Goal: Information Seeking & Learning: Check status

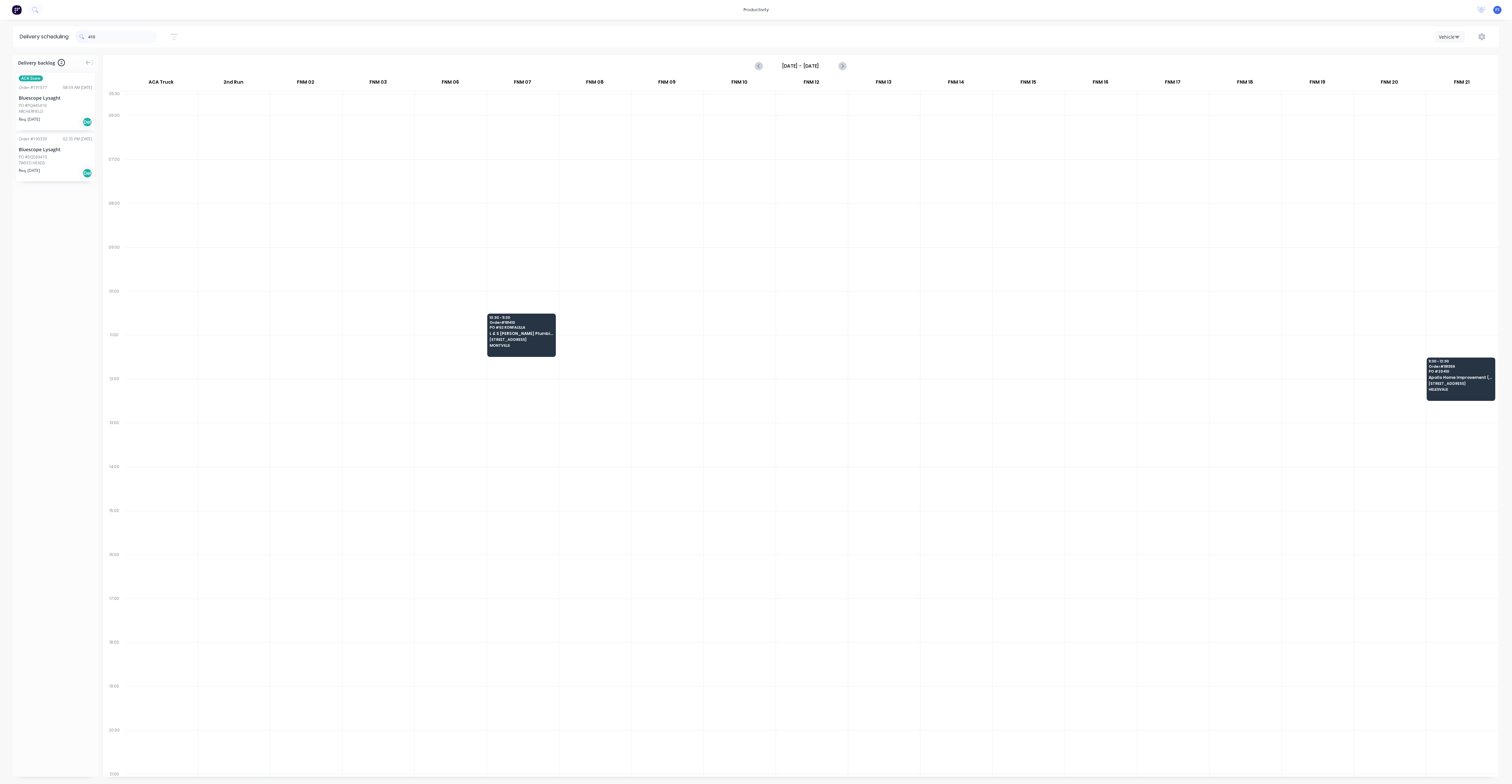
scroll to position [0, 0]
click at [99, 35] on input "410" at bounding box center [122, 36] width 69 height 13
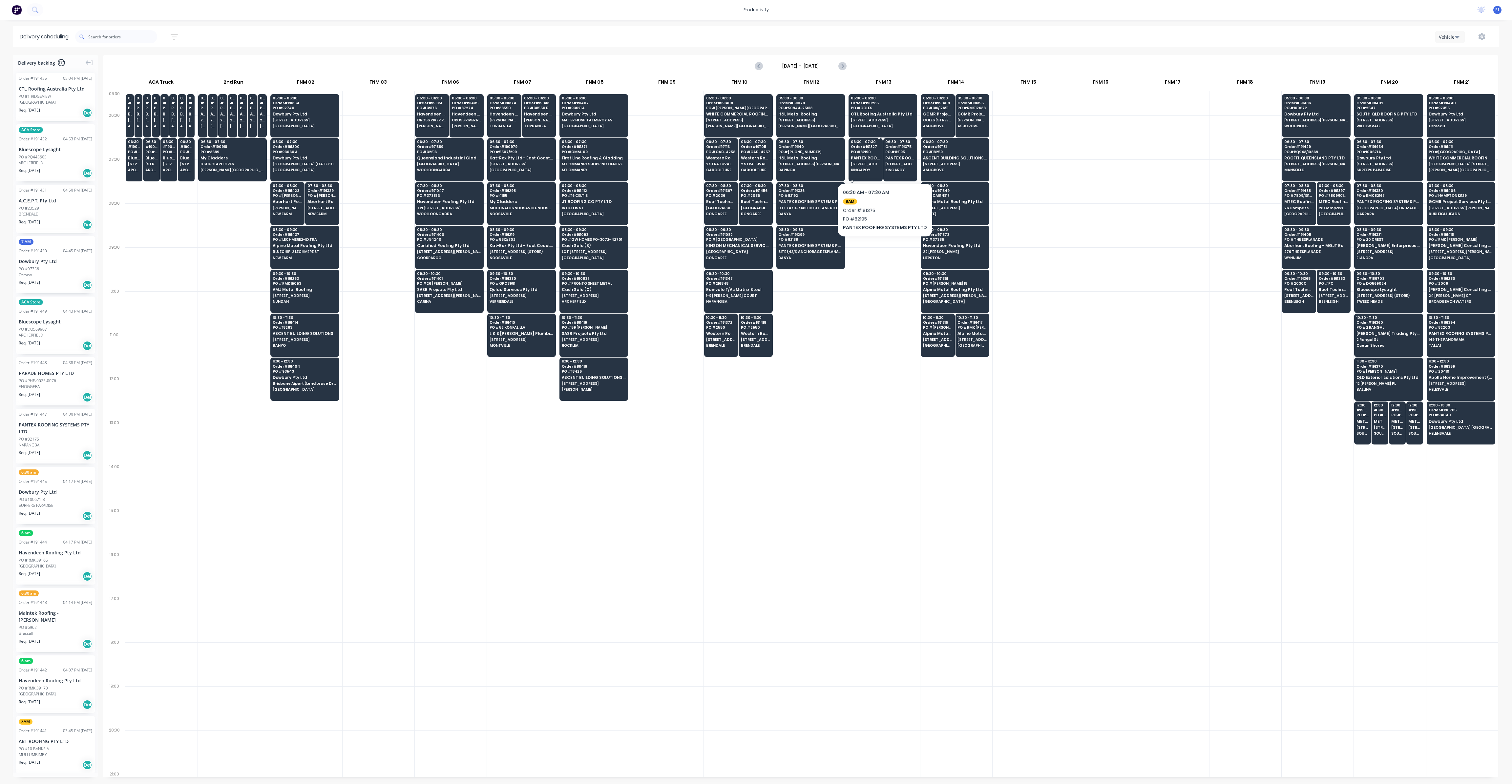
click at [863, 162] on span "[STREET_ADDRESS]" at bounding box center [866, 164] width 29 height 4
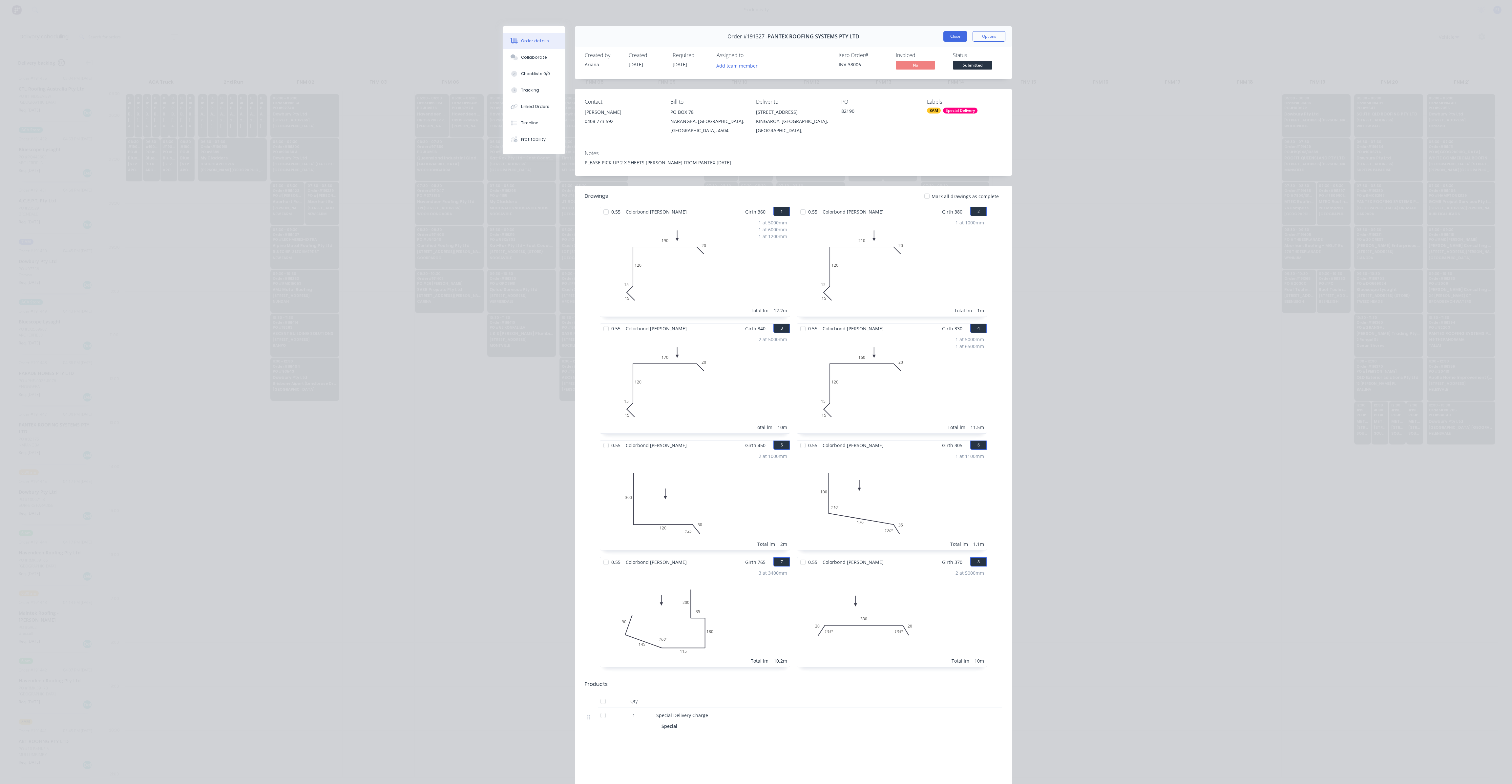
click at [951, 38] on button "Close" at bounding box center [955, 36] width 24 height 10
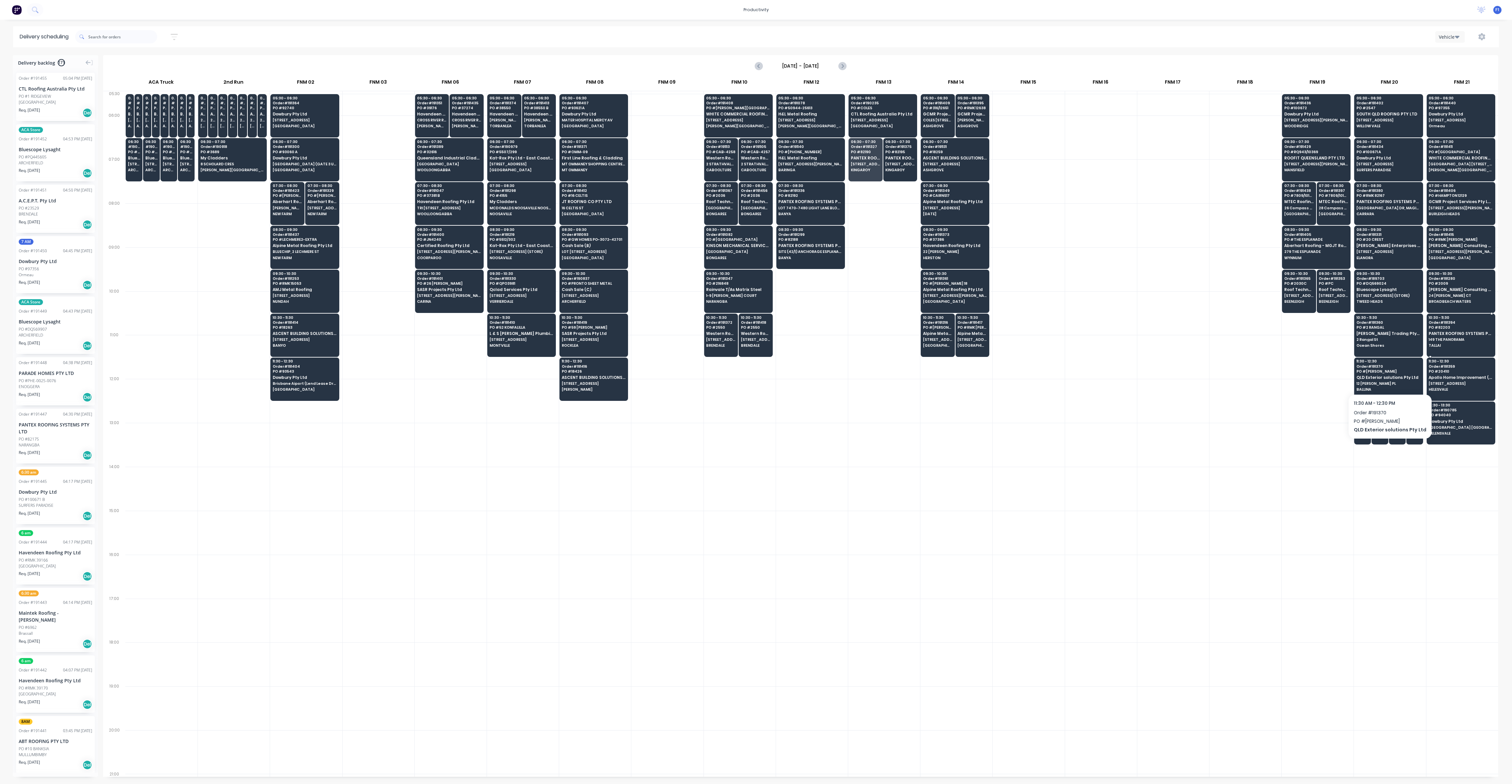
click at [1440, 347] on div "10:30 - 11:30 Order # 191394 PO # 82203 PANTEX ROOFING SYSTEMS PTY LTD 149 THE …" at bounding box center [1461, 332] width 68 height 37
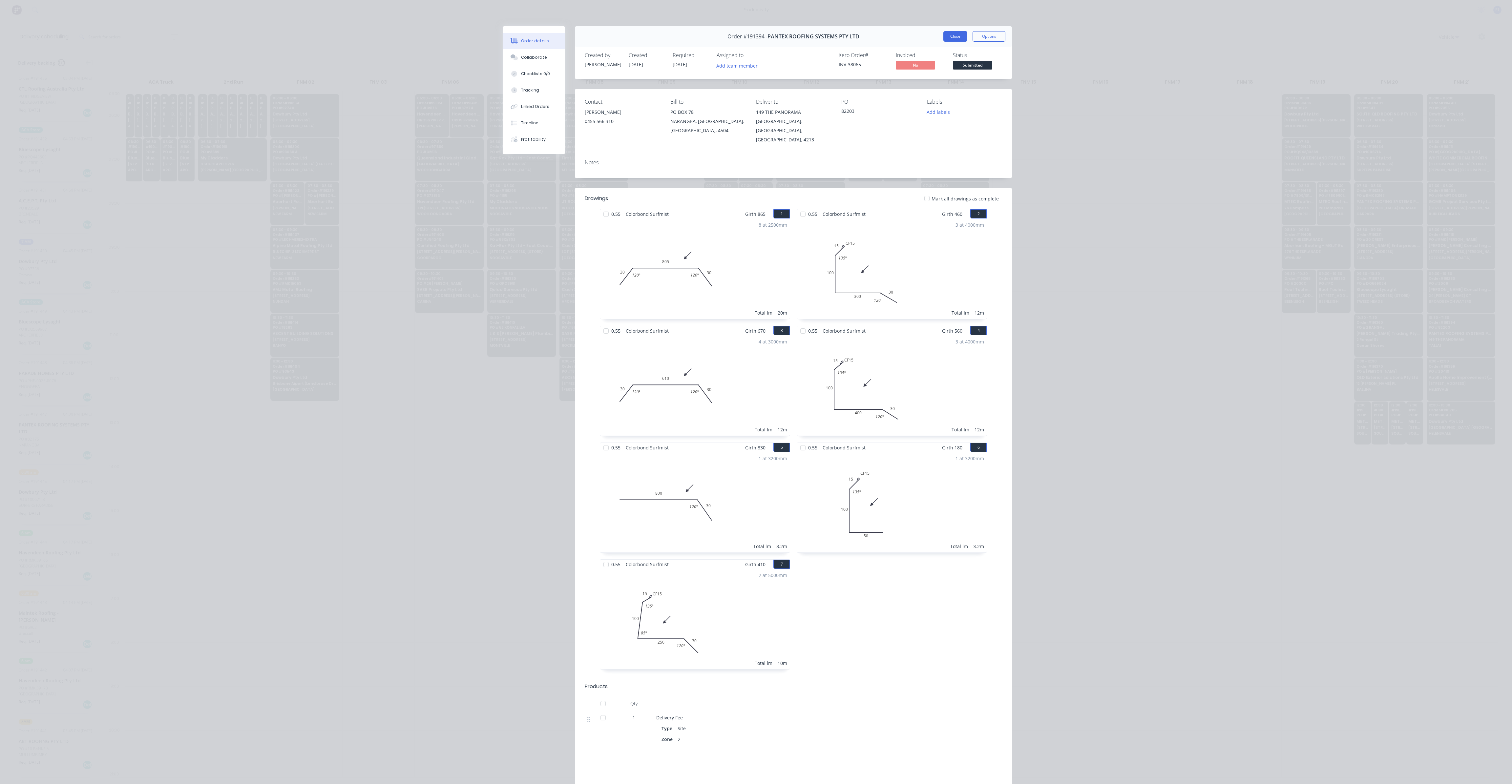
click at [955, 40] on button "Close" at bounding box center [955, 36] width 24 height 10
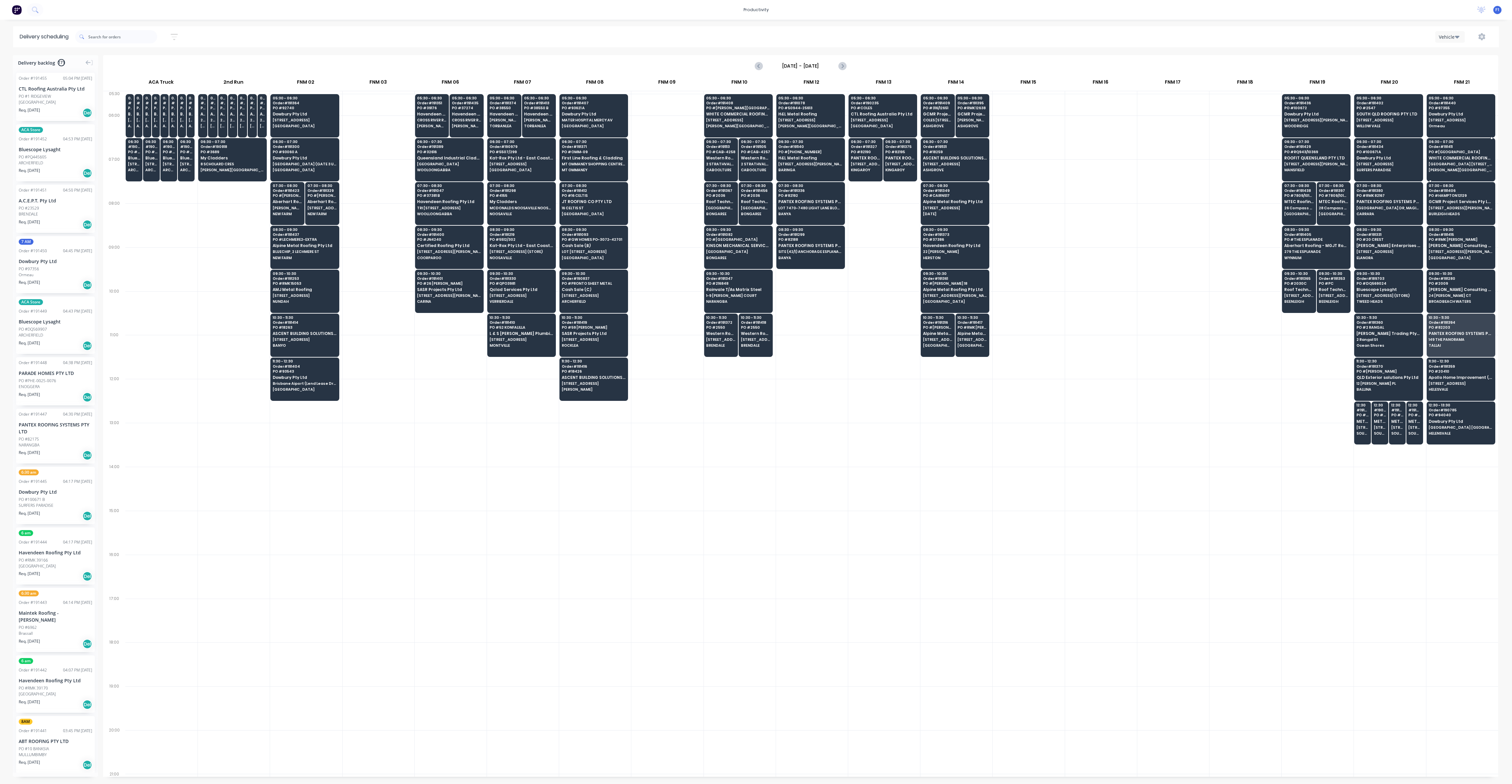
click at [1459, 153] on span "[GEOGRAPHIC_DATA]" at bounding box center [1460, 152] width 64 height 4
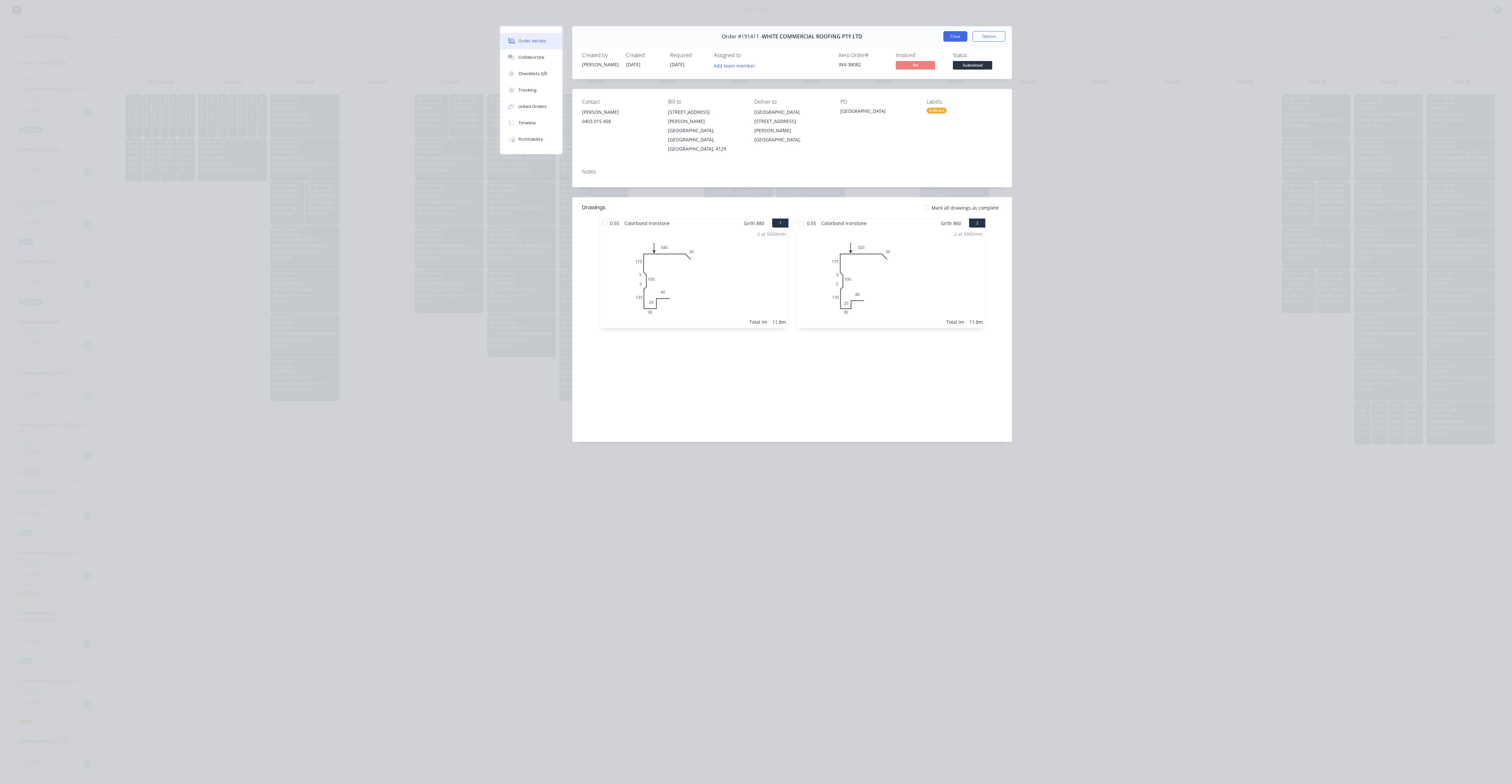
click at [964, 34] on button "Close" at bounding box center [955, 36] width 24 height 10
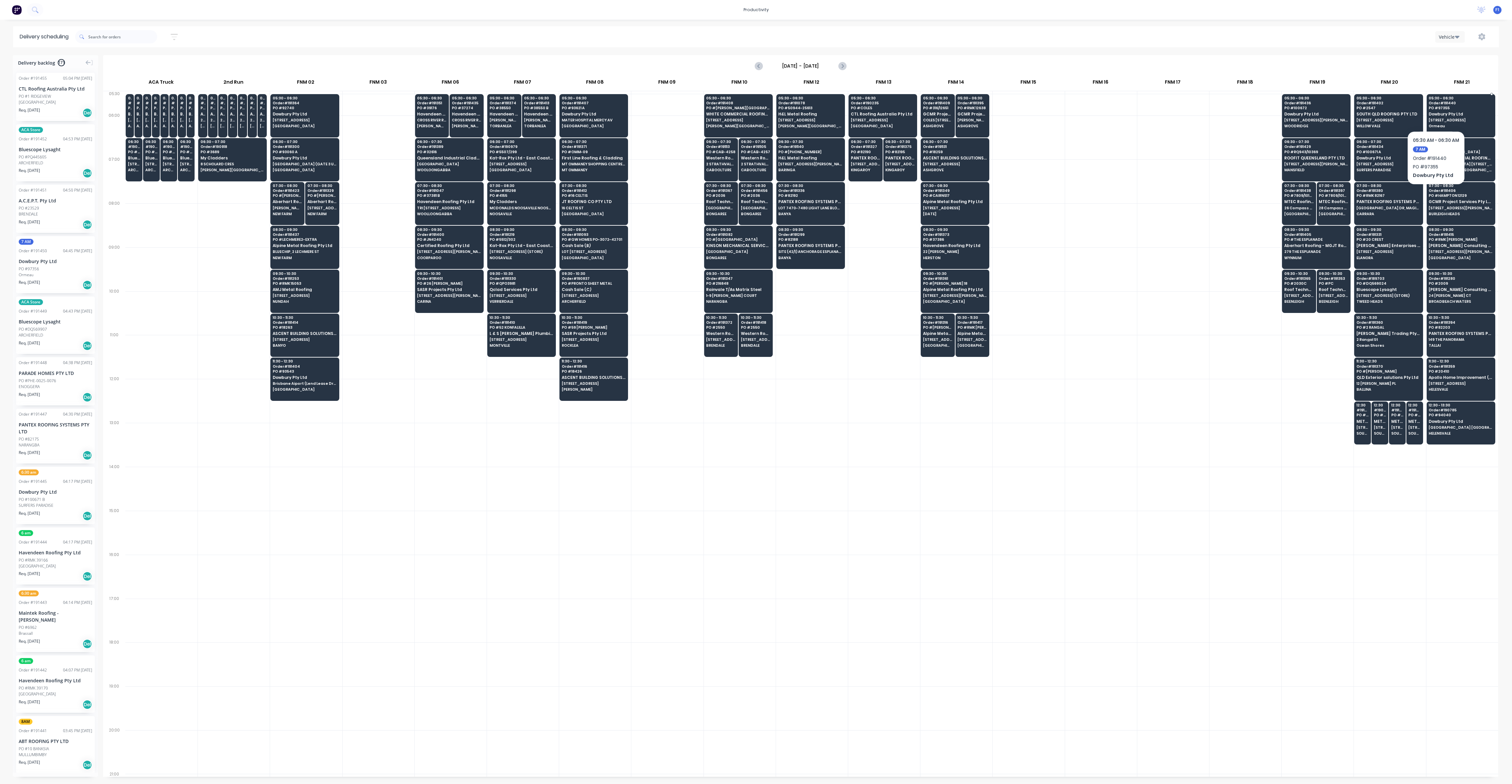
click at [1436, 111] on div "05:30 - 06:30 Order # 191440 PO # 97355 Dowbury Pty Ltd [STREET_ADDRESS]" at bounding box center [1461, 112] width 68 height 37
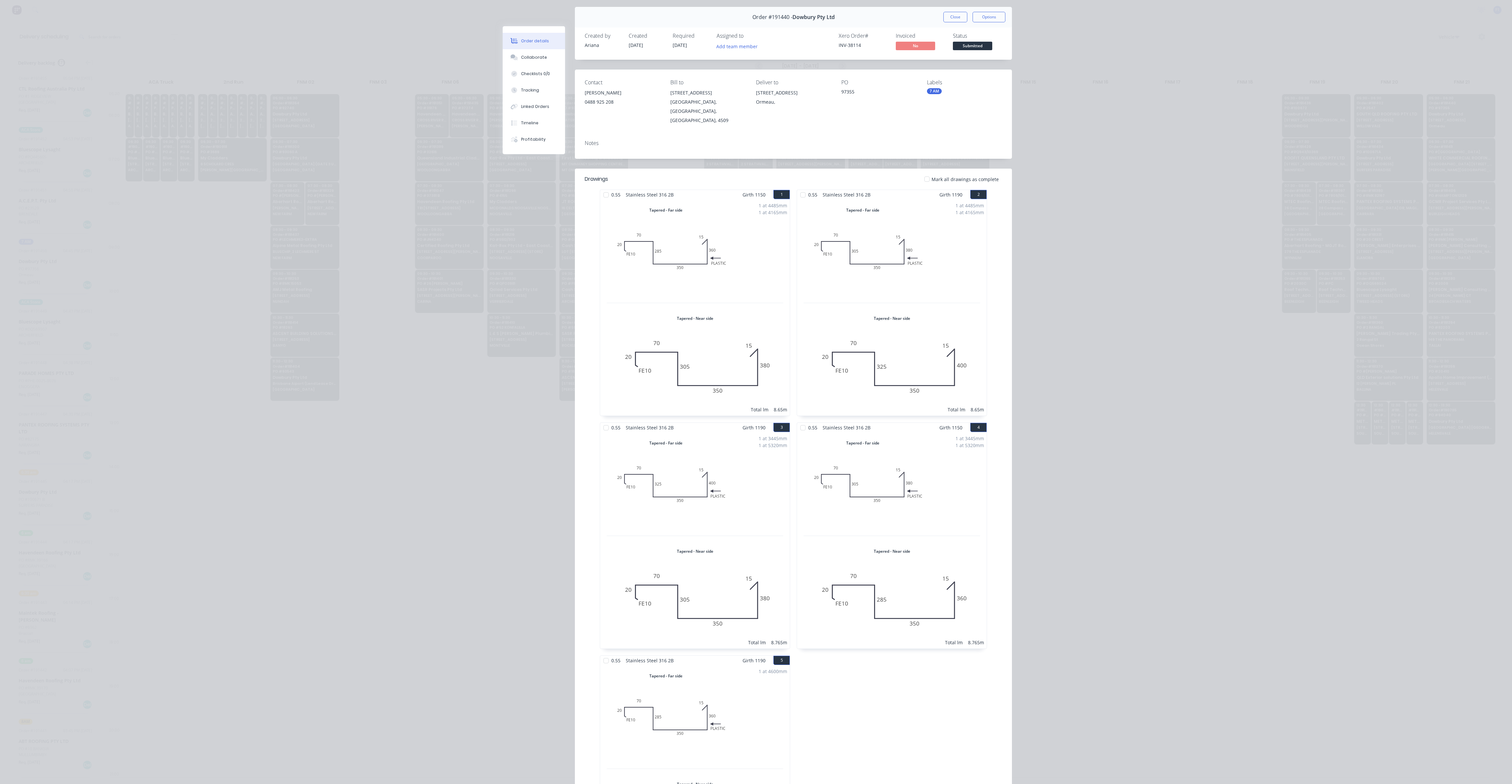
scroll to position [0, 0]
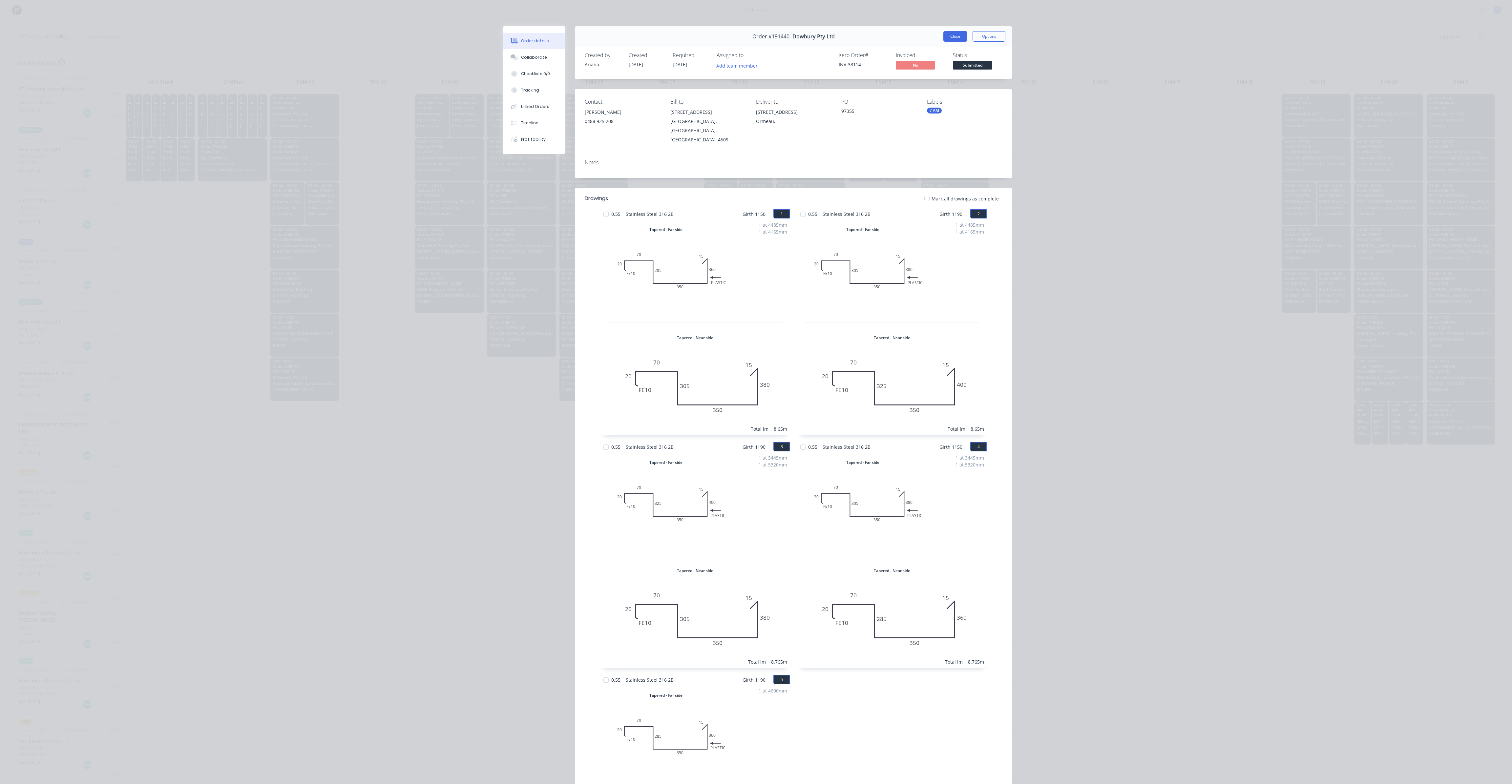
click at [958, 33] on button "Close" at bounding box center [955, 36] width 24 height 10
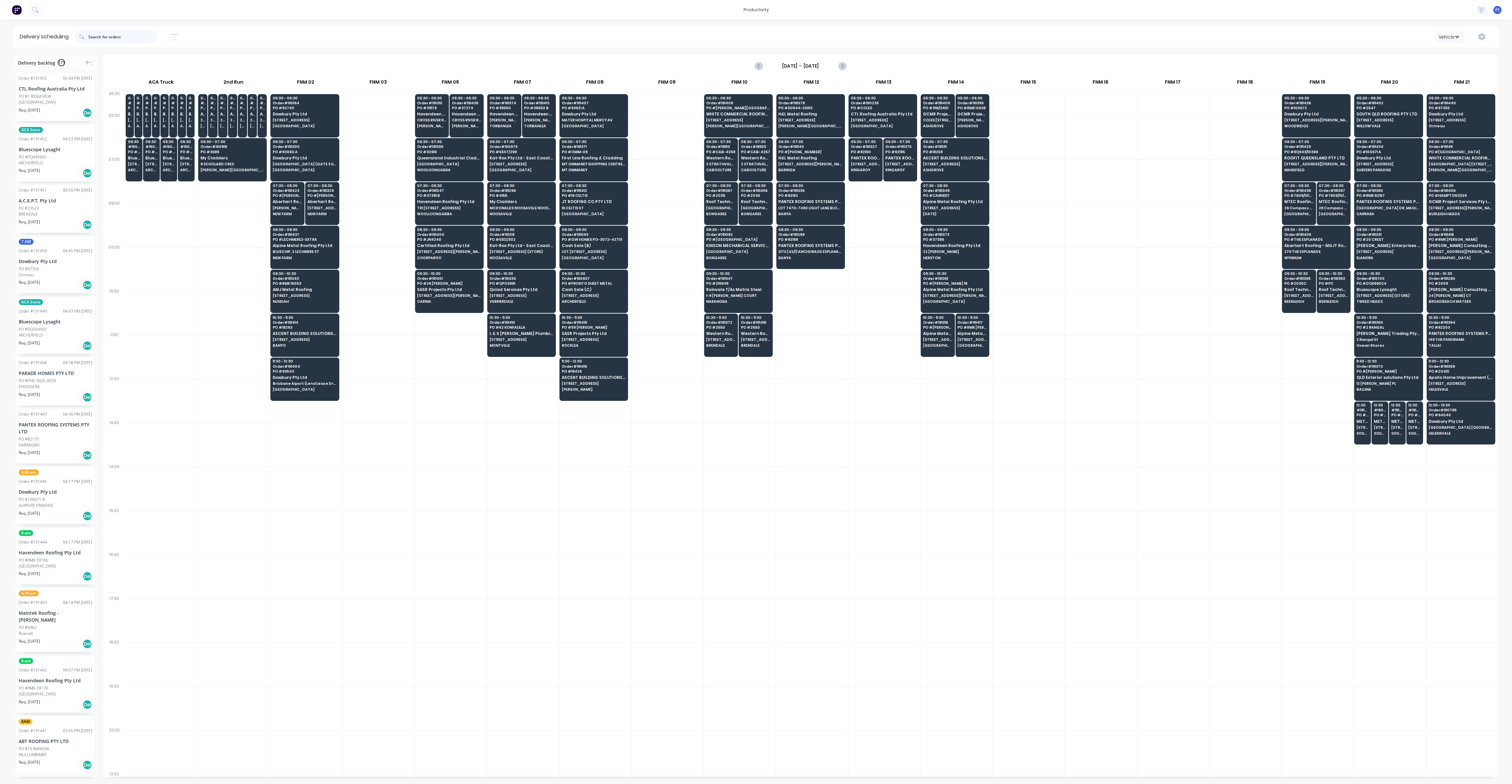
click at [127, 37] on input "text" at bounding box center [122, 36] width 69 height 13
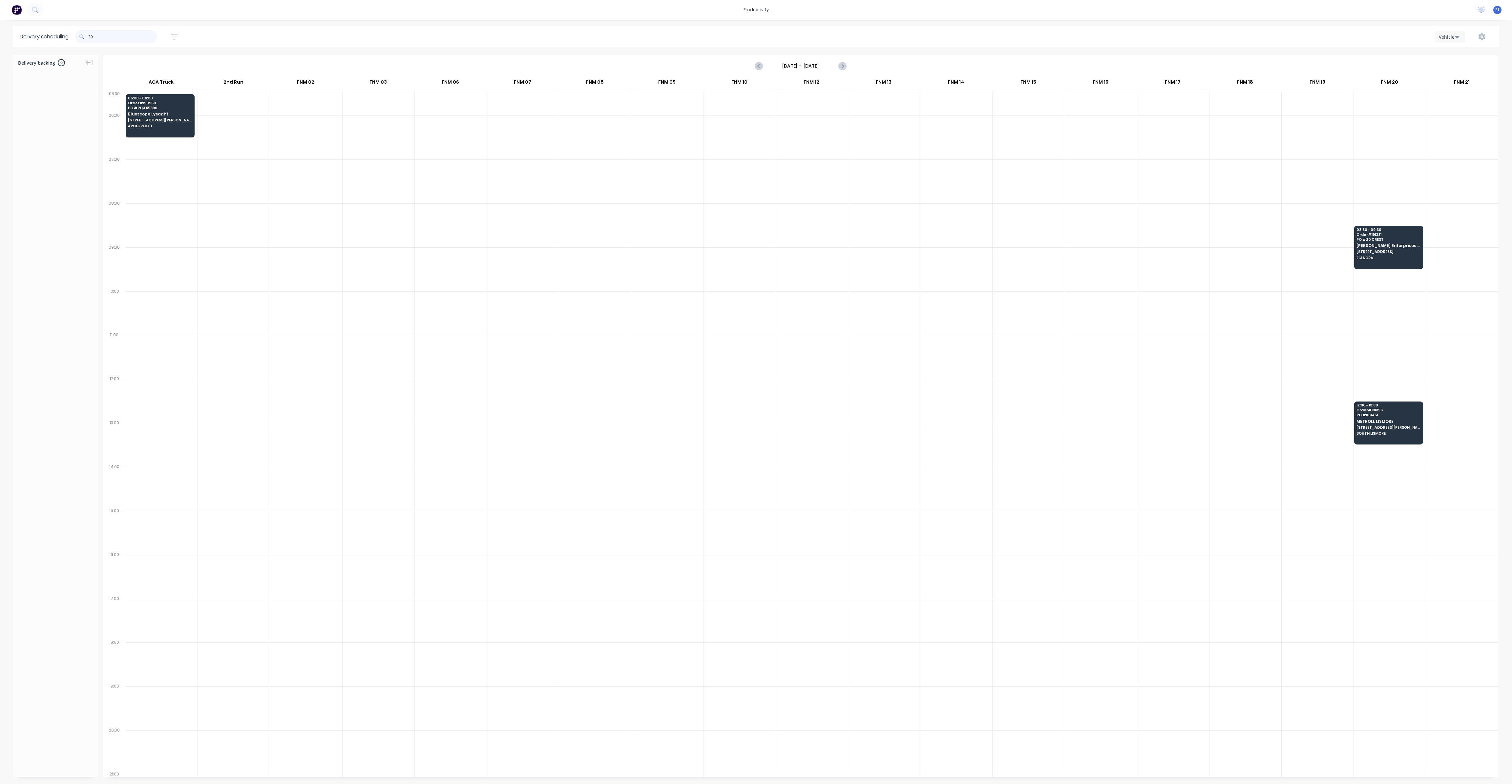
type input "3"
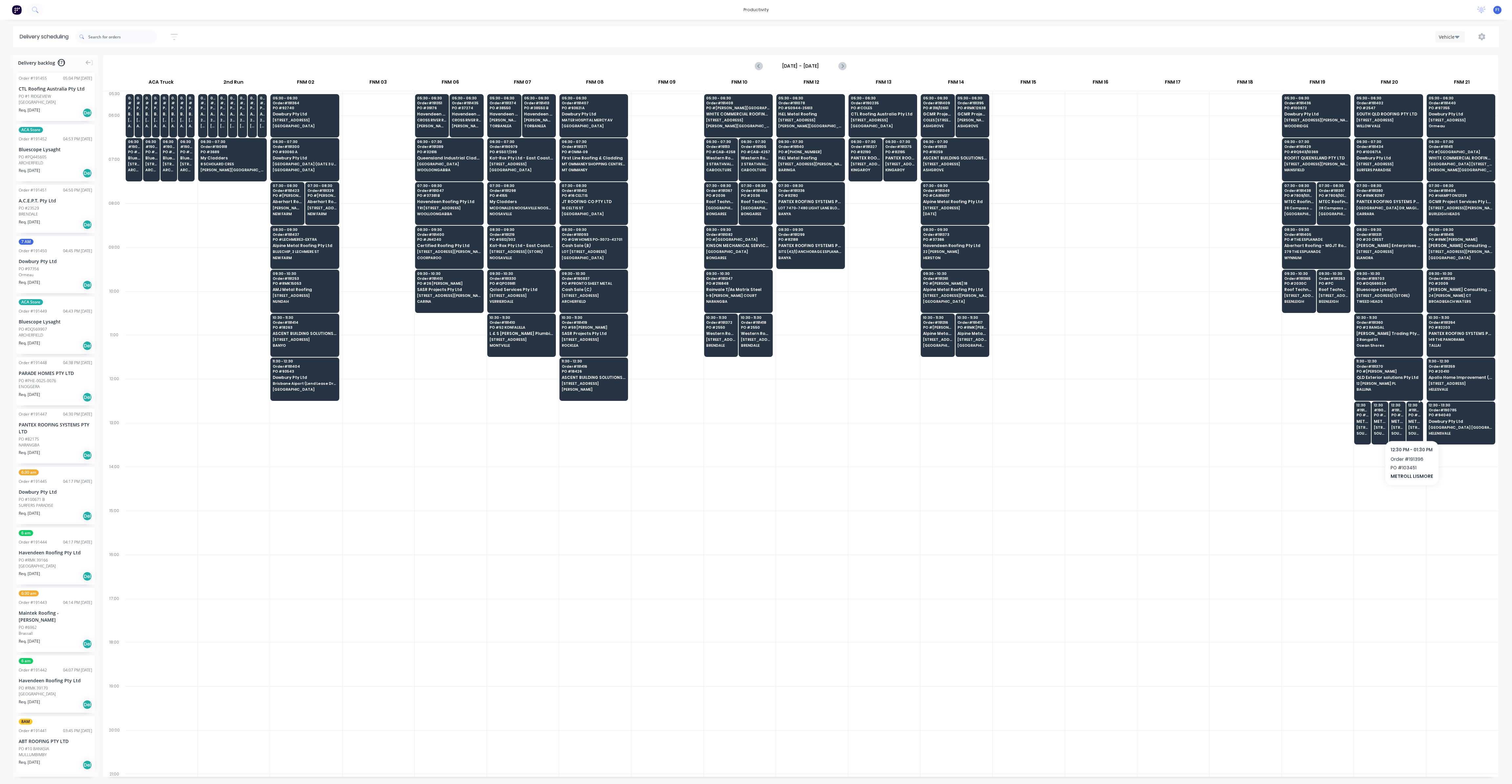
click at [1412, 426] on span "[STREET_ADDRESS][PERSON_NAME] (STORE)" at bounding box center [1415, 427] width 12 height 4
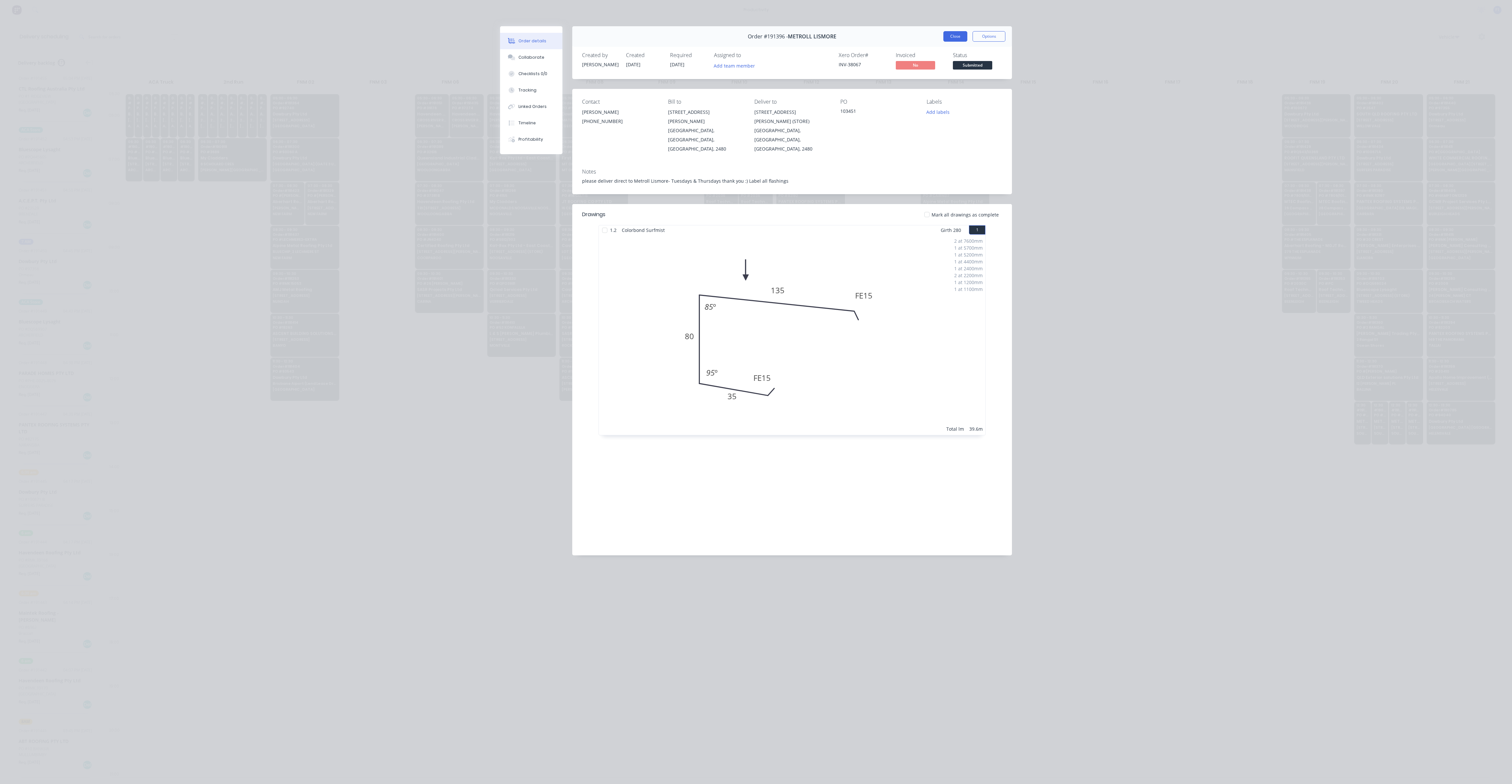
click at [965, 37] on button "Close" at bounding box center [955, 36] width 24 height 10
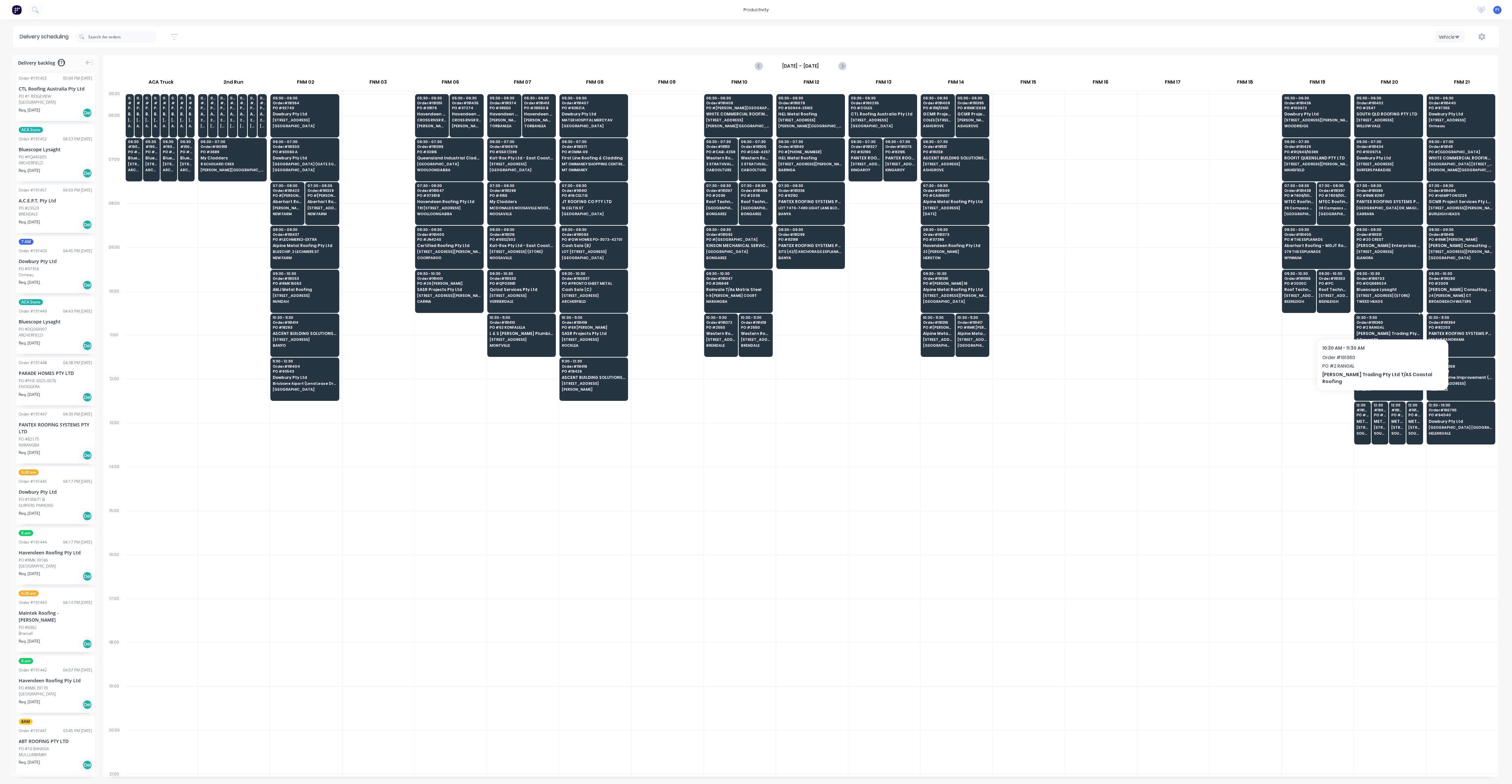
click at [1375, 321] on span "Order # 191360" at bounding box center [1389, 322] width 64 height 4
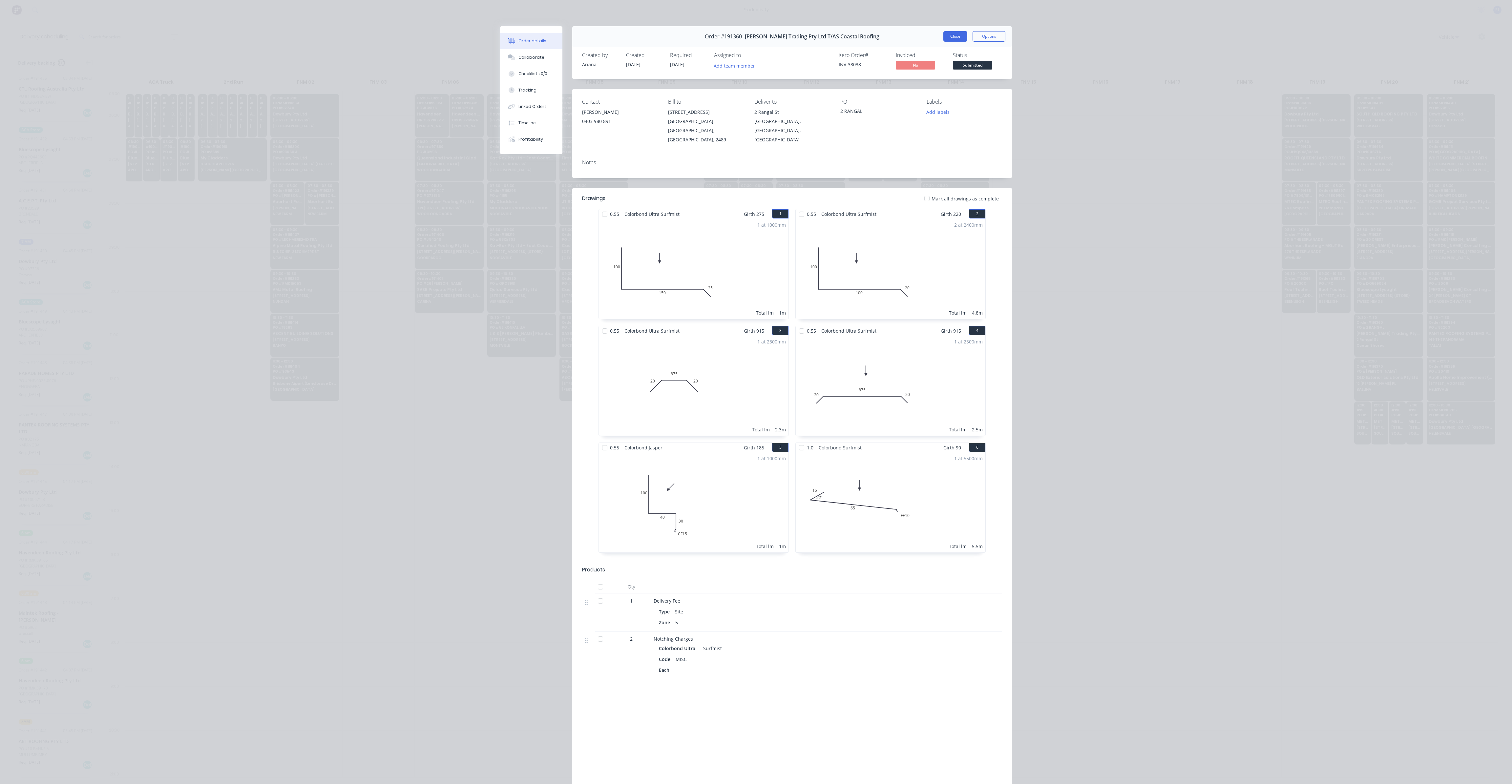
click at [955, 37] on button "Close" at bounding box center [955, 36] width 24 height 10
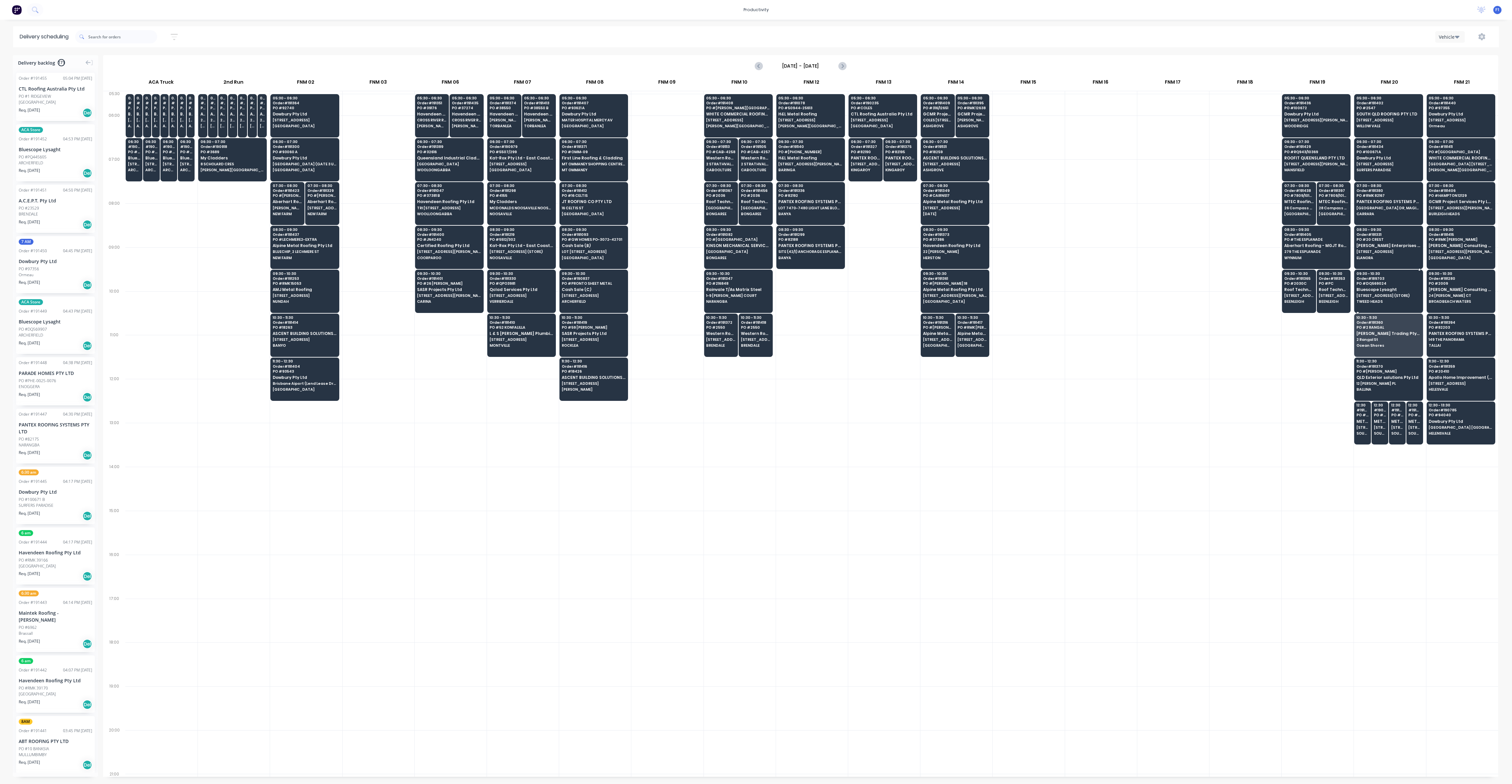
click at [1366, 300] on span "TWEED HEADS" at bounding box center [1389, 302] width 64 height 4
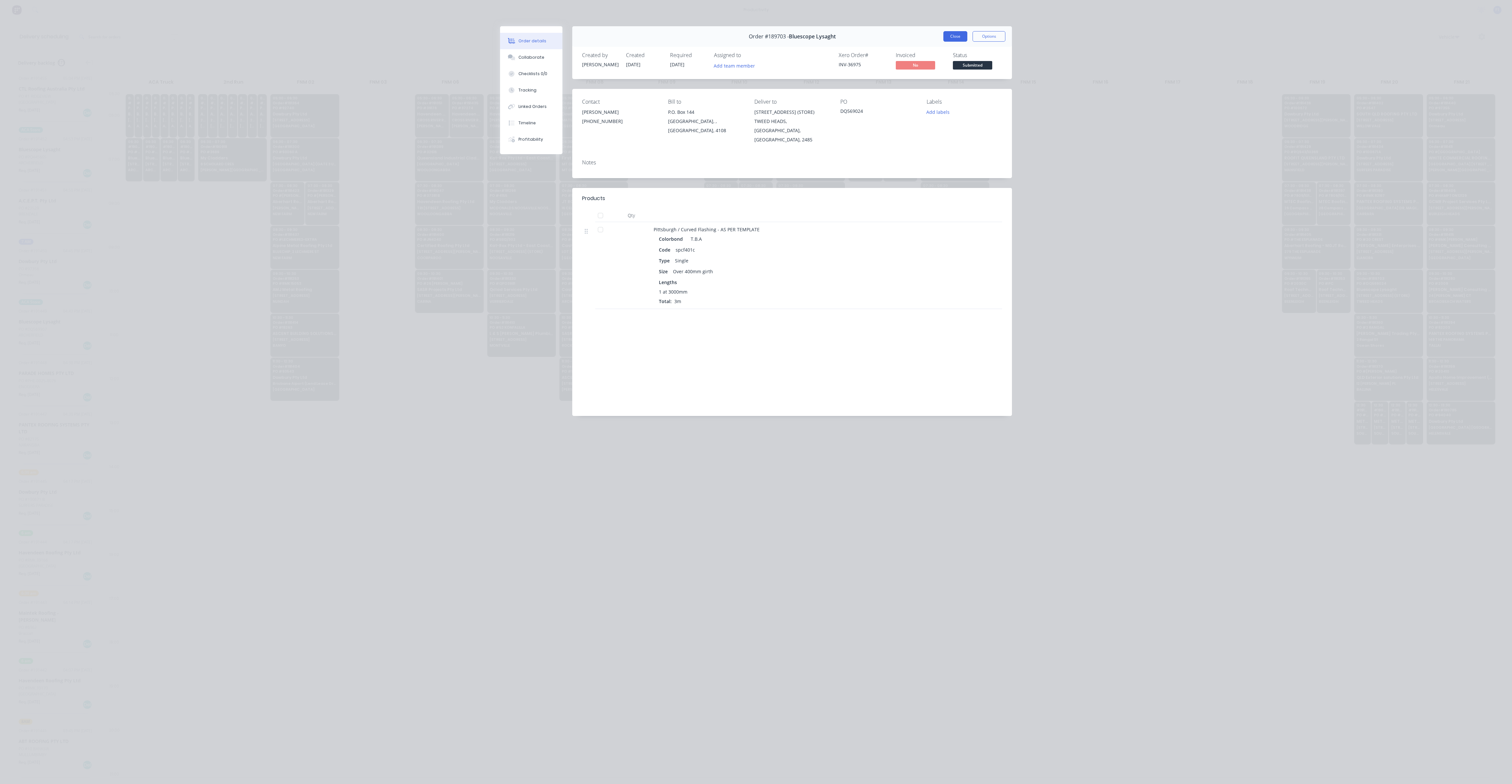
click at [955, 39] on button "Close" at bounding box center [955, 36] width 24 height 10
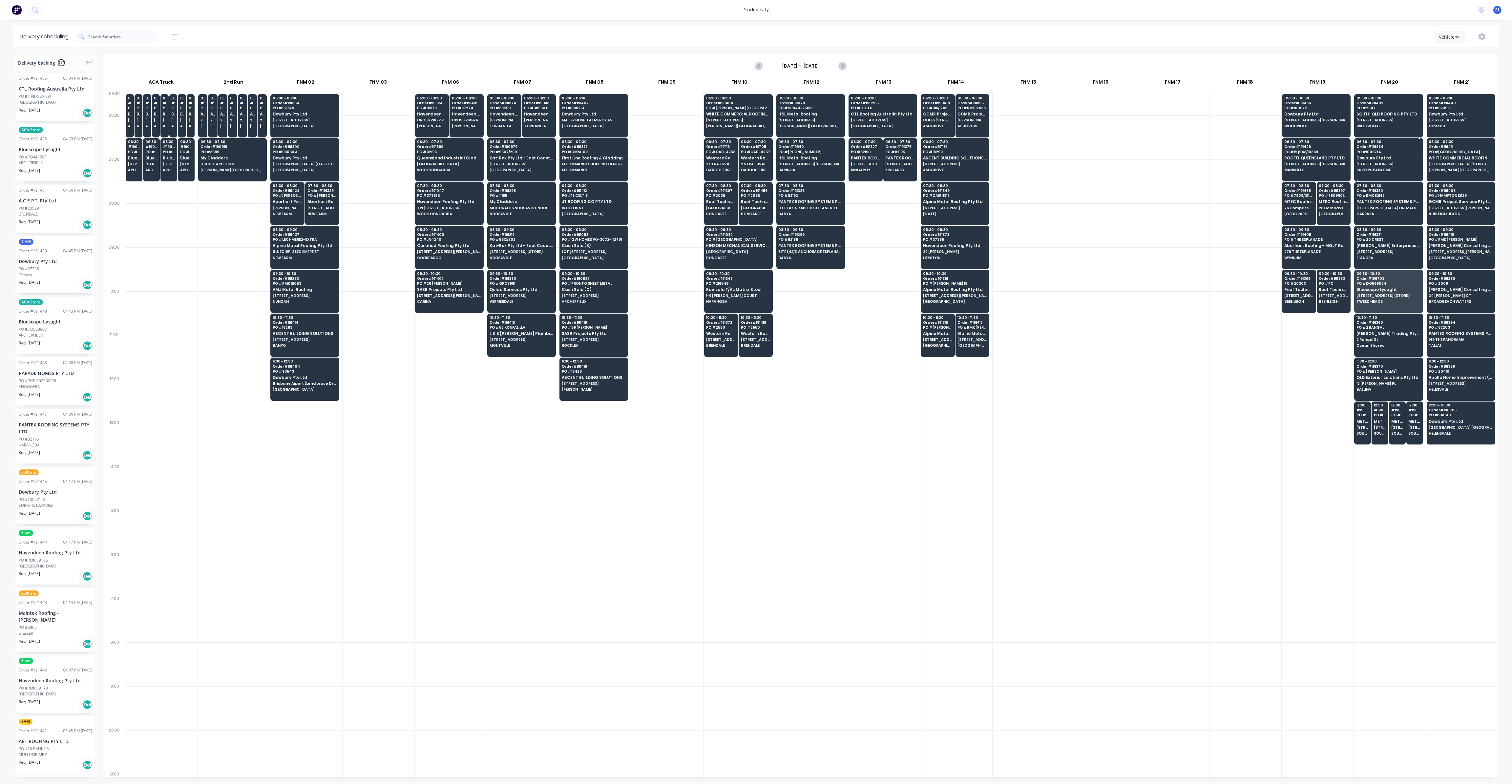
click at [1391, 168] on span "SURFERS PARADISE" at bounding box center [1389, 170] width 64 height 4
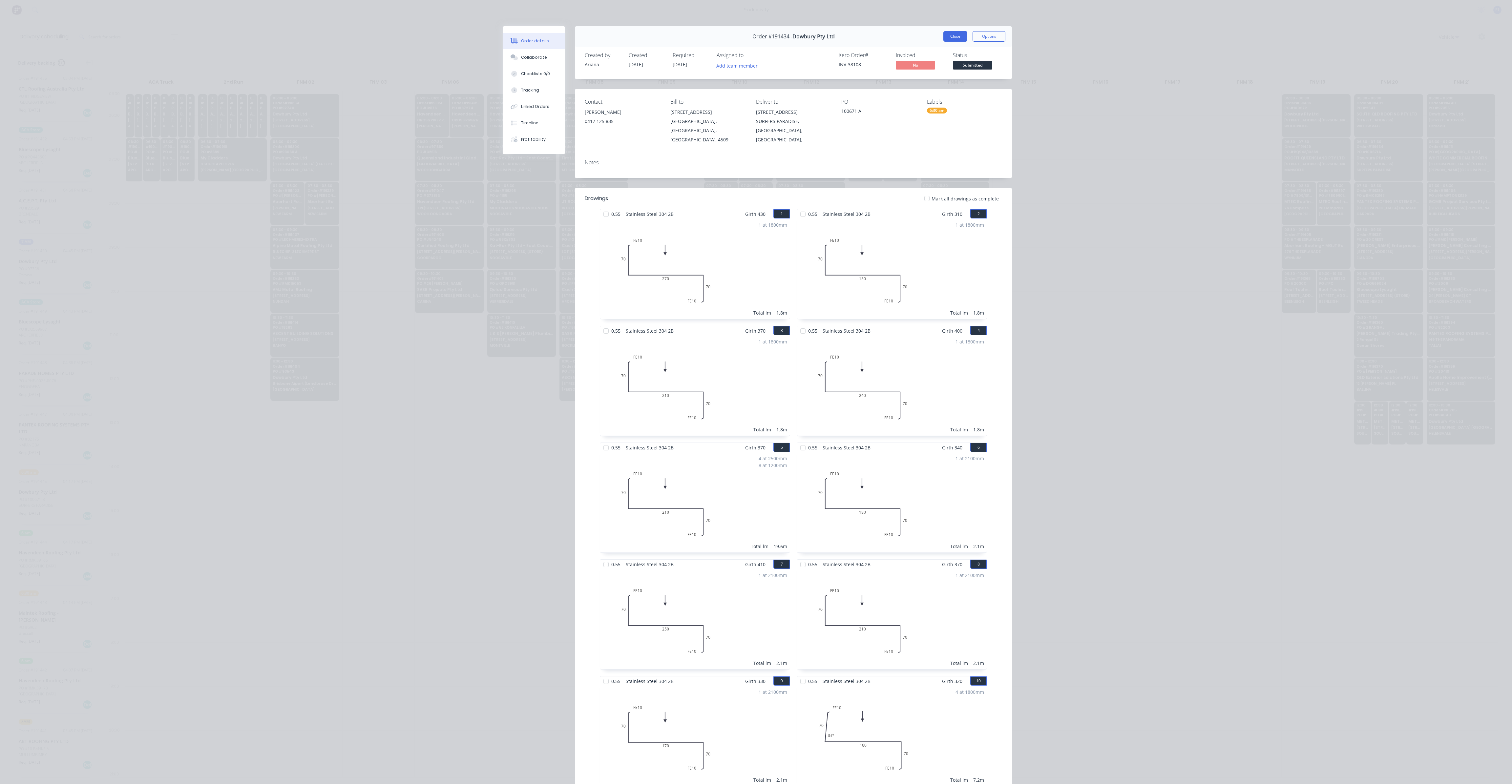
click at [959, 36] on button "Close" at bounding box center [955, 36] width 24 height 10
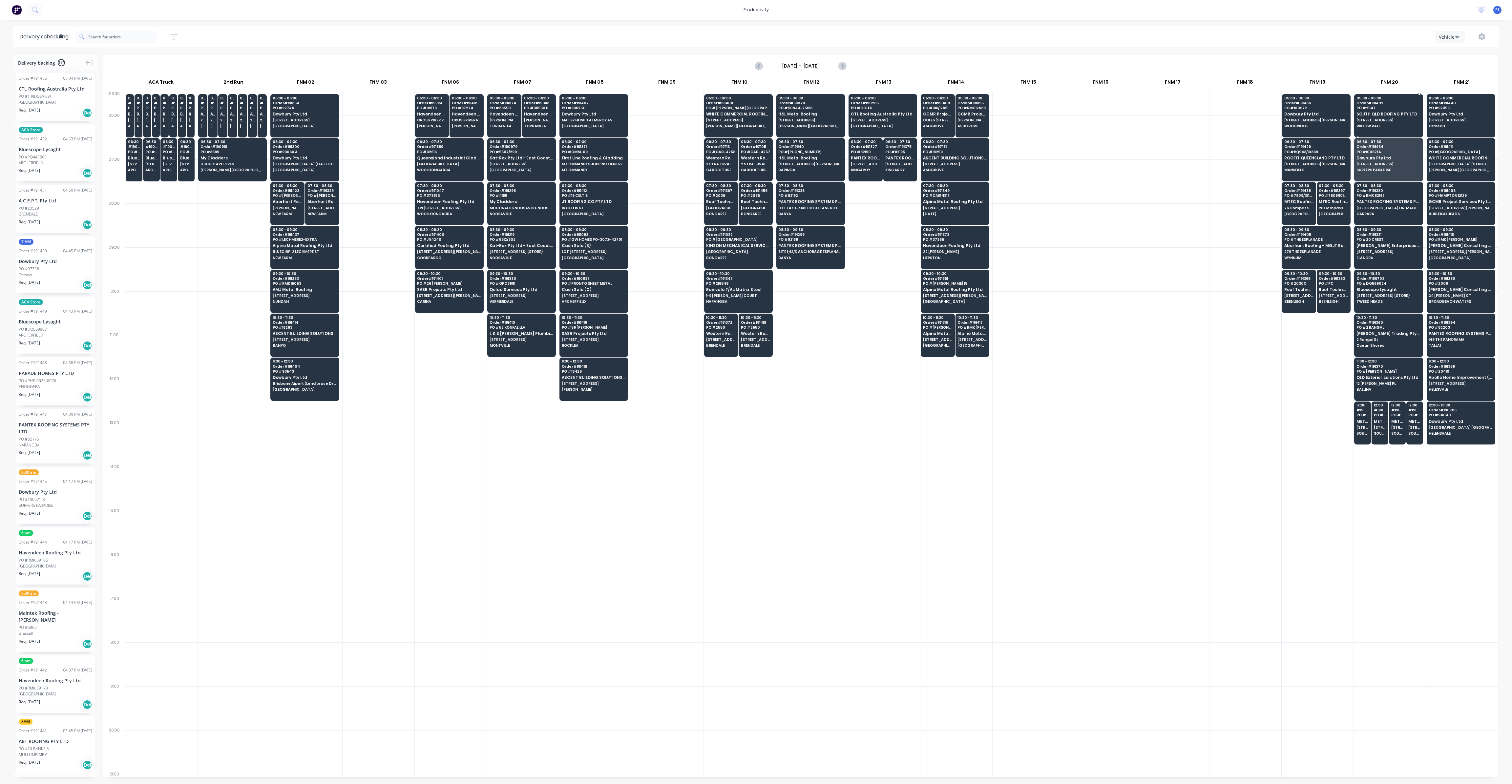
click at [1357, 133] on div at bounding box center [1389, 115] width 69 height 43
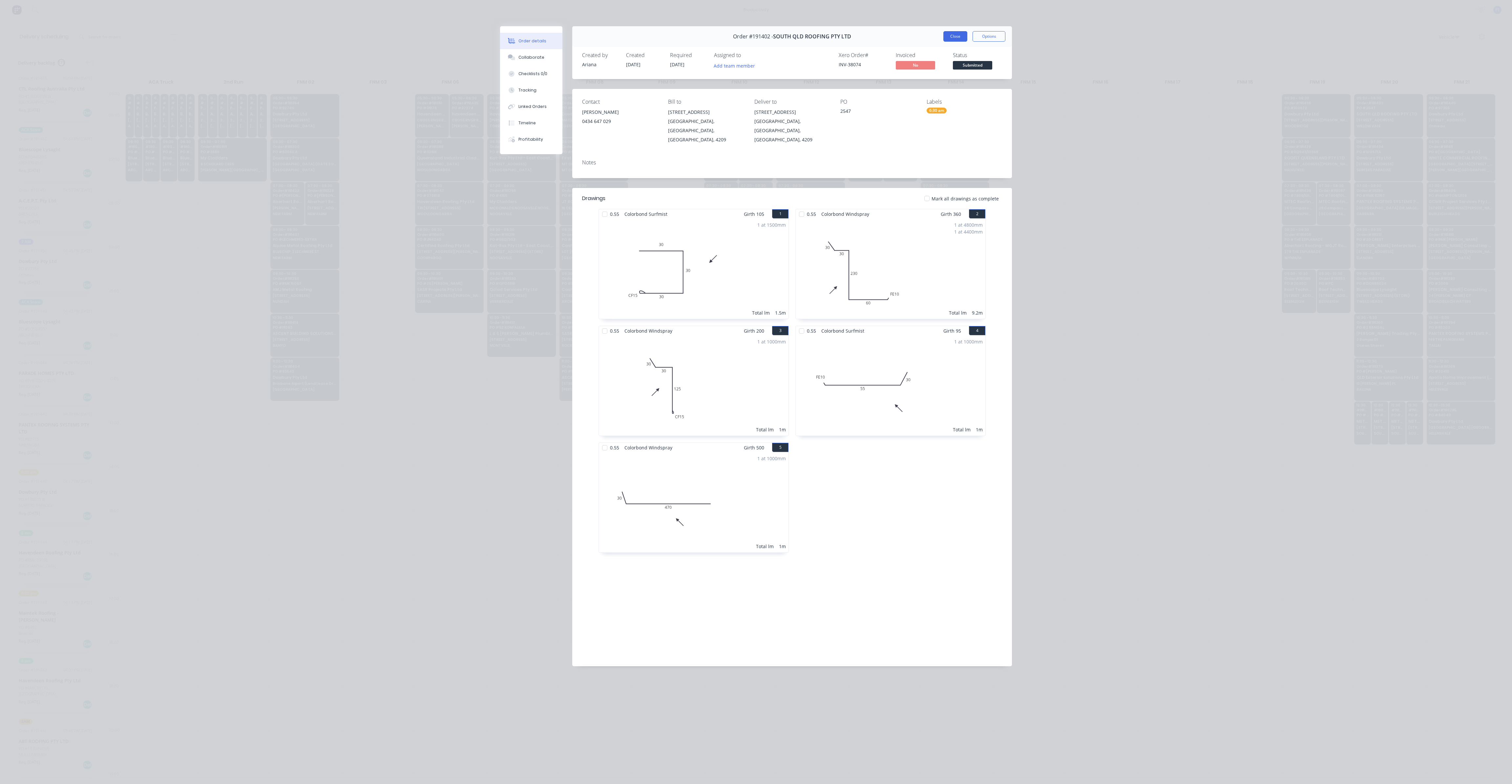
click at [955, 36] on button "Close" at bounding box center [955, 36] width 24 height 10
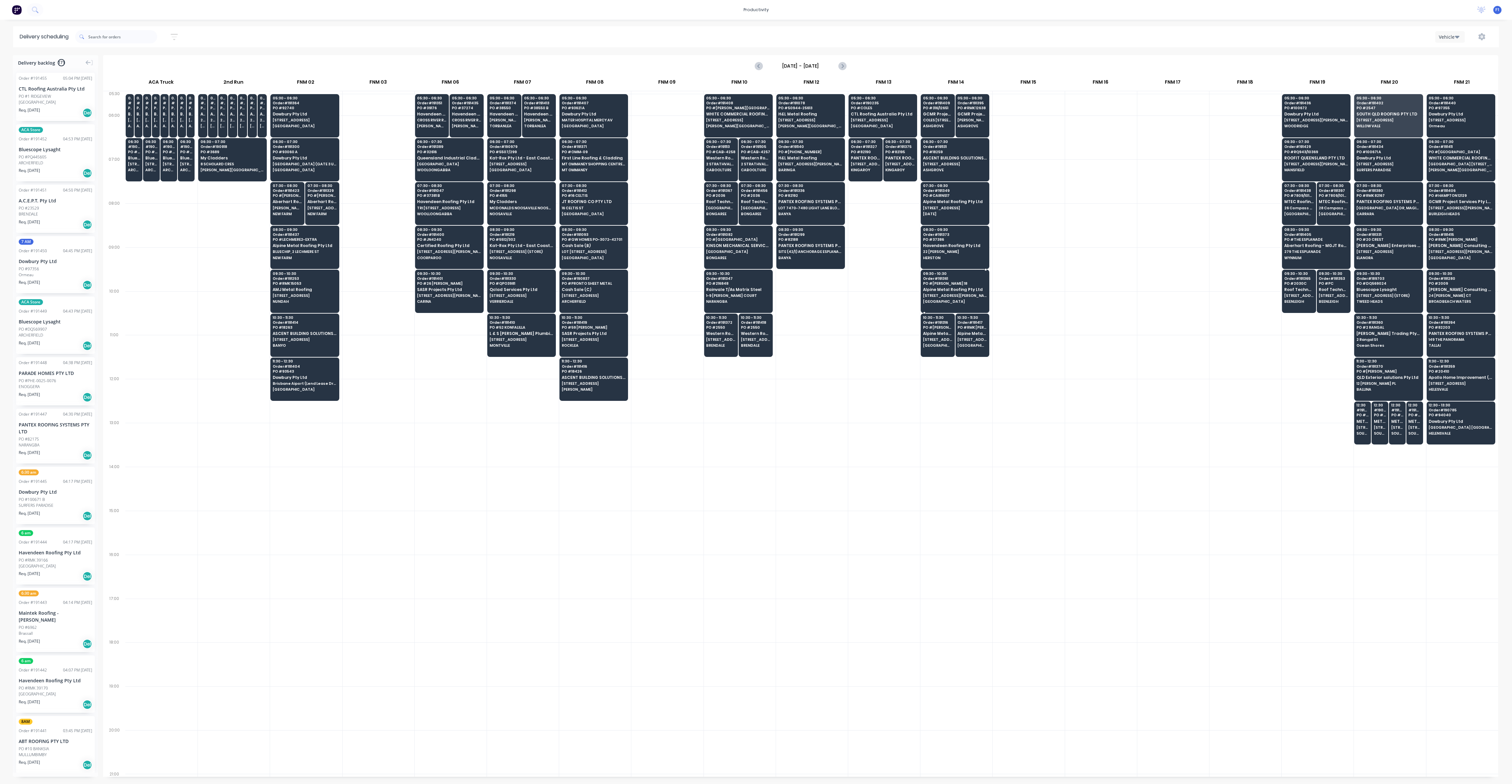
click at [965, 289] on span "Alpine Metal Roofing Pty Ltd" at bounding box center [955, 289] width 64 height 4
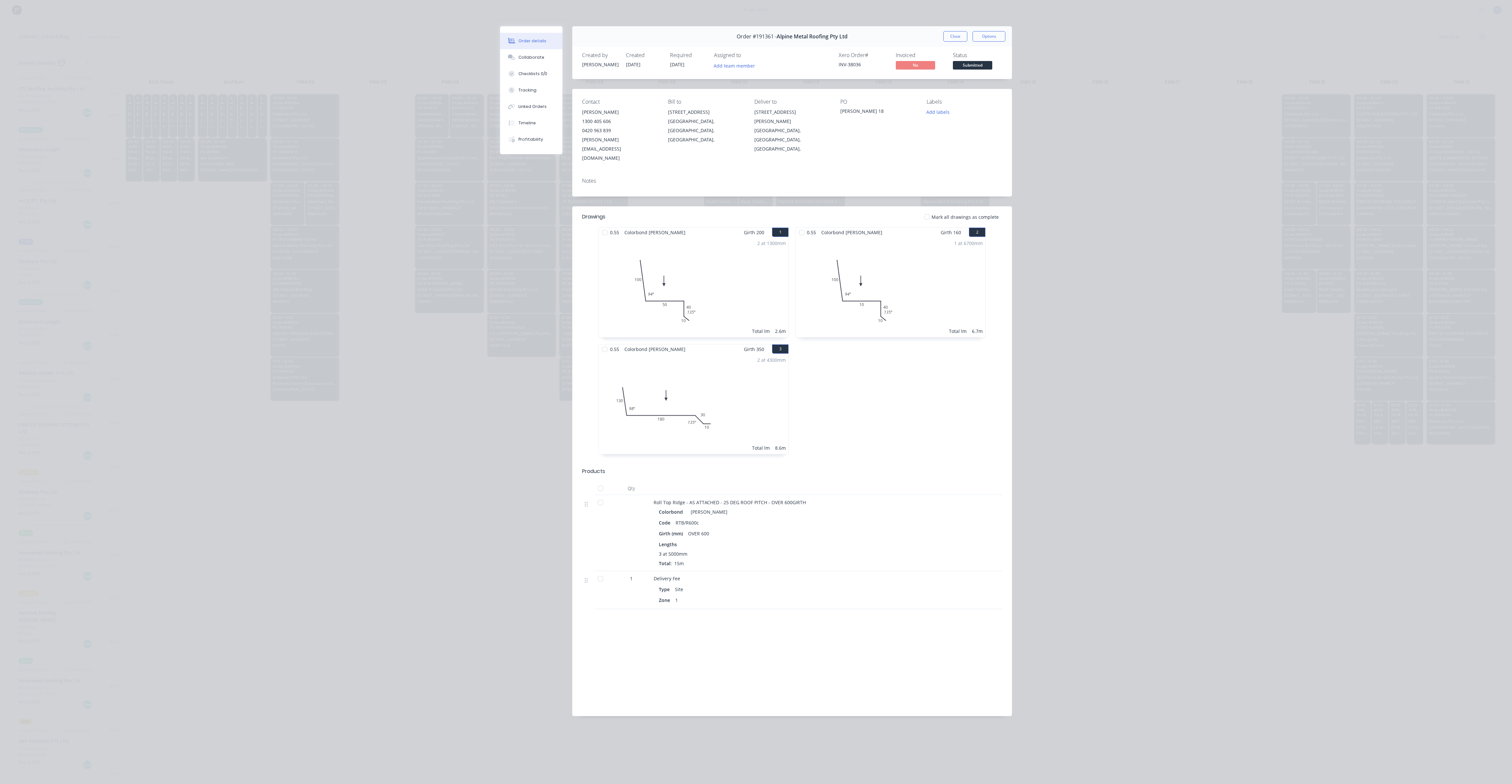
click at [949, 40] on button "Close" at bounding box center [955, 36] width 24 height 10
click at [950, 39] on div "Vehicle" at bounding box center [1136, 37] width 712 height 12
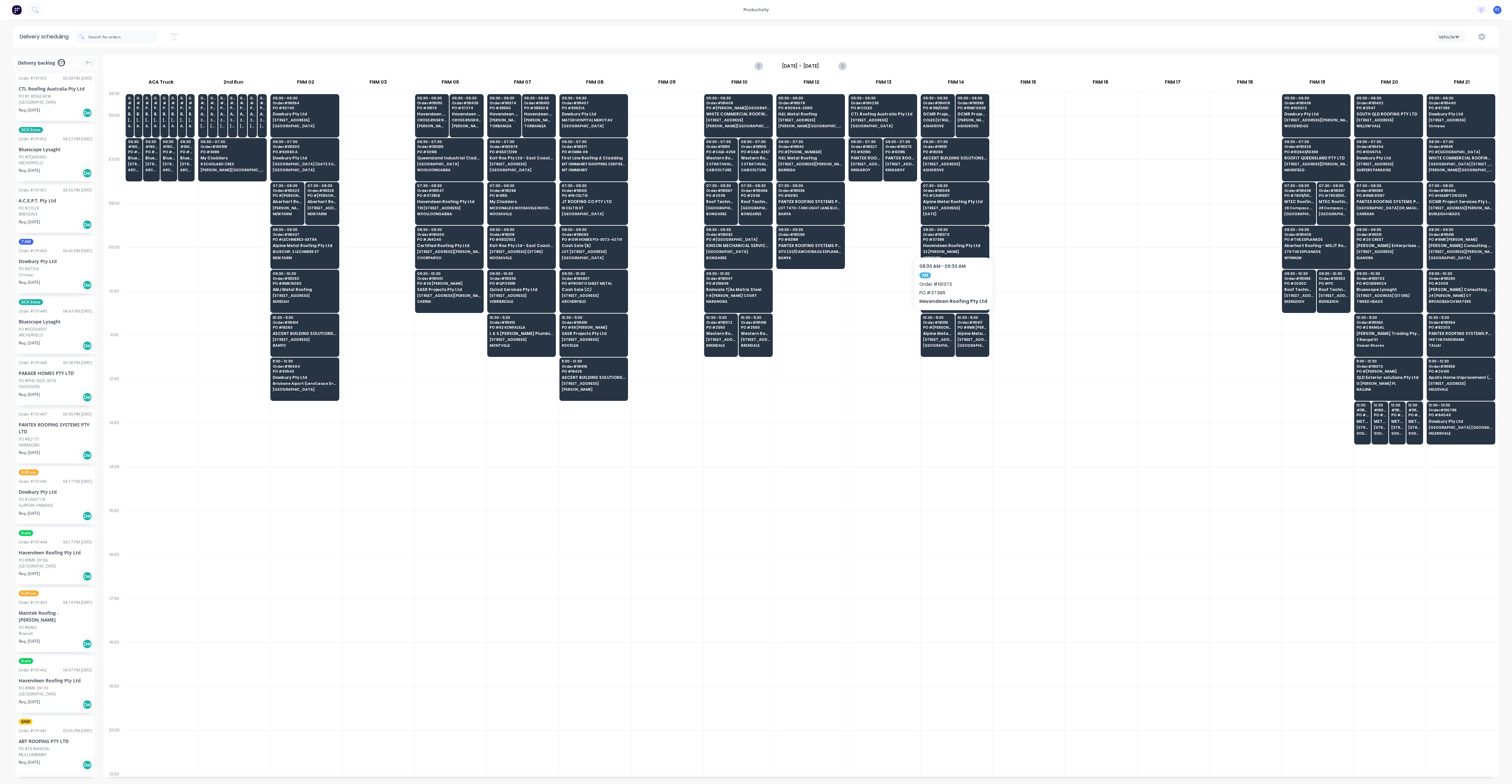
click at [950, 238] on span "PO # 37386" at bounding box center [955, 240] width 64 height 4
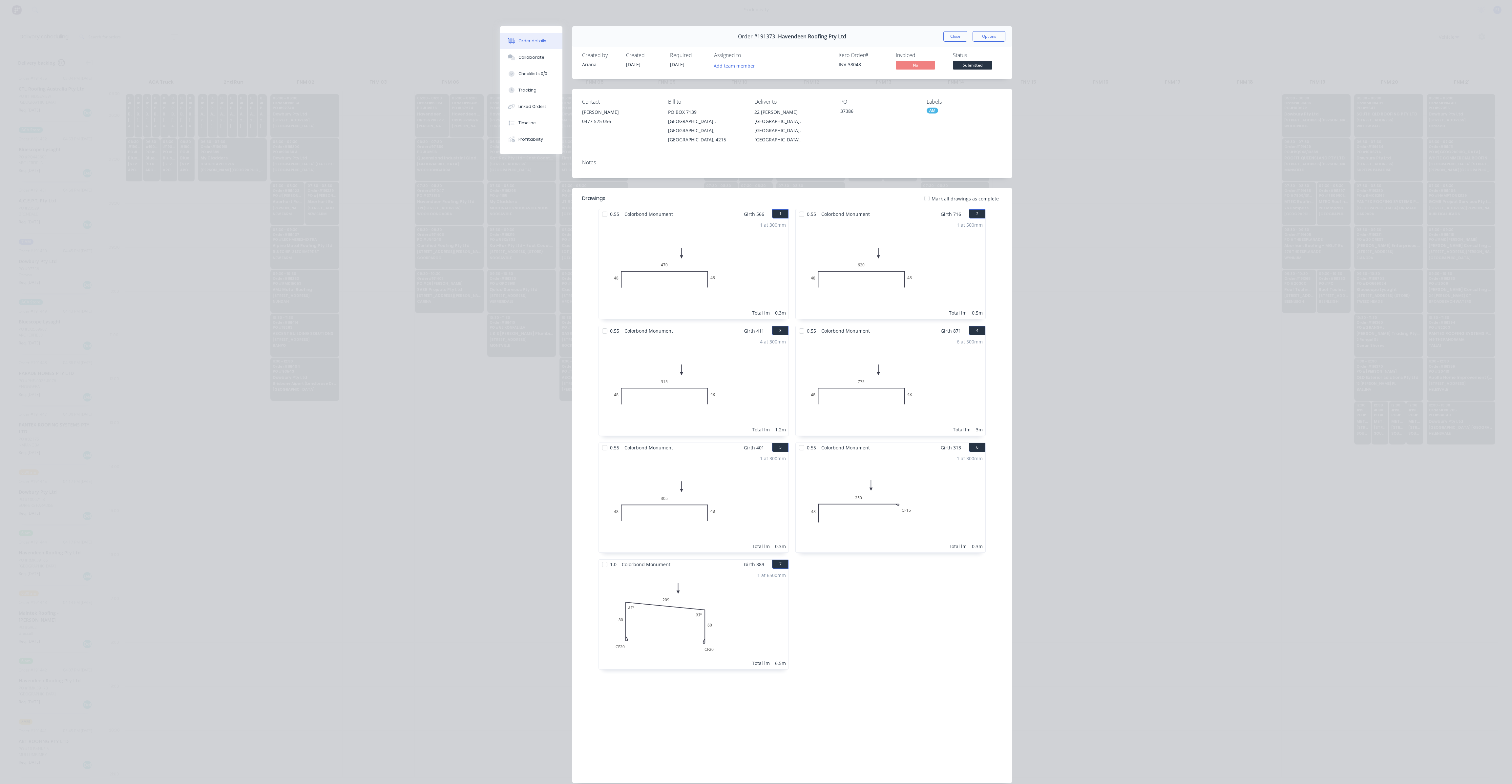
click at [926, 38] on div "Order #191373 - Havendeen Roofing Pty Ltd Close Options" at bounding box center [792, 36] width 439 height 21
click at [952, 34] on button "Close" at bounding box center [955, 36] width 24 height 10
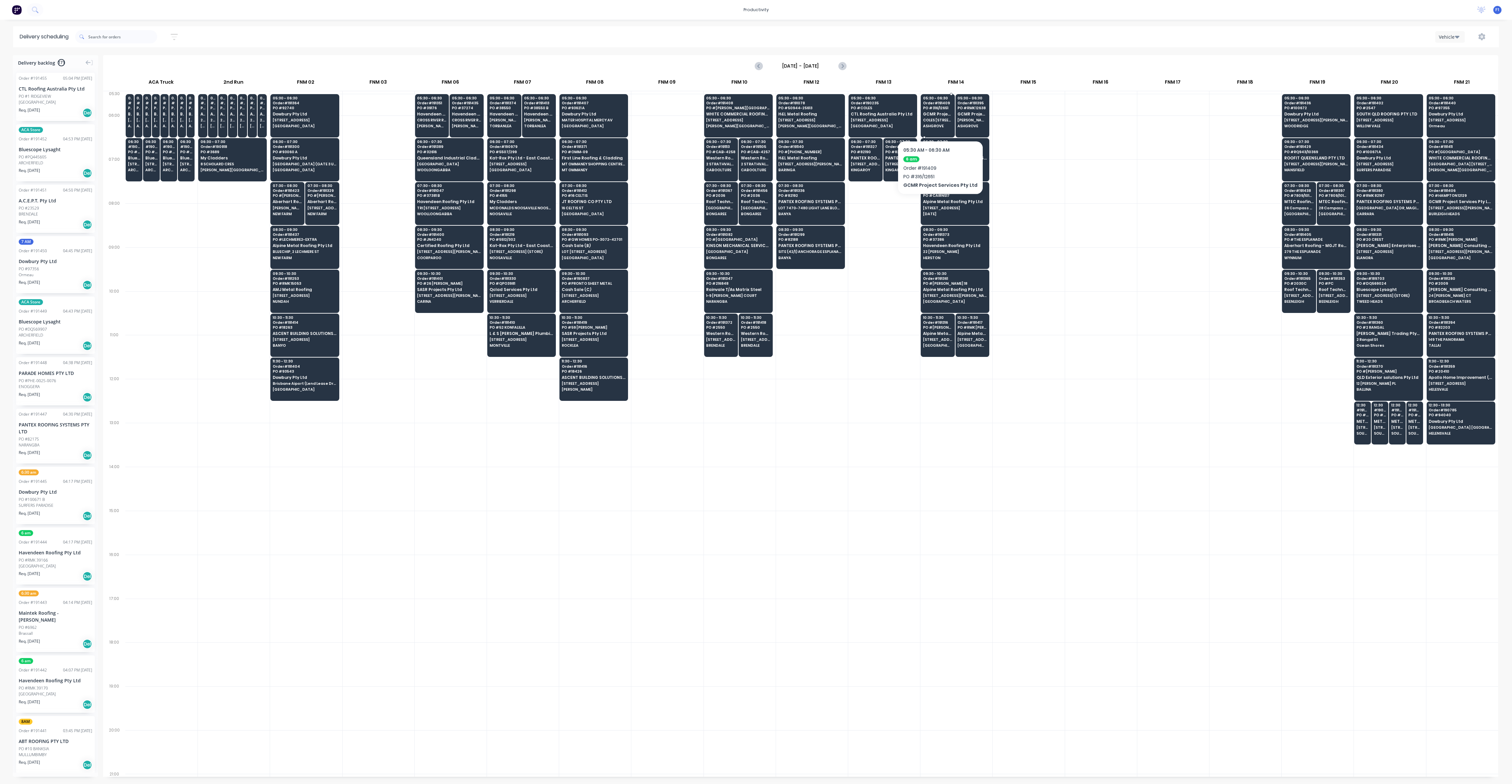
click at [937, 121] on span "COLES [STREET_ADDRESS][PERSON_NAME]" at bounding box center [937, 120] width 29 height 4
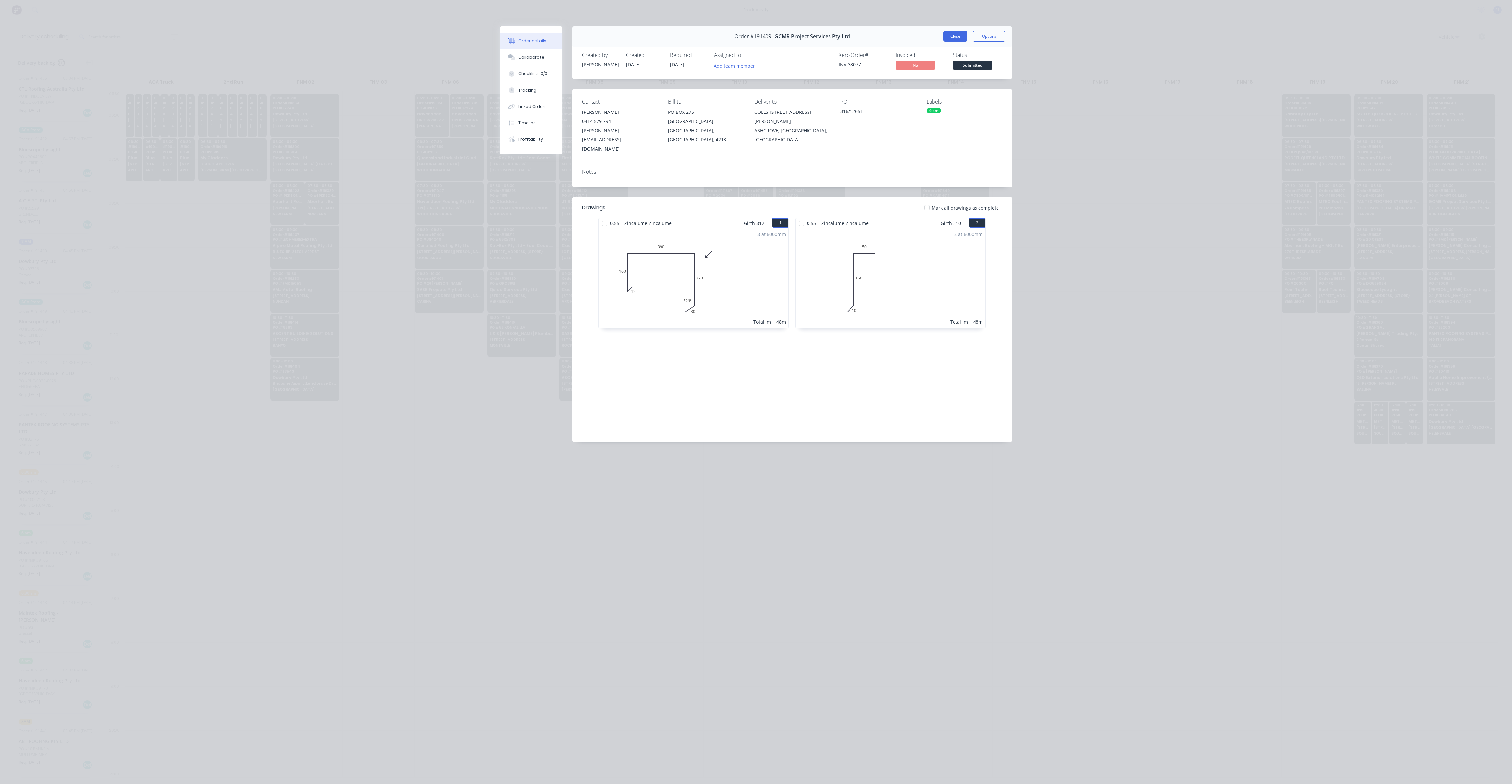
click at [962, 35] on button "Close" at bounding box center [955, 36] width 24 height 10
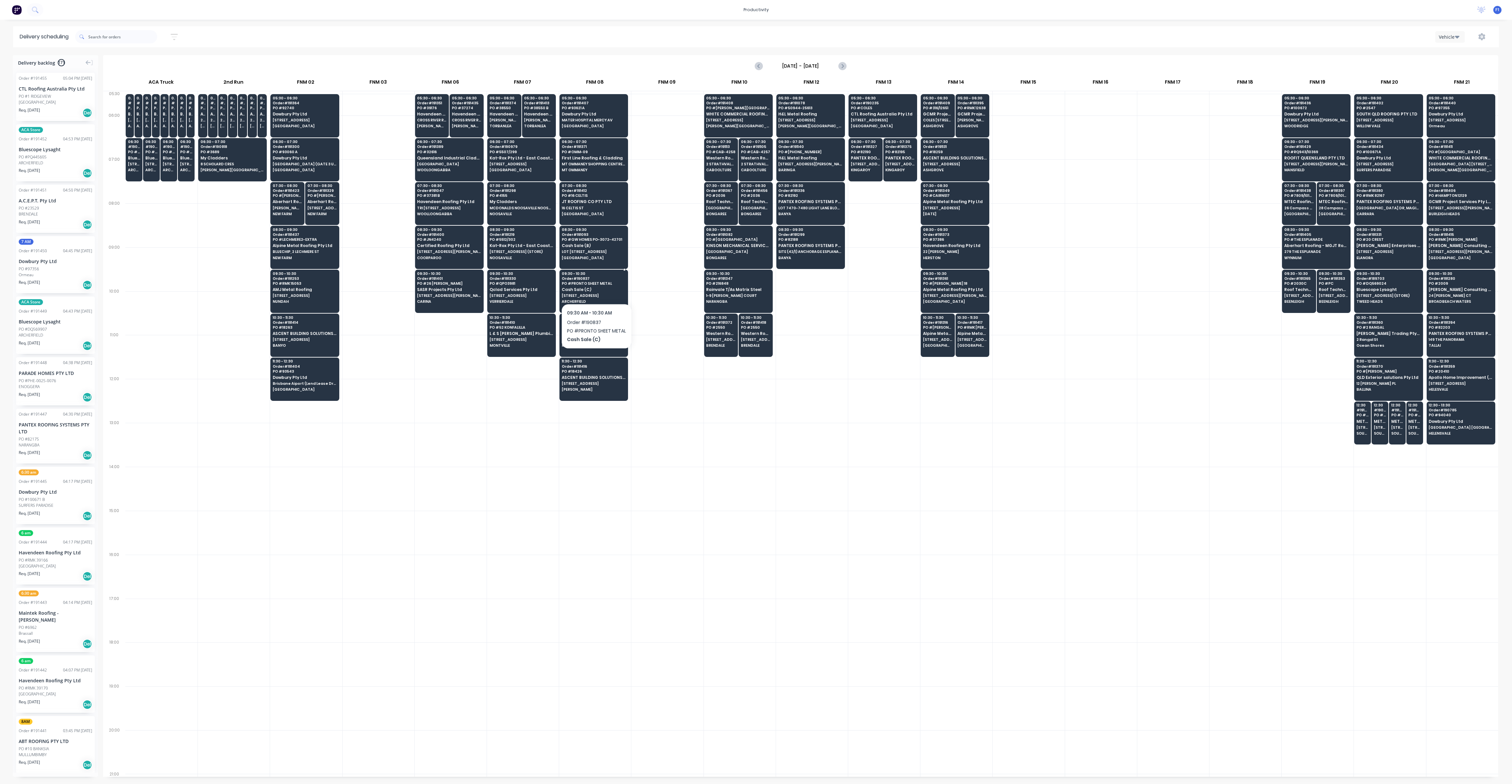
click at [596, 288] on span "Cash Sale (C)" at bounding box center [594, 289] width 64 height 4
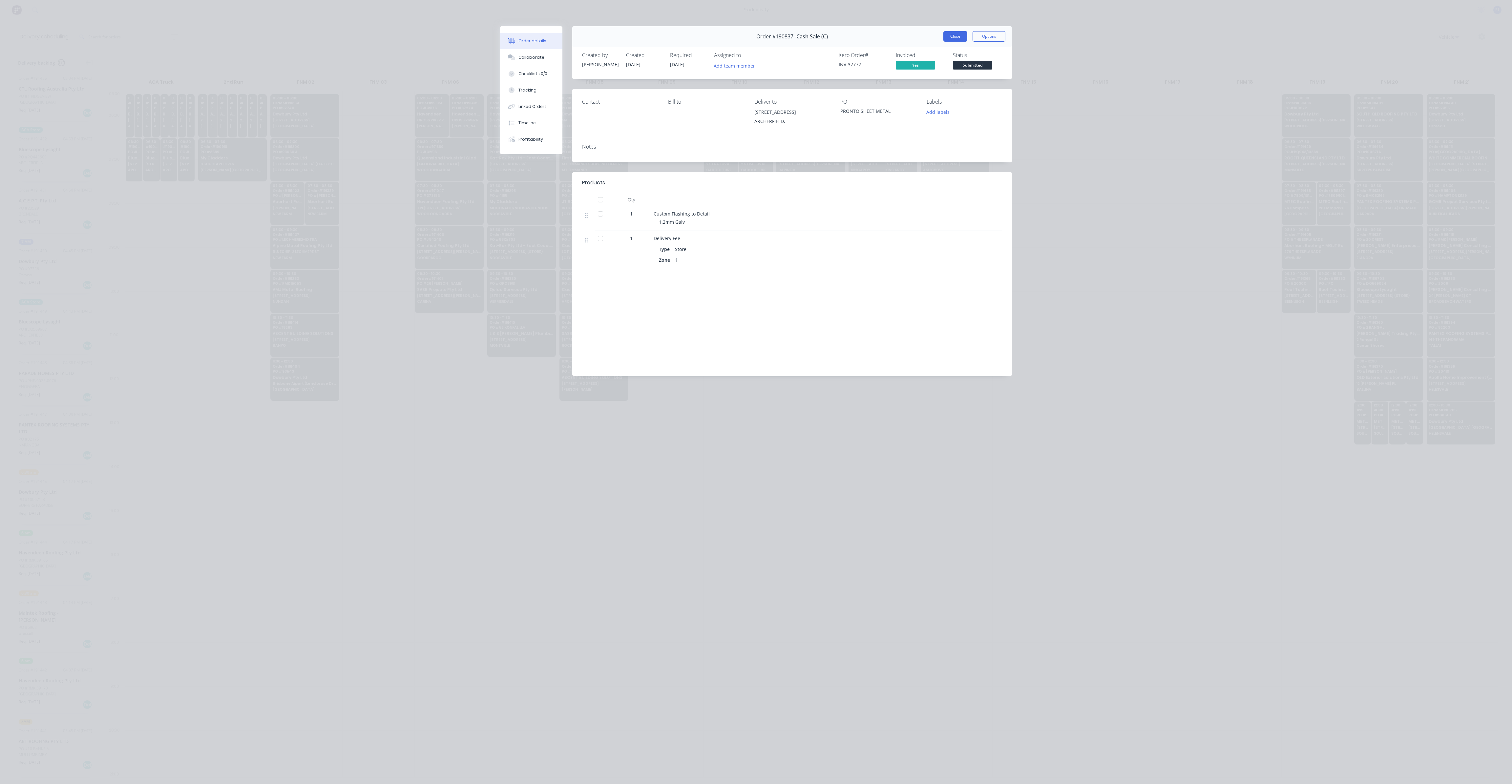
click at [954, 39] on button "Close" at bounding box center [955, 36] width 24 height 10
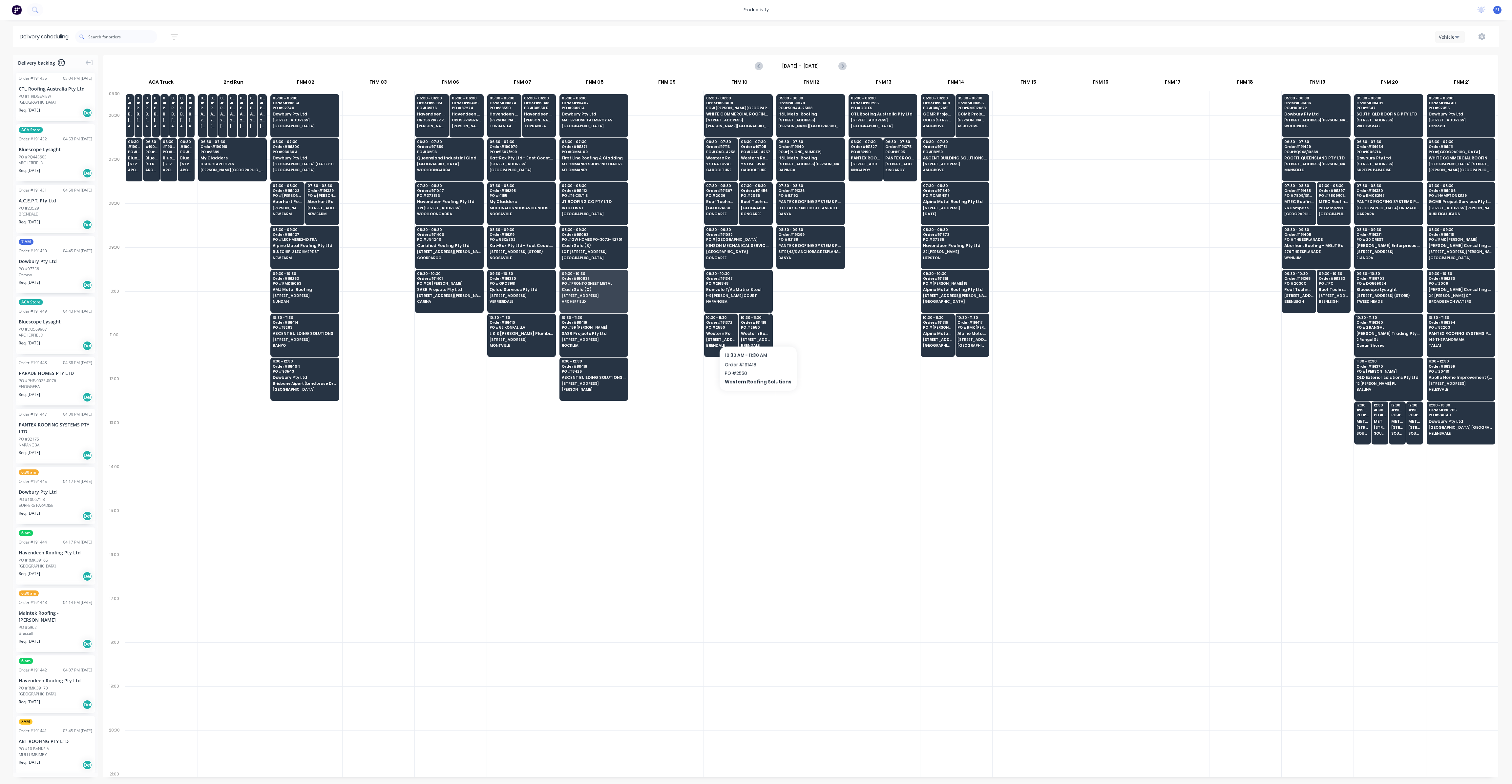
click at [756, 332] on span "Western Roofing Solutions" at bounding box center [756, 333] width 29 height 4
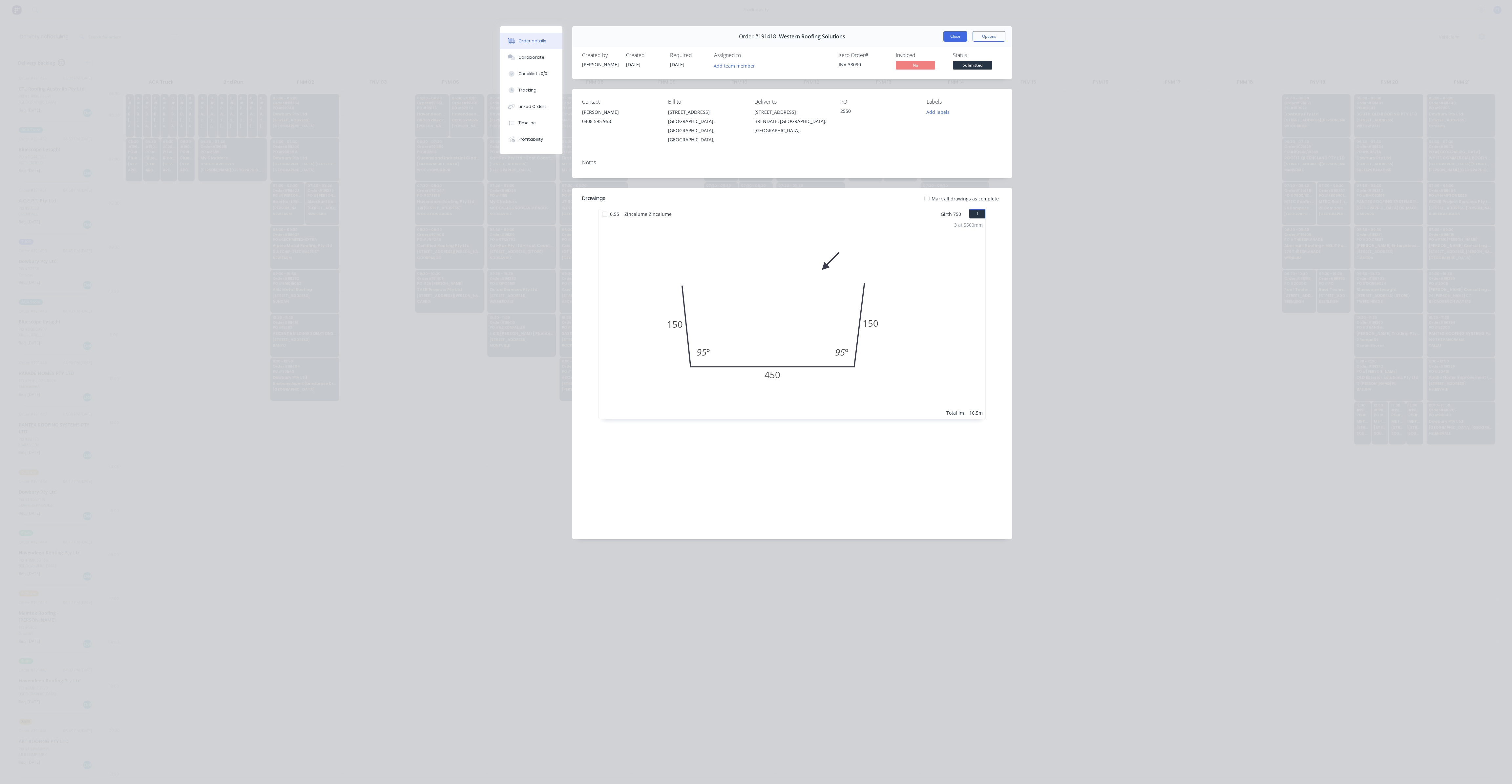
click at [957, 37] on button "Close" at bounding box center [955, 36] width 24 height 10
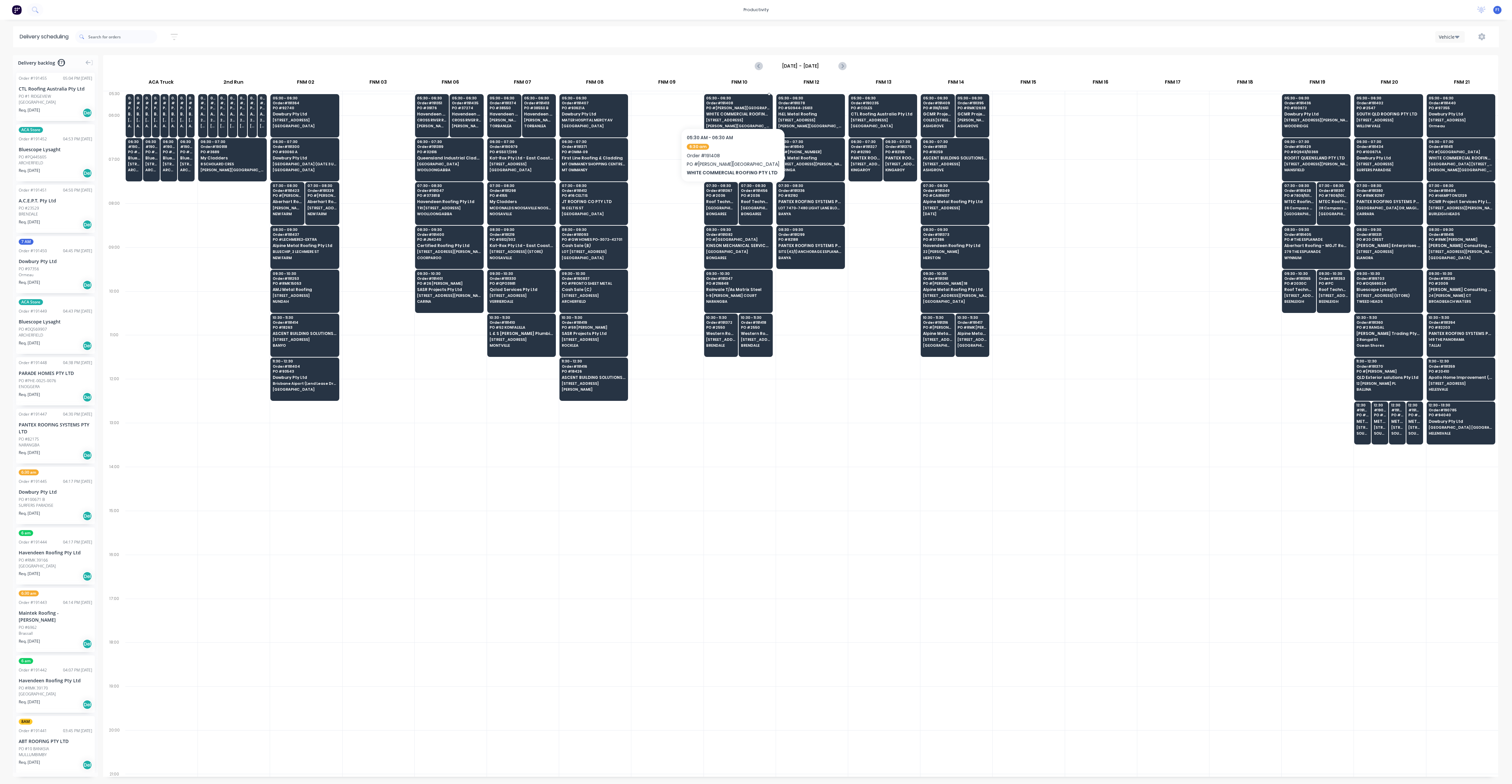
click at [730, 109] on span "PO # [PERSON_NAME][GEOGRAPHIC_DATA]" at bounding box center [738, 108] width 64 height 4
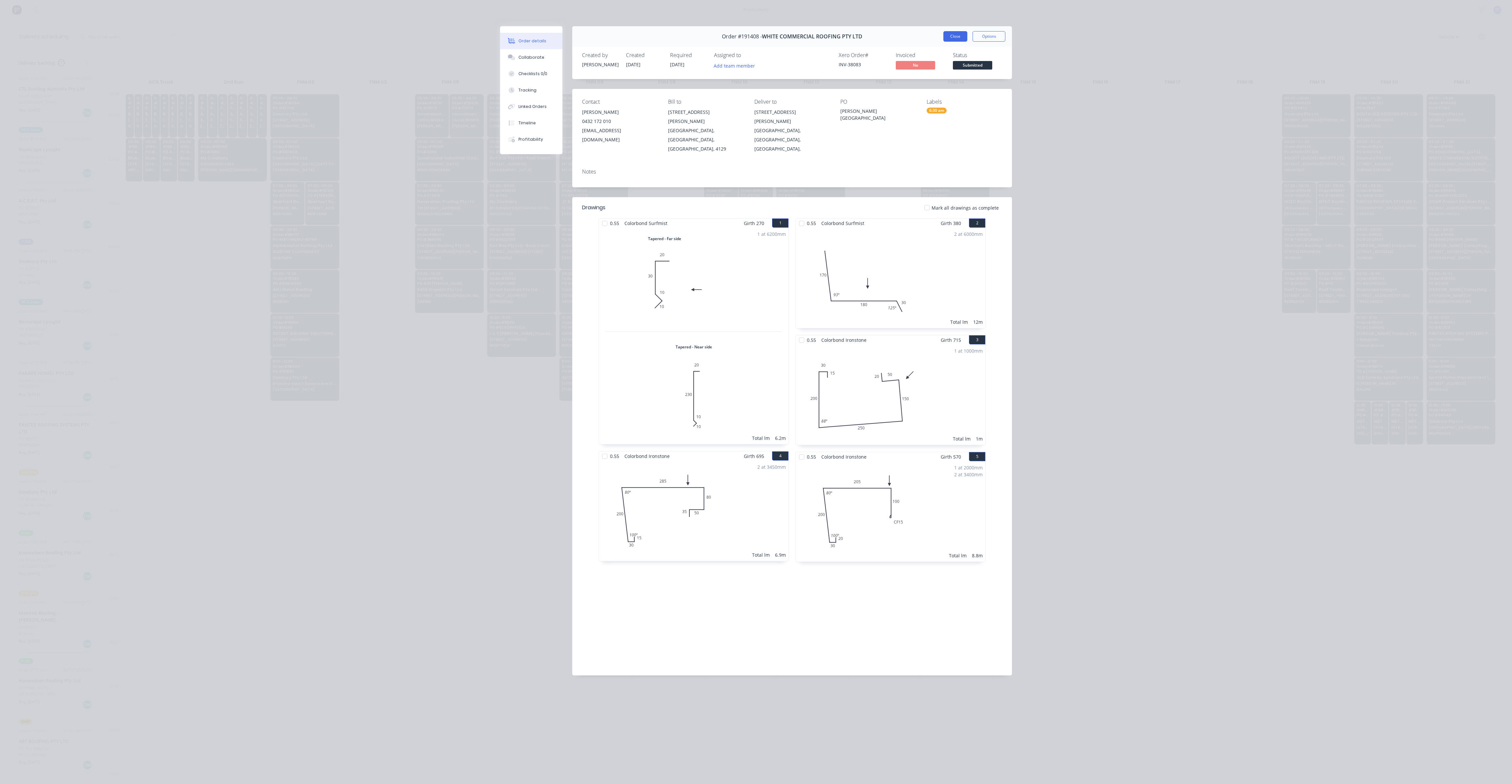
click at [955, 40] on button "Close" at bounding box center [955, 36] width 24 height 10
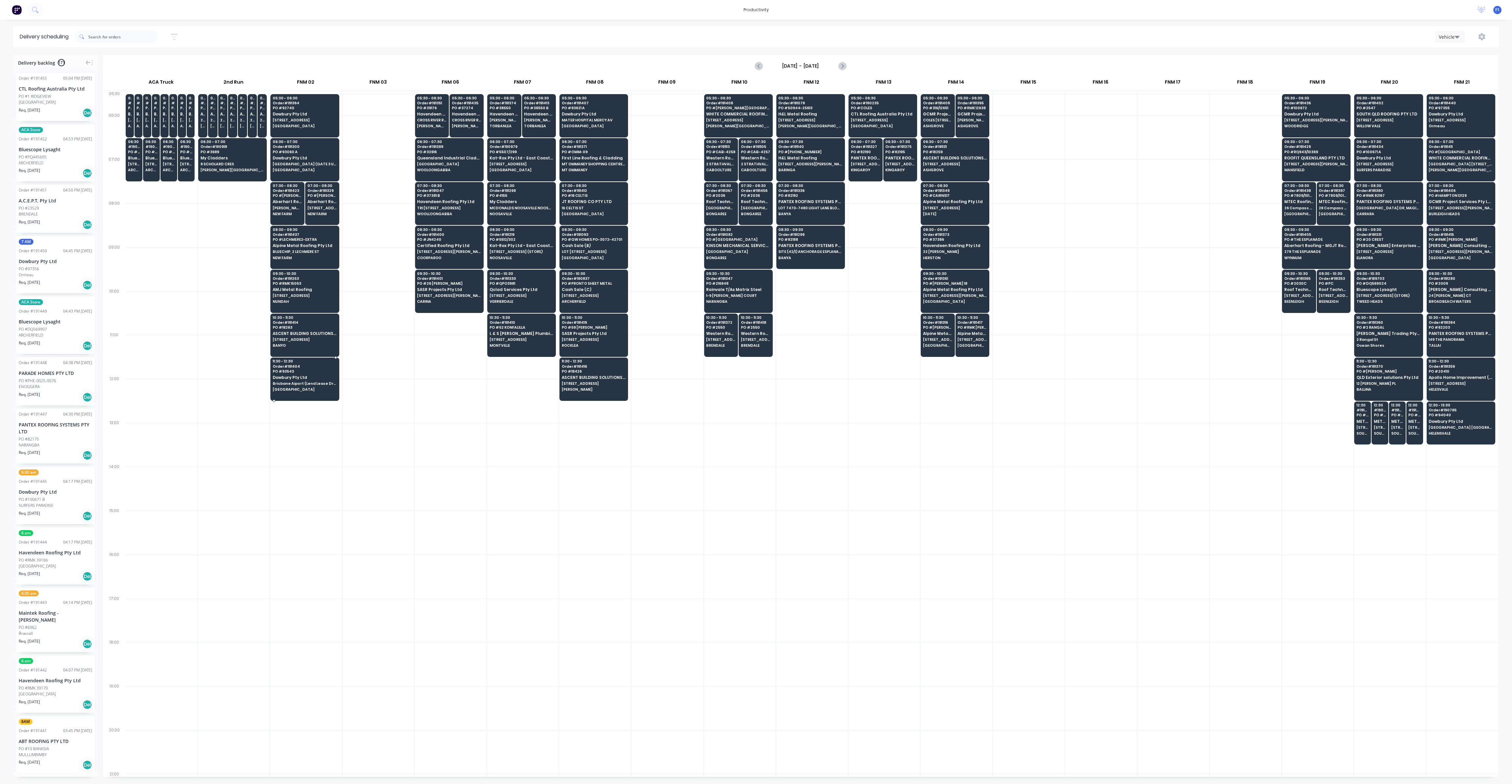
click at [322, 394] on div at bounding box center [305, 379] width 69 height 43
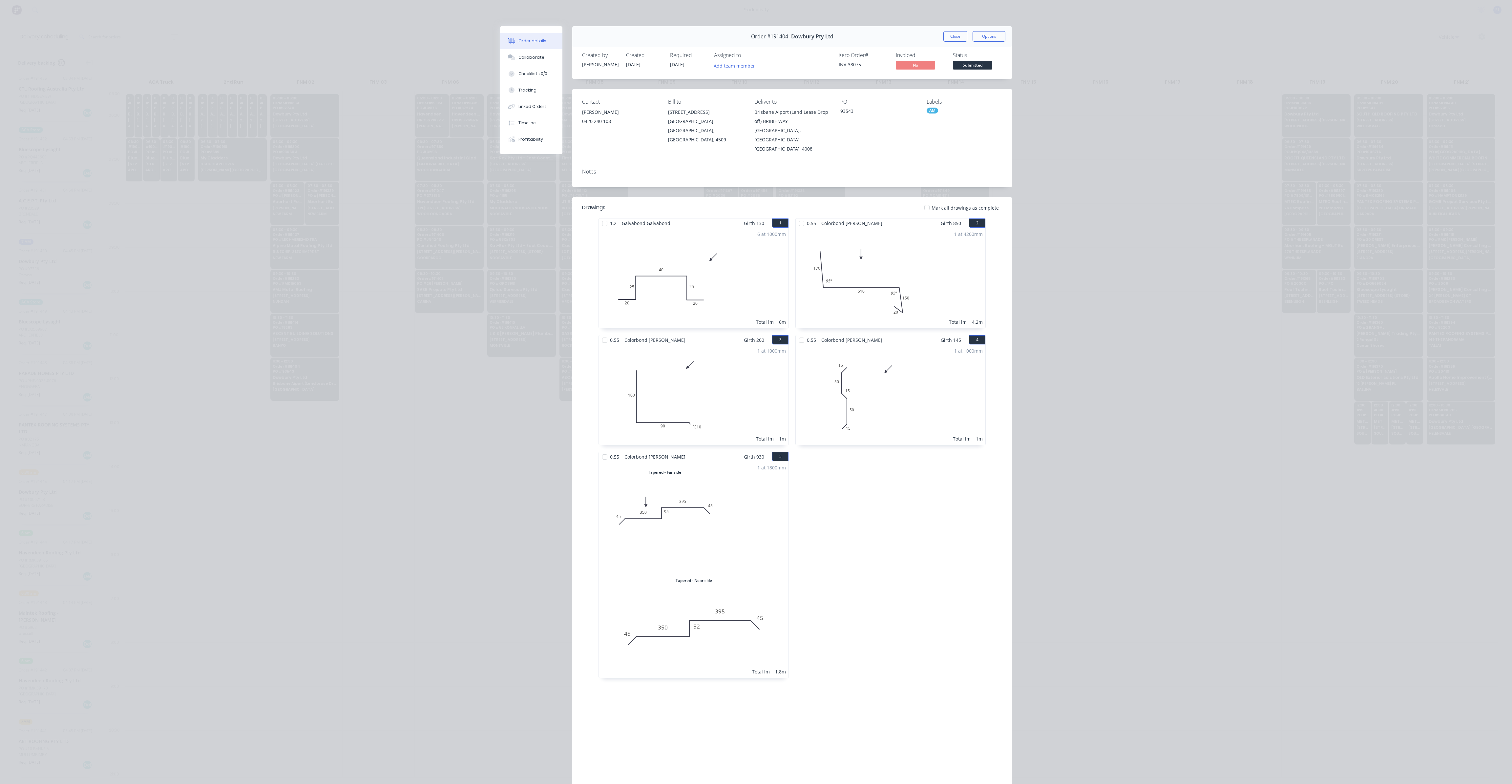
drag, startPoint x: 943, startPoint y: 37, endPoint x: 706, endPoint y: 264, distance: 328.2
click at [943, 37] on button "Close" at bounding box center [955, 36] width 24 height 10
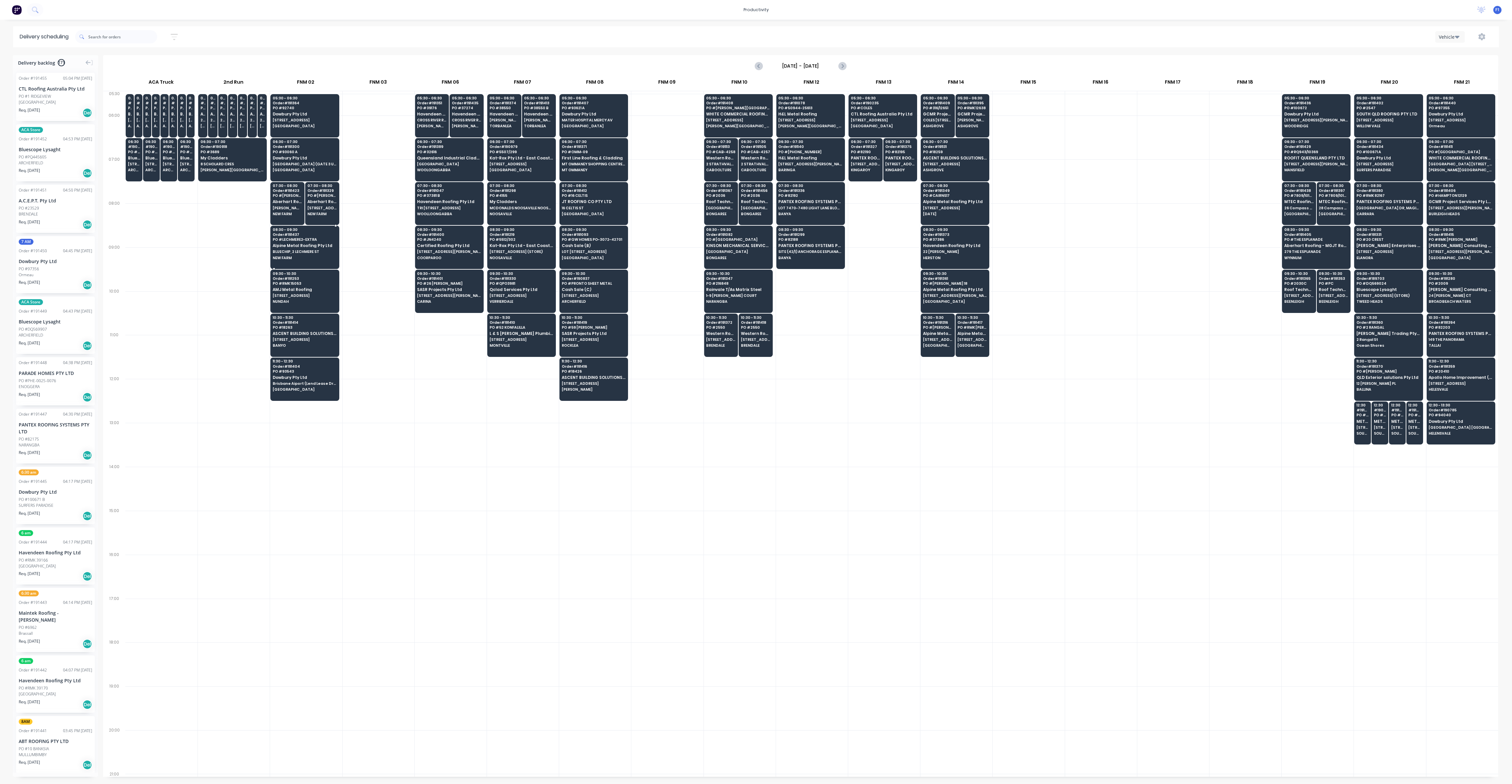
click at [308, 258] on div "08:30 - 09:30 Order # 191437 PO # LECHMERE2-EXTRA Alpine Metal Roofing Pty Ltd …" at bounding box center [304, 244] width 68 height 37
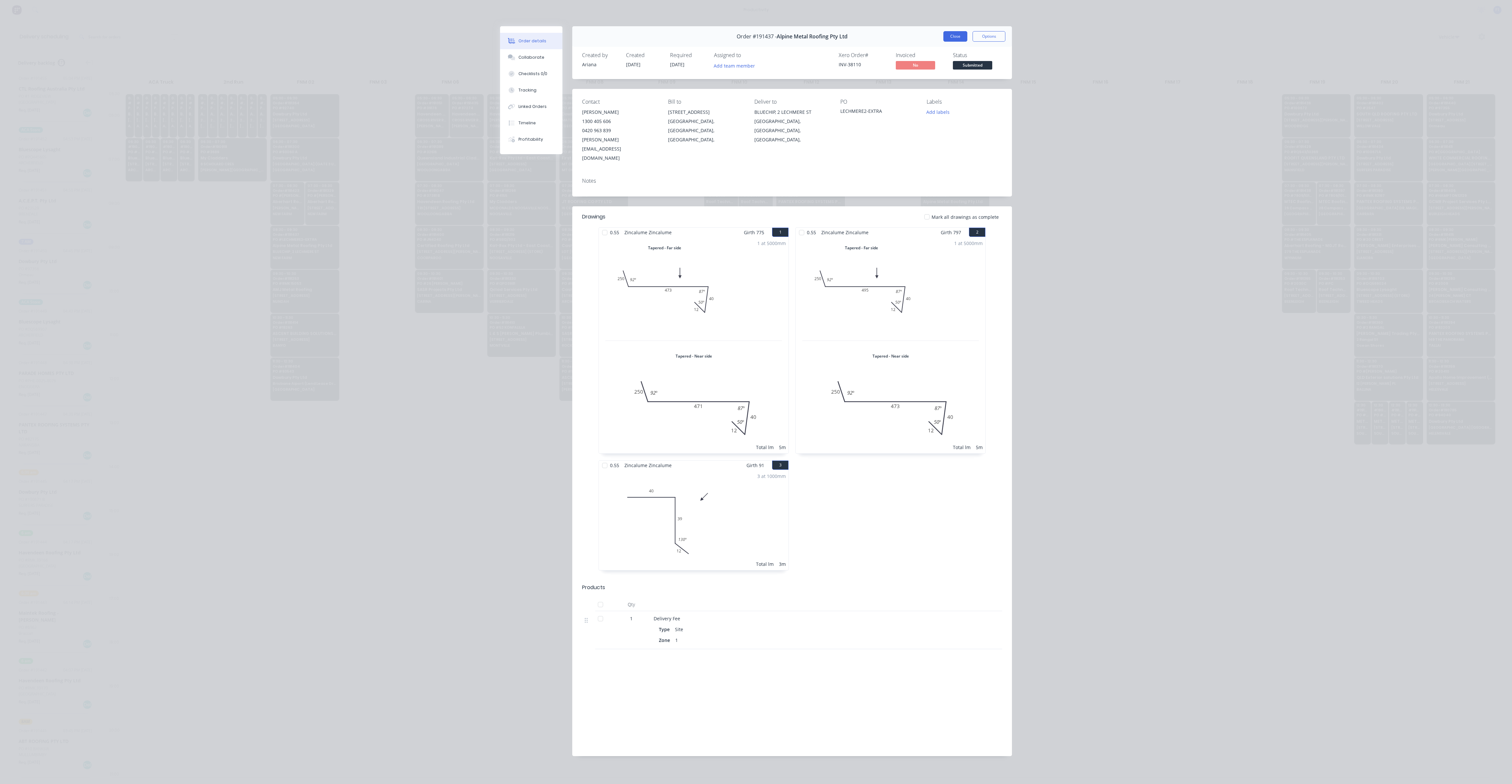
click at [954, 38] on button "Close" at bounding box center [955, 36] width 24 height 10
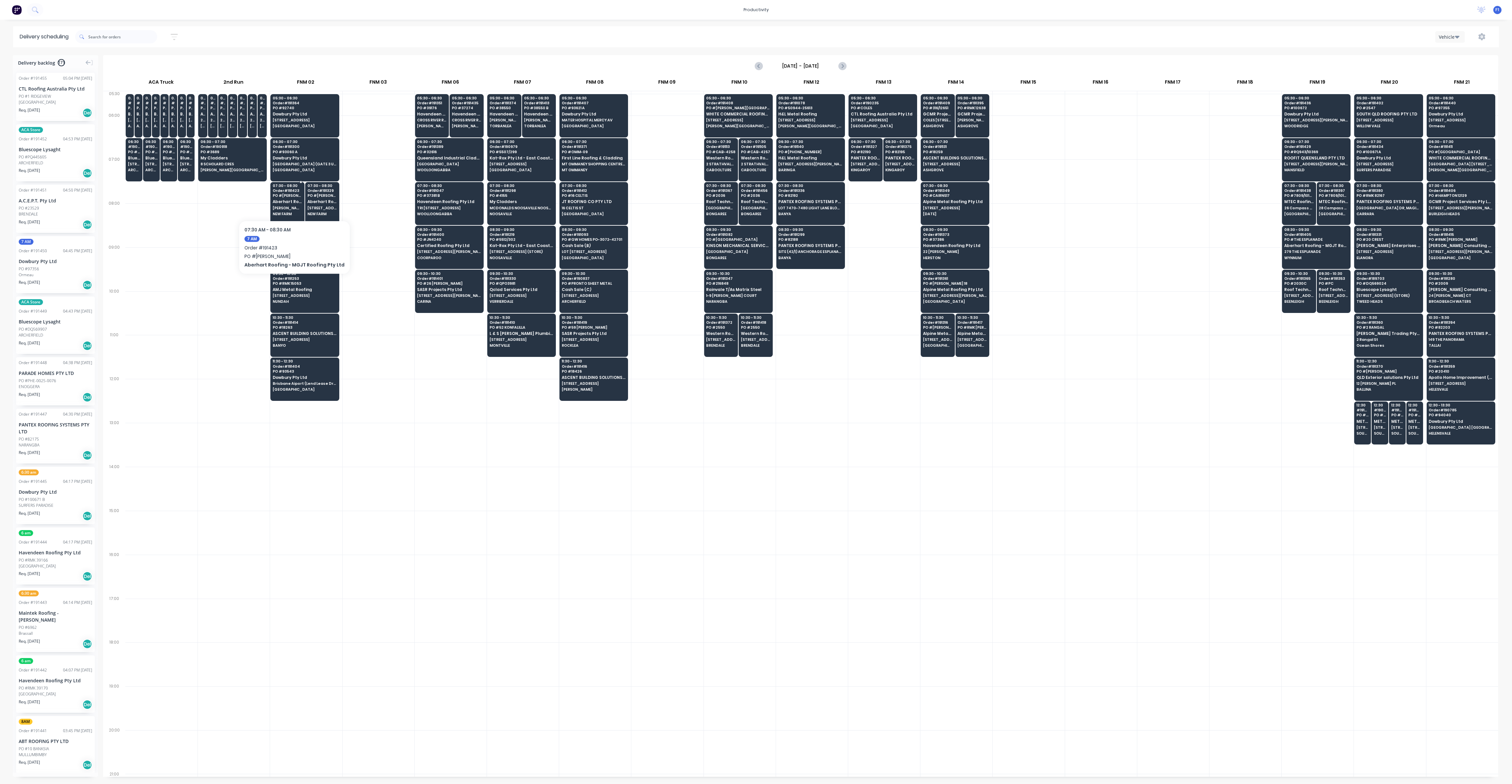
click at [290, 201] on span "Aberhart Roofing - MGJT Roofing Pty Ltd" at bounding box center [288, 202] width 29 height 4
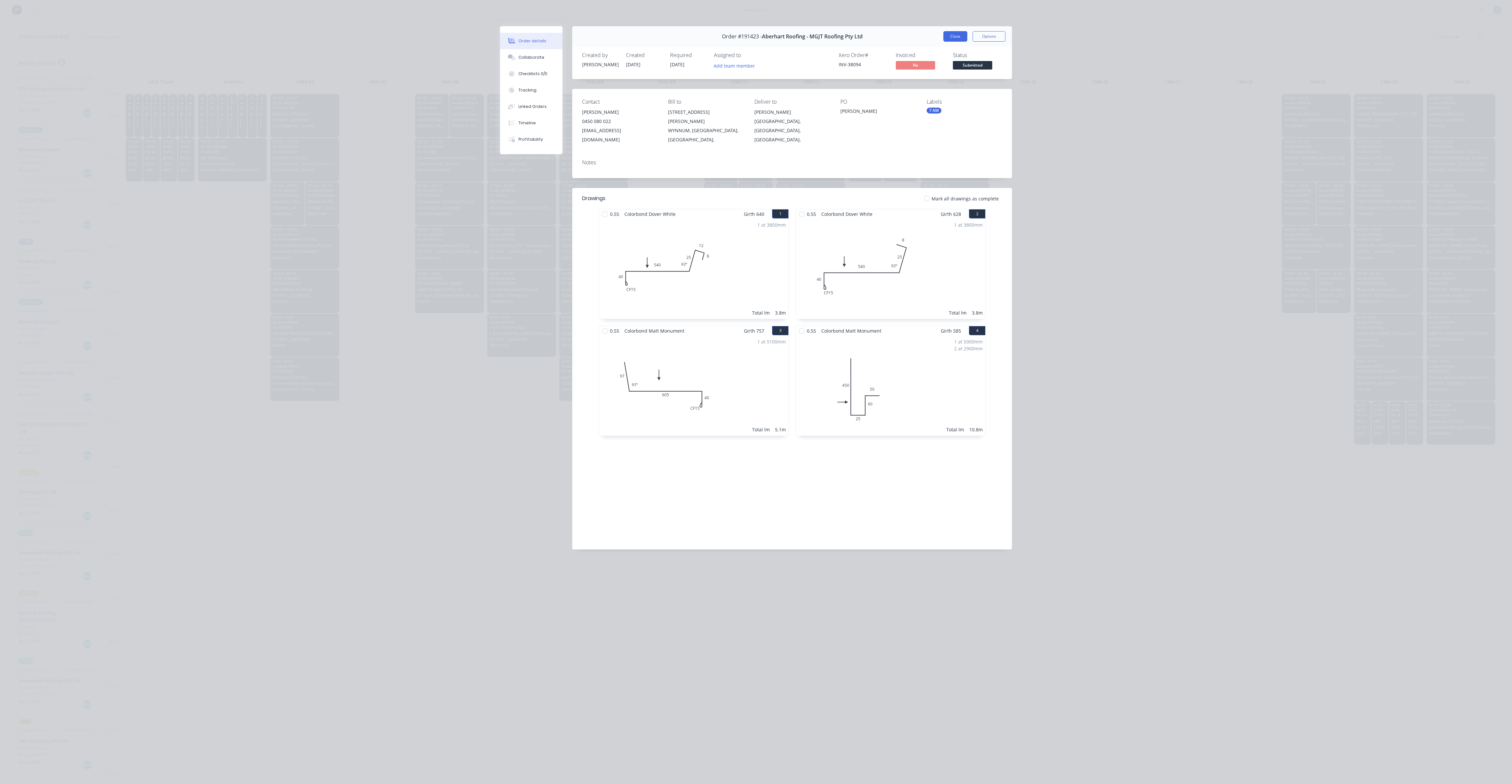
click at [948, 36] on button "Close" at bounding box center [955, 36] width 24 height 10
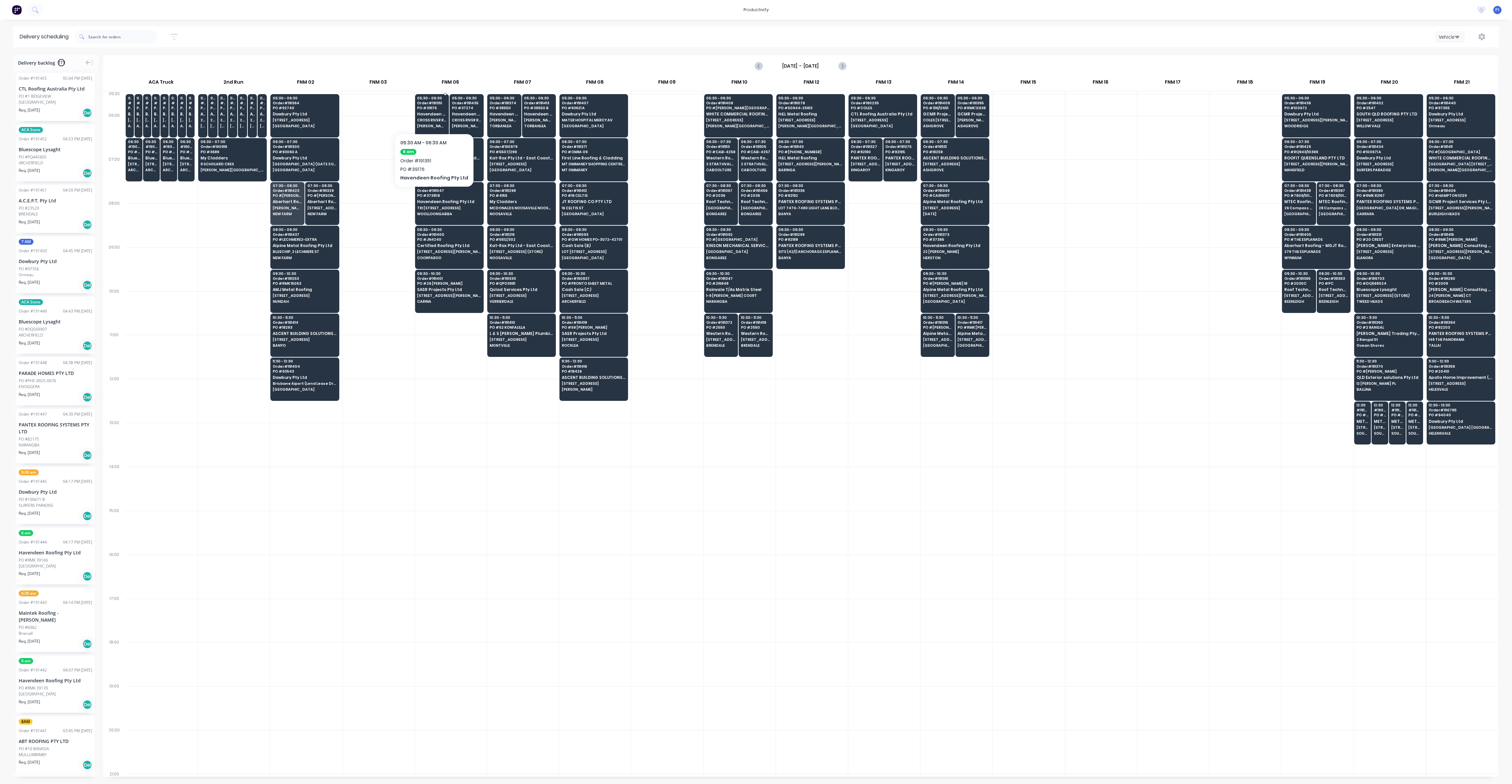
click at [430, 115] on span "Havendeen Roofing Pty Ltd" at bounding box center [432, 114] width 29 height 4
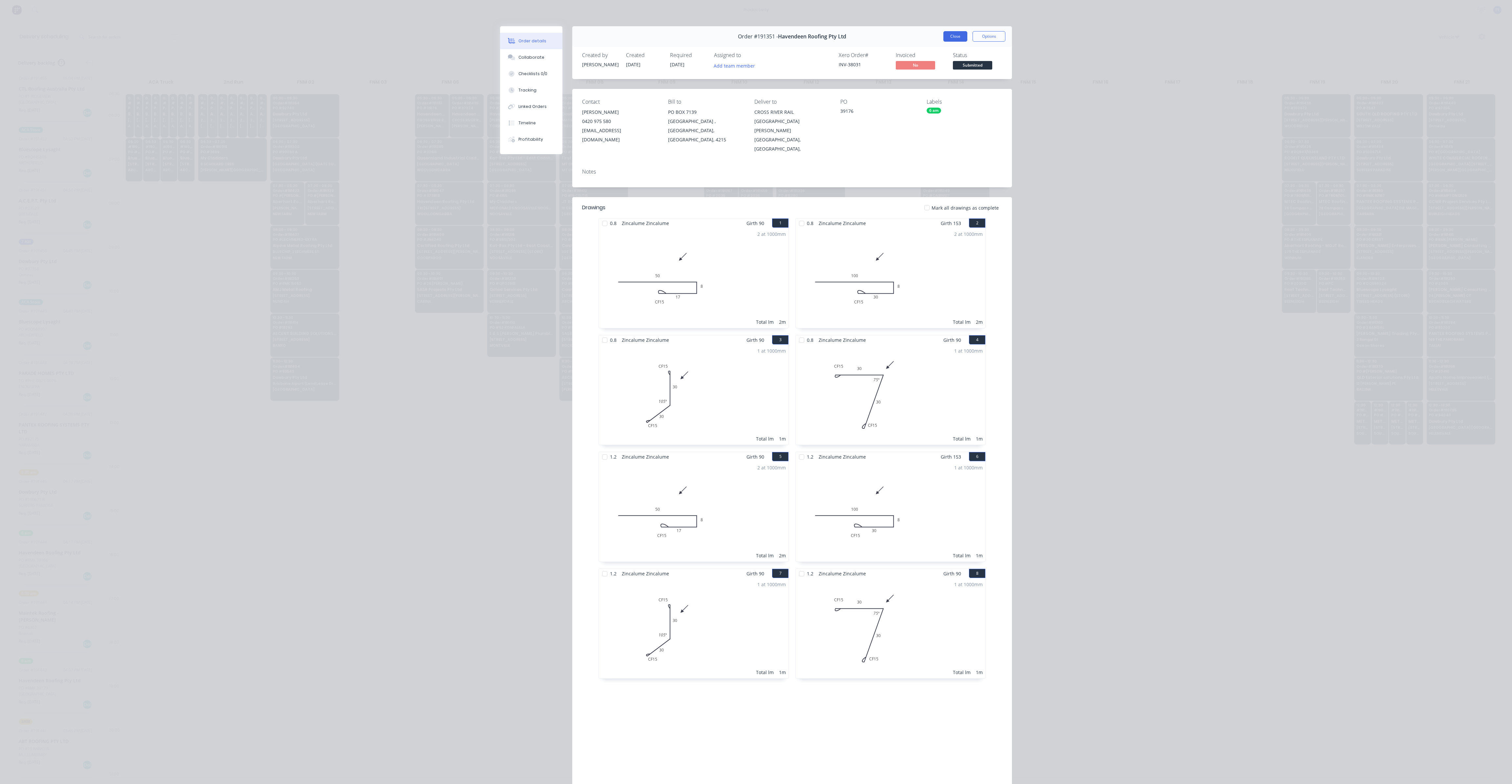
click at [959, 39] on button "Close" at bounding box center [955, 36] width 24 height 10
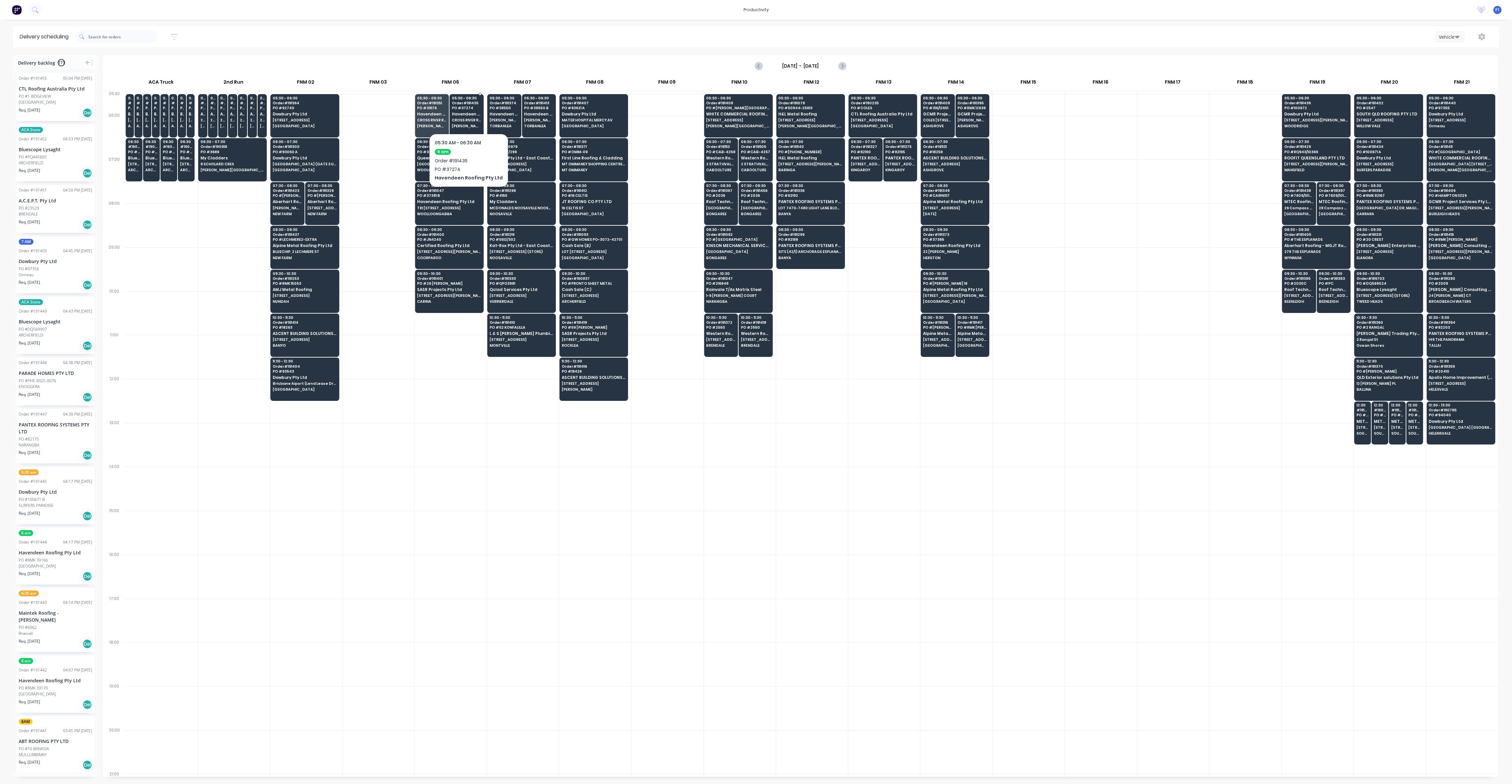
click at [457, 122] on div "05:30 - 06:30 Order # 191435 PO # 37274 Havendeen Roofing Pty Ltd CROSS RIVER R…" at bounding box center [466, 112] width 34 height 37
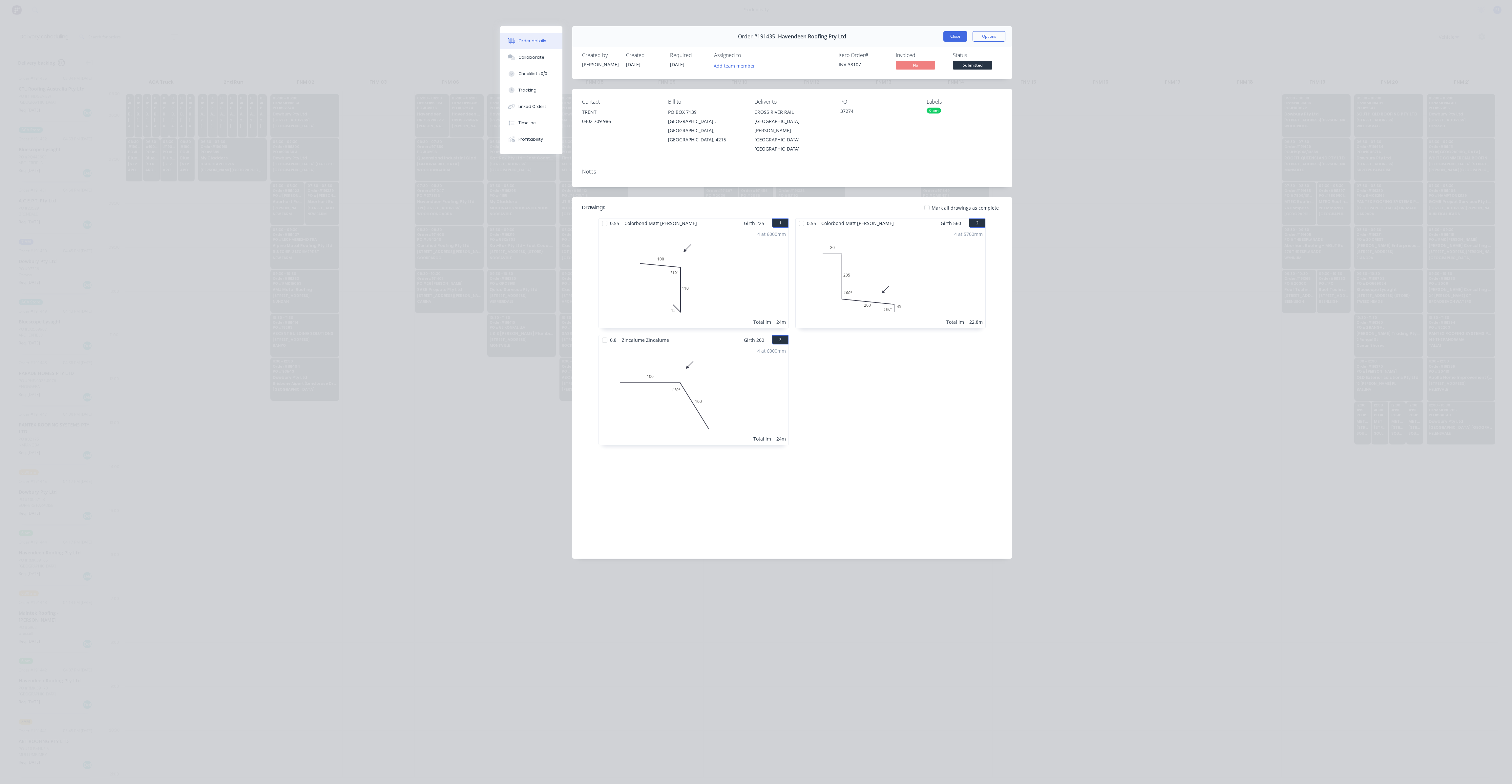
click at [964, 38] on button "Close" at bounding box center [955, 36] width 24 height 10
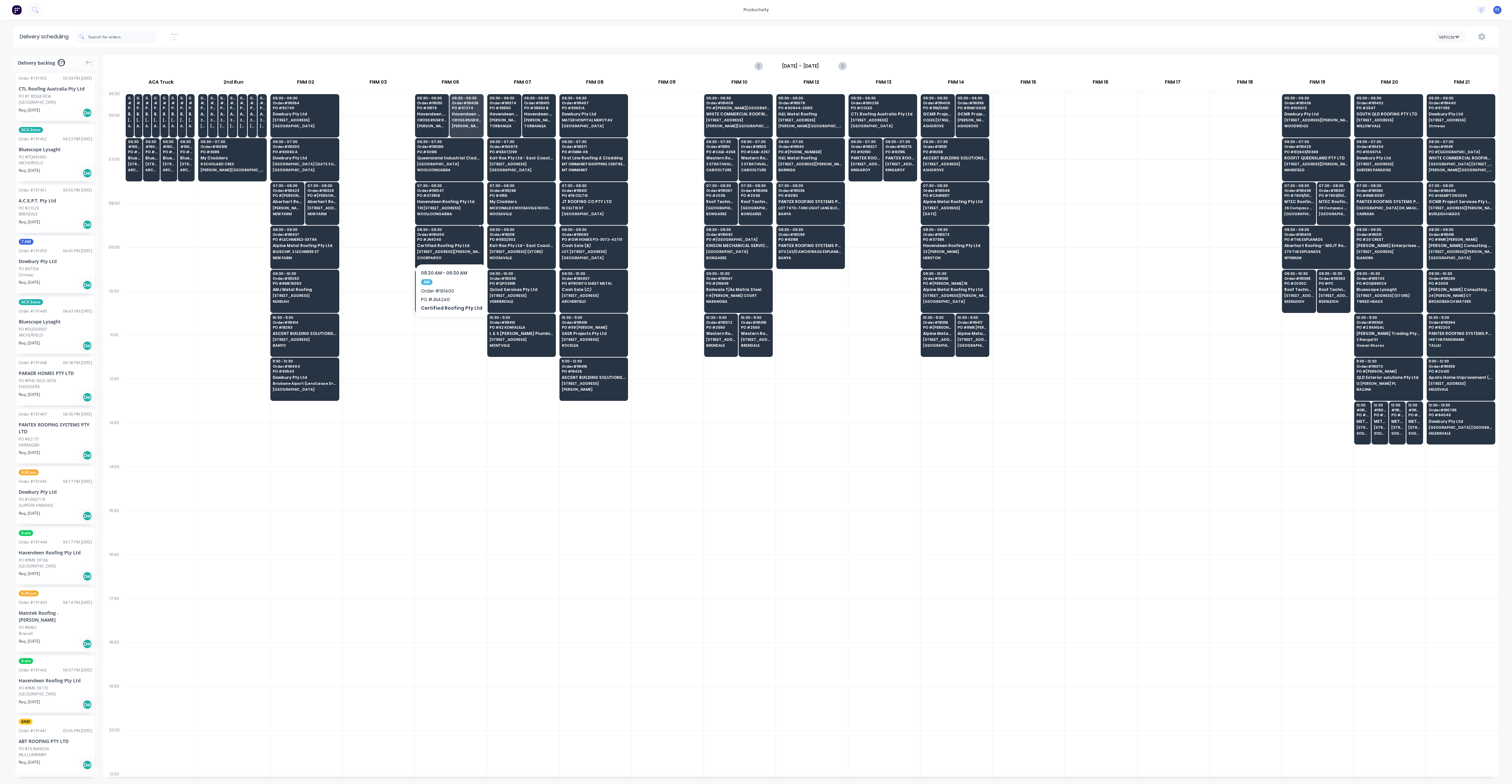
click at [462, 250] on span "[STREET_ADDRESS][PERSON_NAME]" at bounding box center [449, 252] width 64 height 4
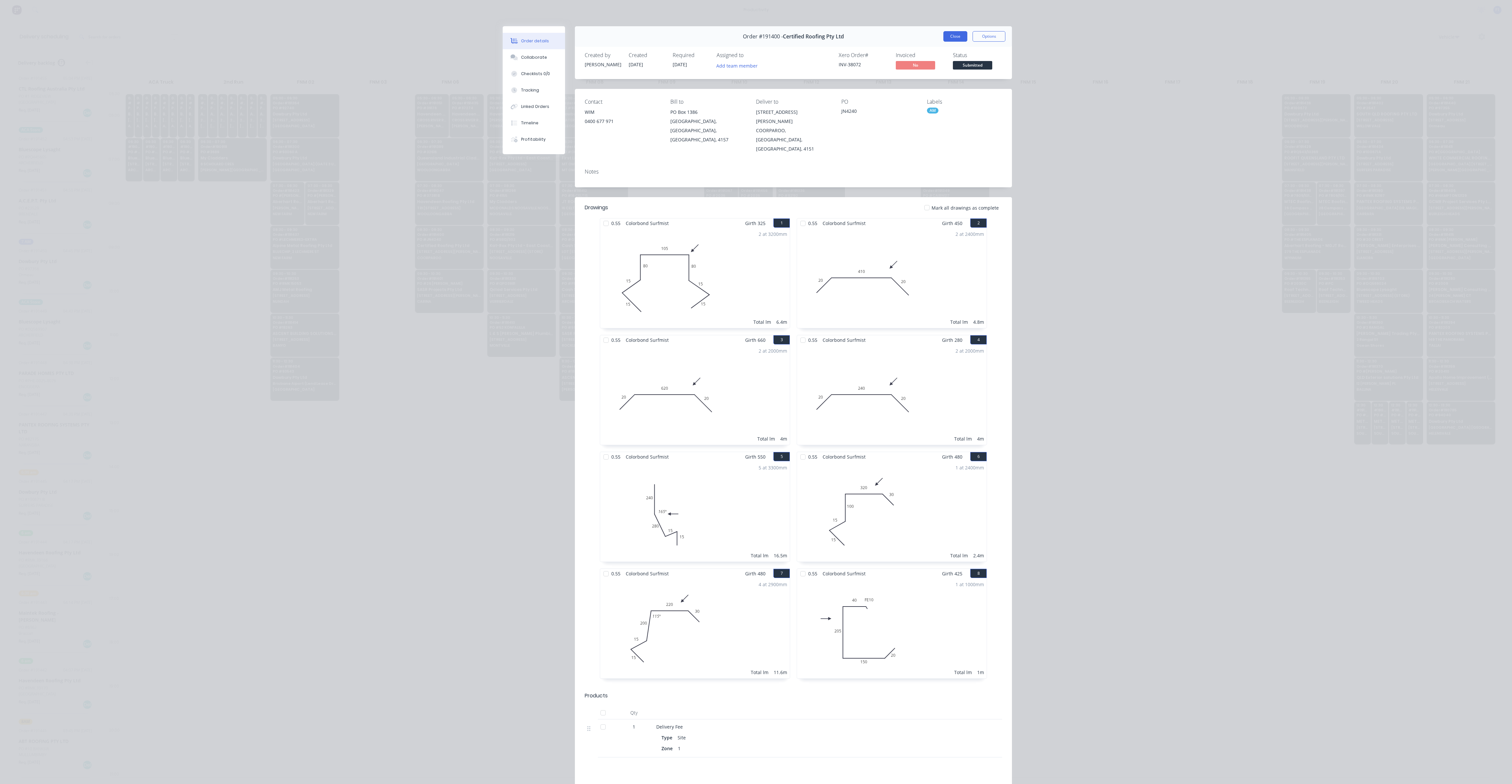
click at [948, 34] on button "Close" at bounding box center [955, 36] width 24 height 10
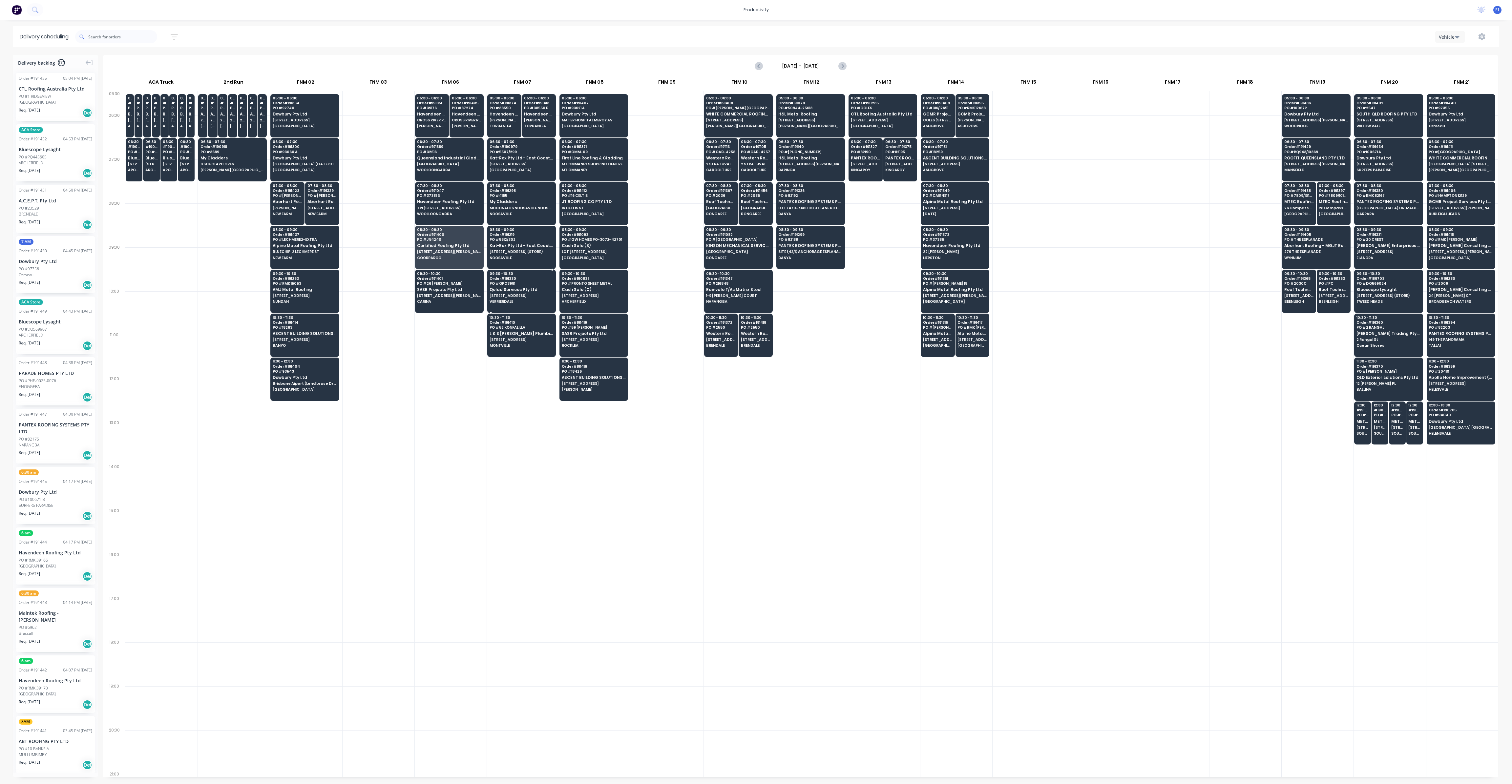
click at [532, 288] on span "Qclad Services Pty Ltd" at bounding box center [521, 289] width 64 height 4
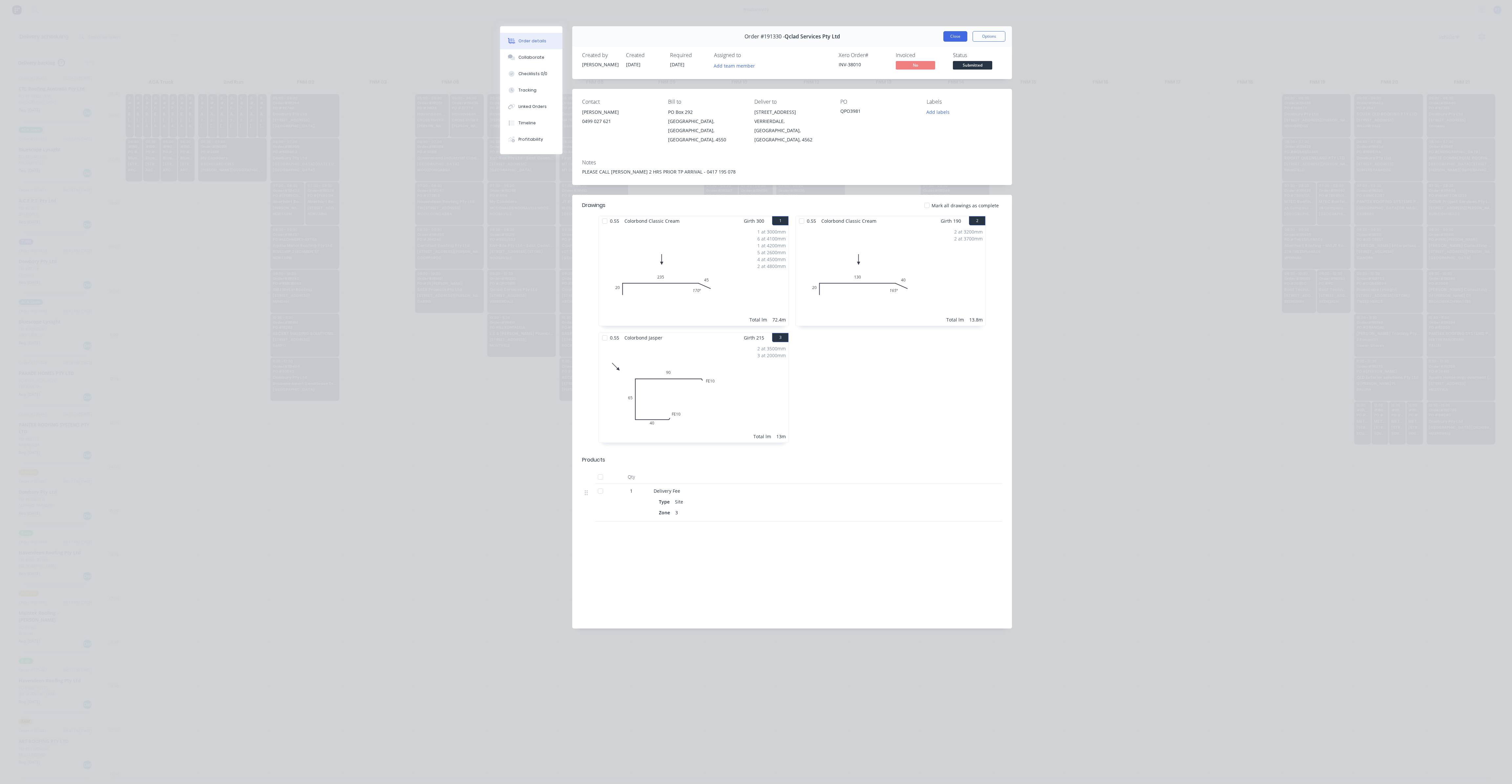
click at [962, 41] on button "Close" at bounding box center [955, 36] width 24 height 10
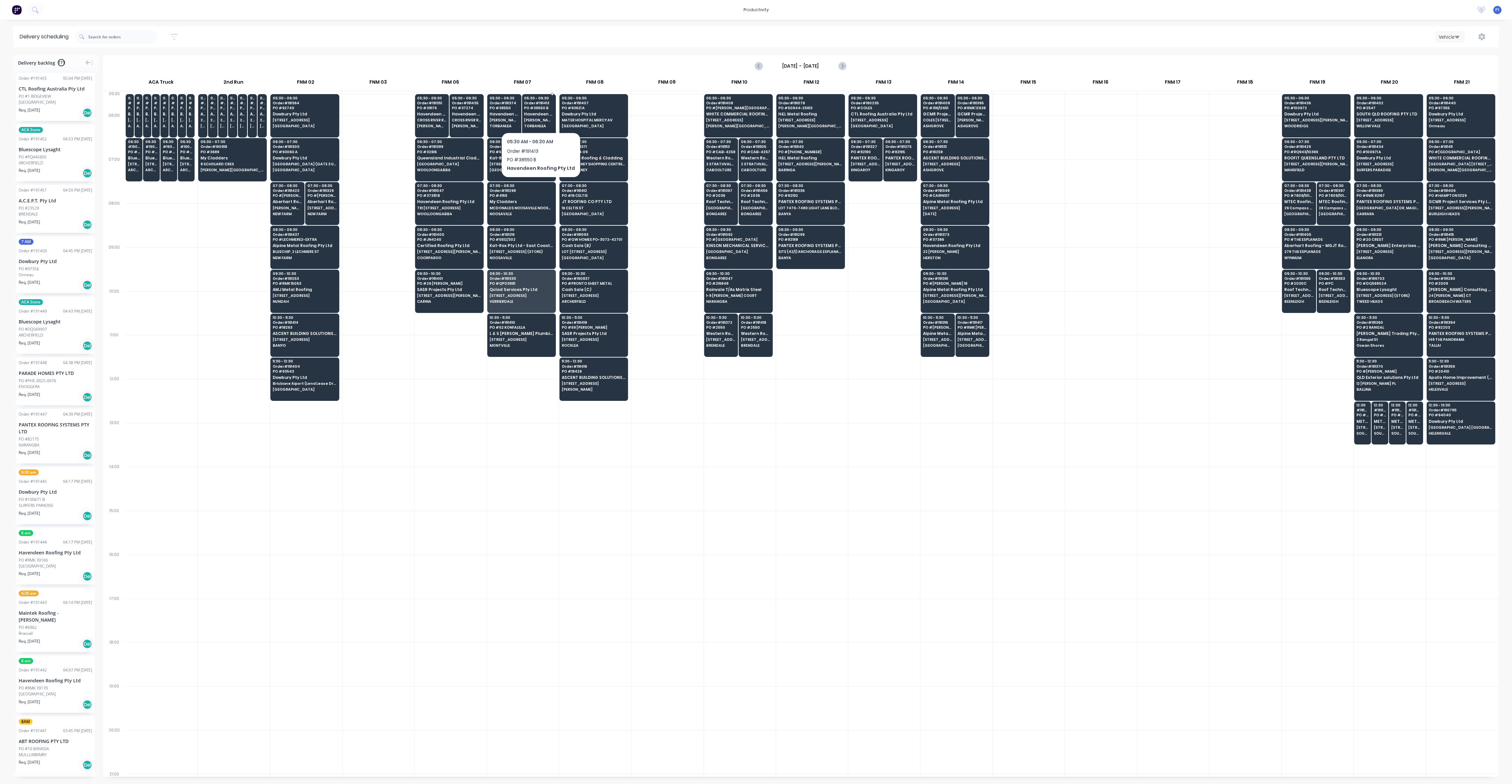
click at [538, 115] on span "Havendeen Roofing Pty Ltd" at bounding box center [538, 114] width 29 height 4
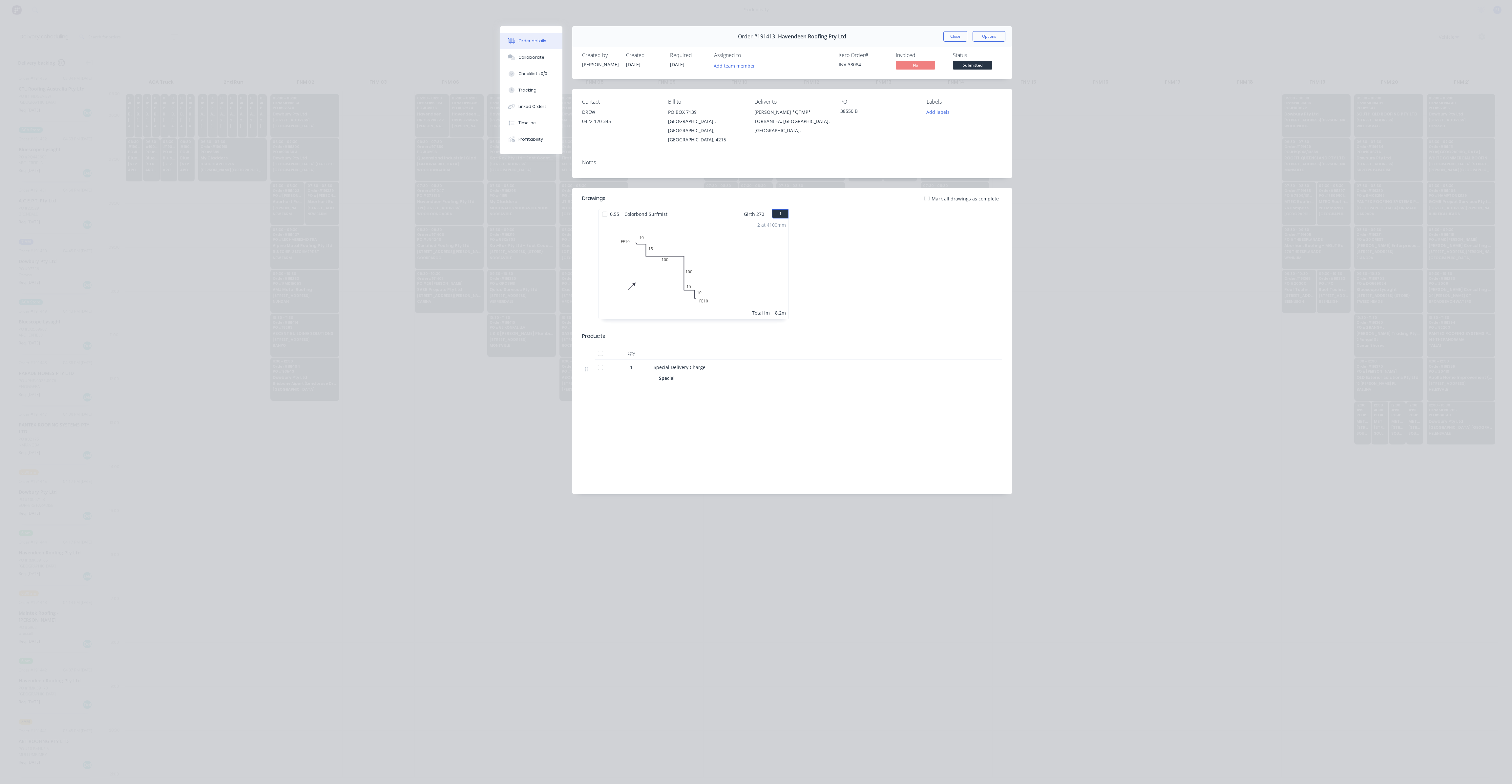
click at [954, 34] on button "Close" at bounding box center [955, 36] width 24 height 10
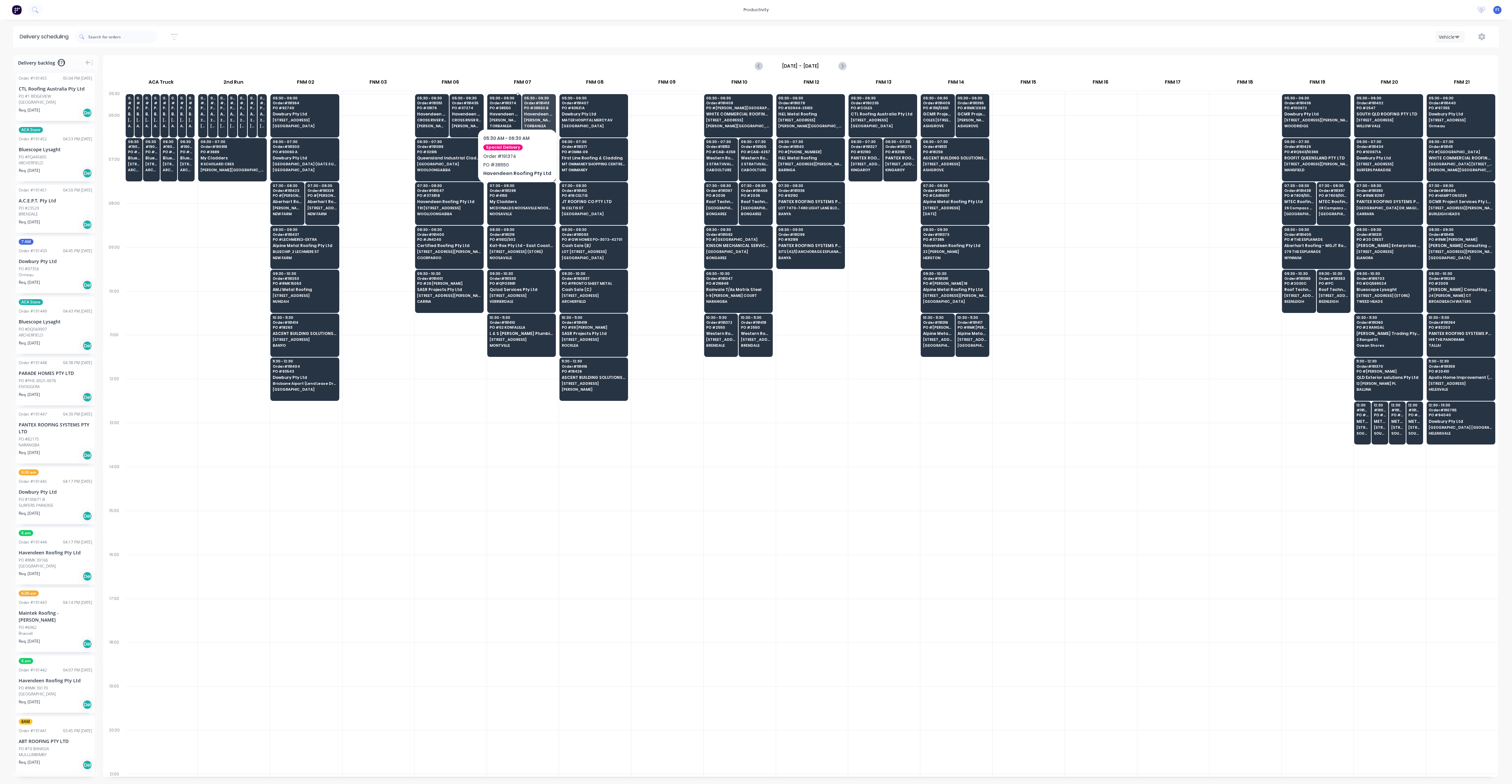
click at [514, 109] on span "PO # 38550" at bounding box center [504, 108] width 29 height 4
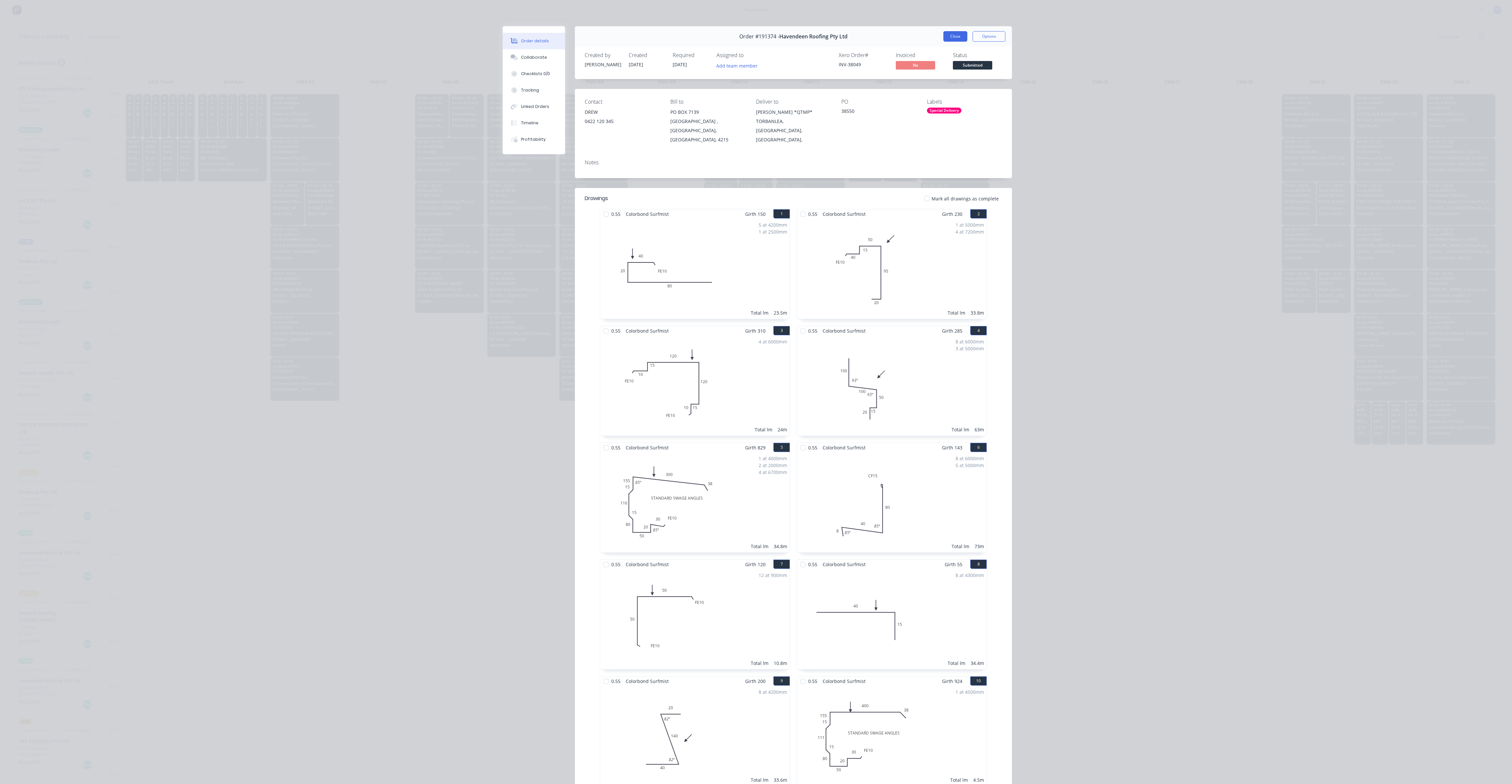
click at [950, 41] on button "Close" at bounding box center [955, 36] width 24 height 10
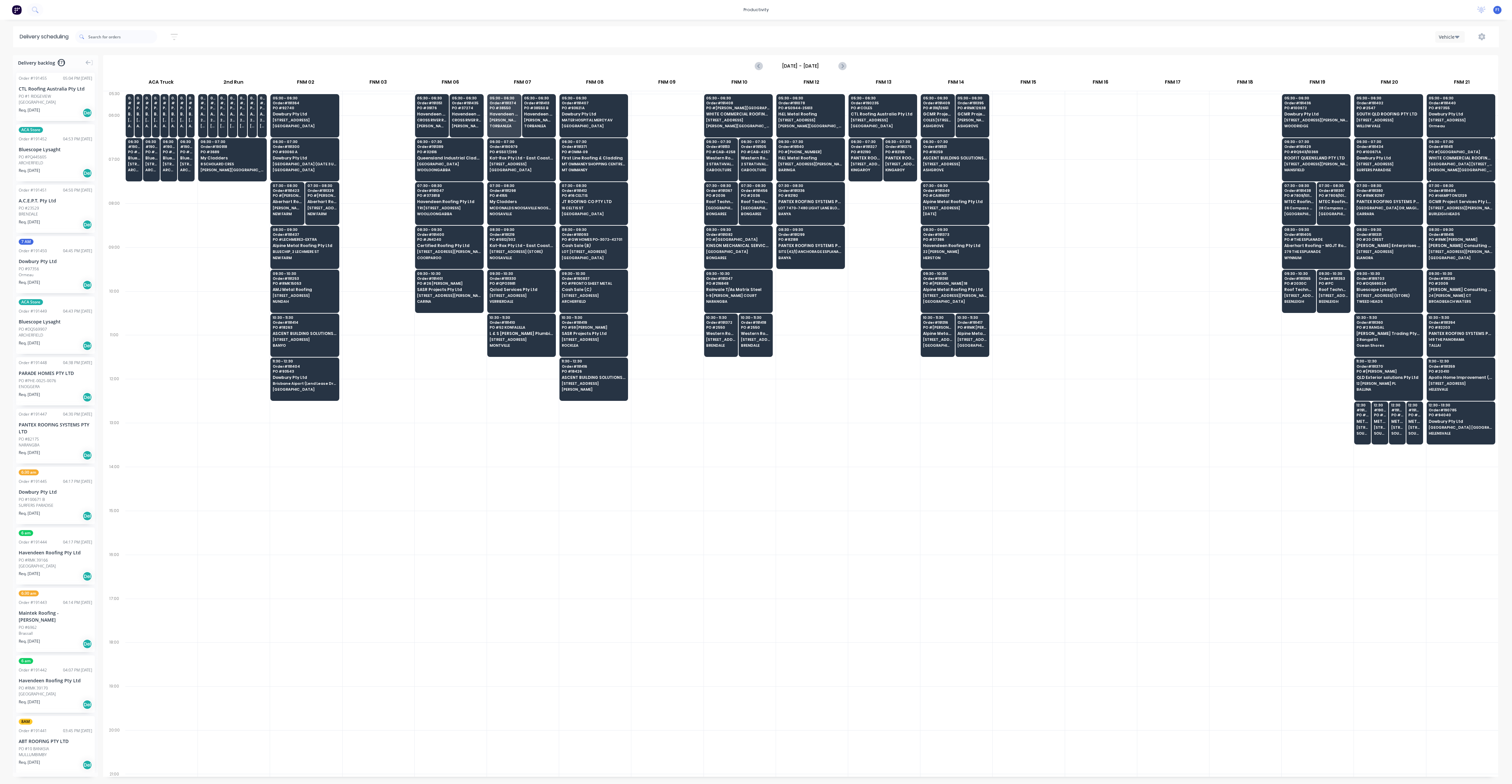
click at [1435, 158] on span "WHITE COMMERCIAL ROOFING PTY LTD" at bounding box center [1460, 158] width 64 height 4
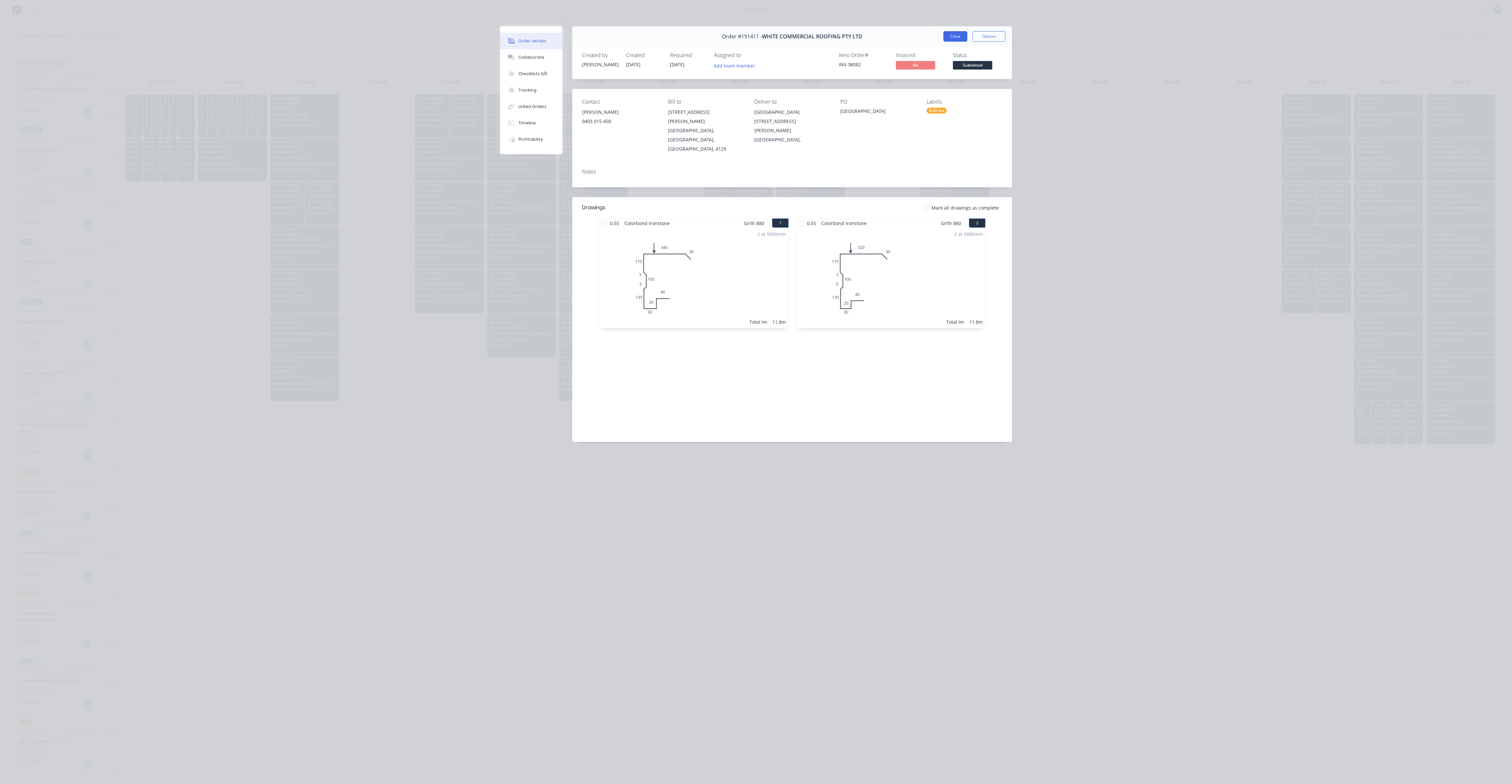
click at [948, 38] on button "Close" at bounding box center [955, 36] width 24 height 10
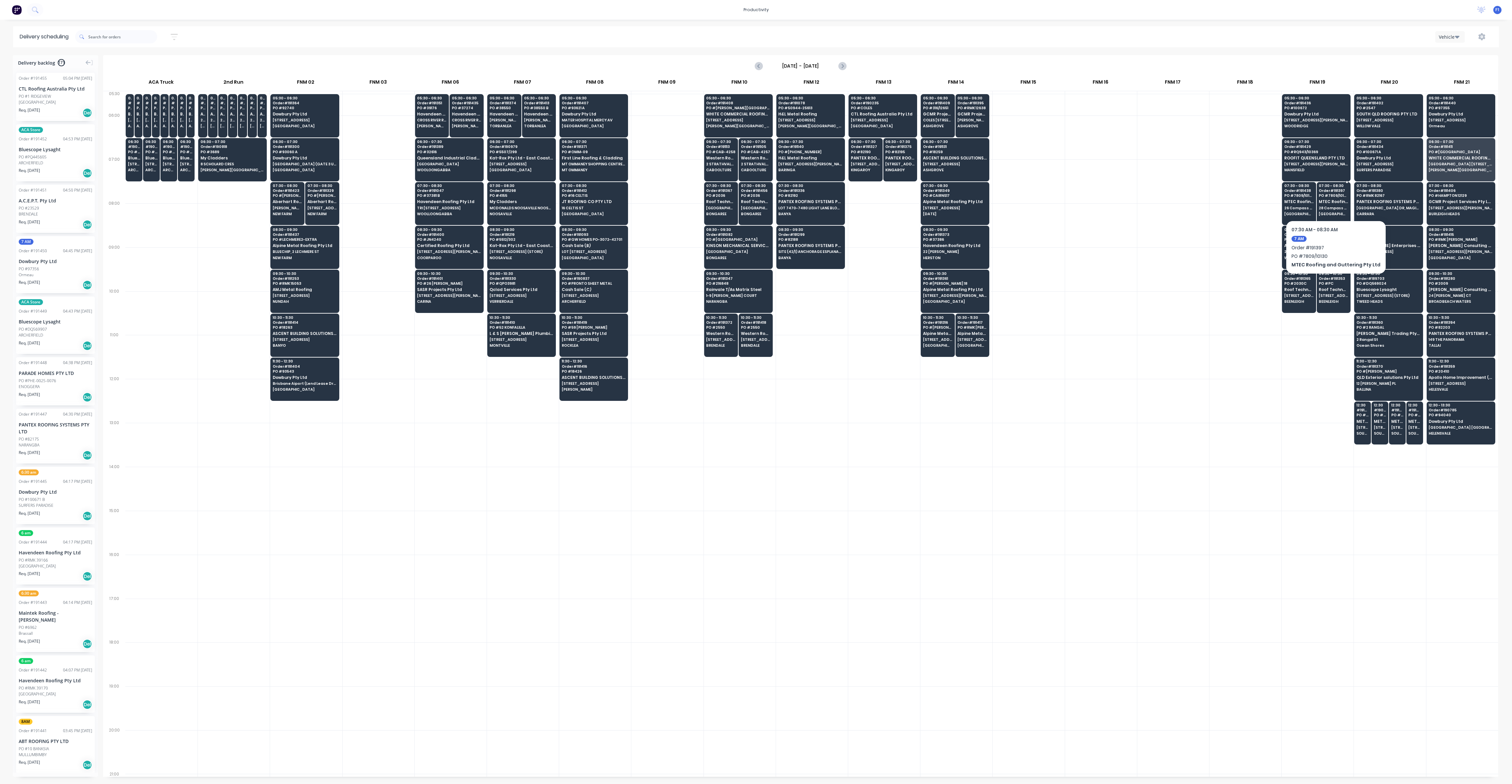
click at [1328, 201] on span "MTEC Roofing and Guttering Pty Ltd" at bounding box center [1334, 202] width 29 height 4
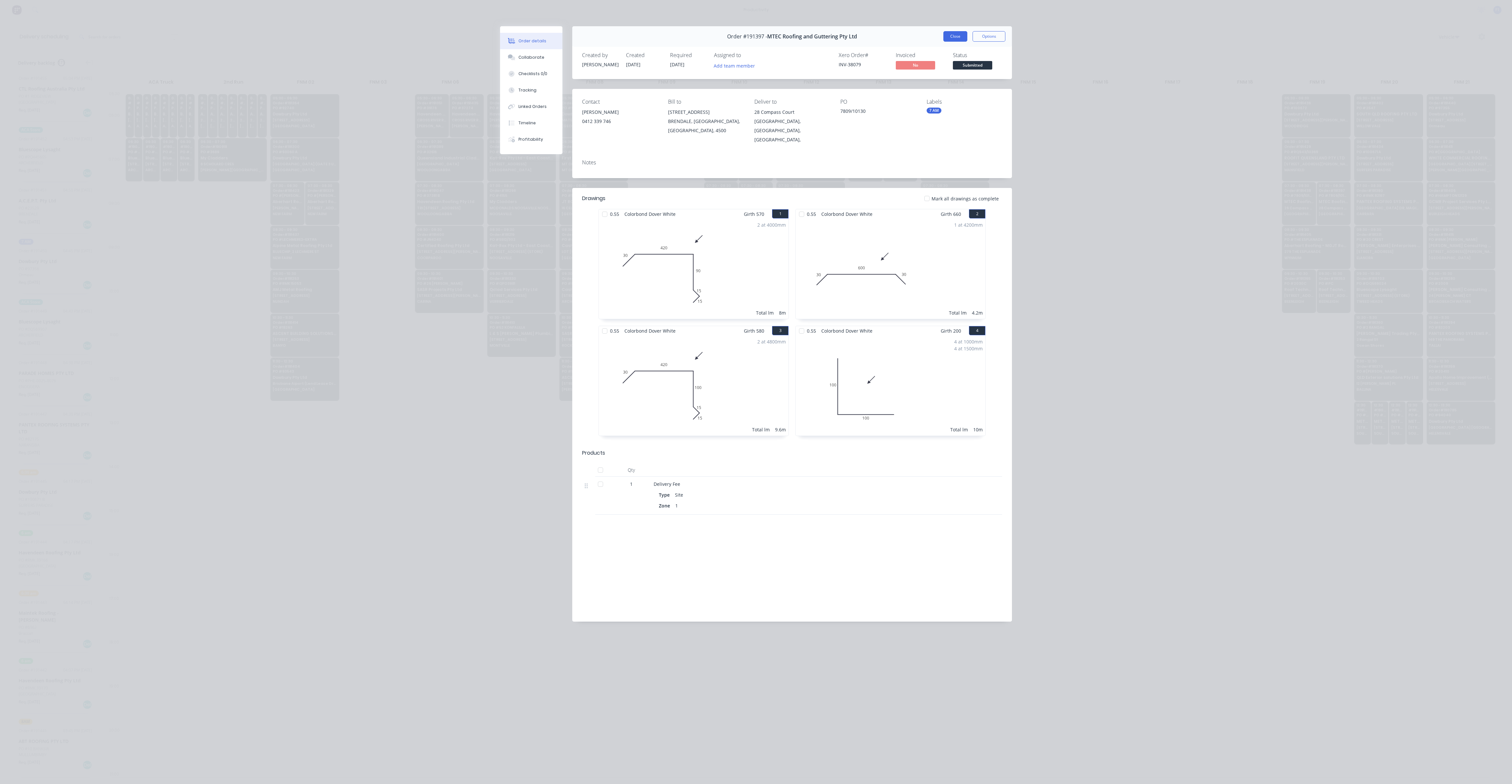
click at [949, 34] on button "Close" at bounding box center [955, 36] width 24 height 10
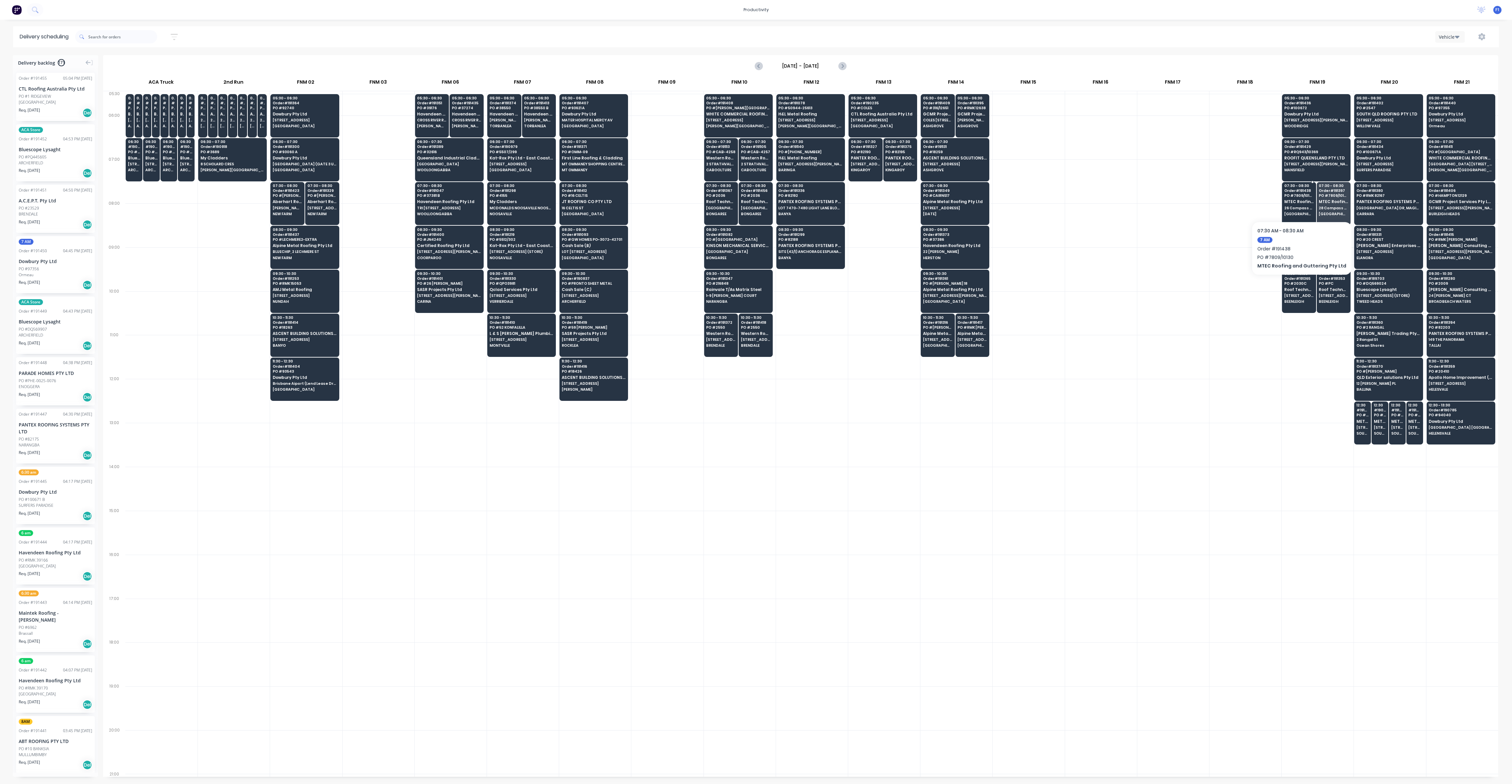
click at [1297, 202] on span "MTEC Roofing and Guttering Pty Ltd" at bounding box center [1299, 202] width 29 height 4
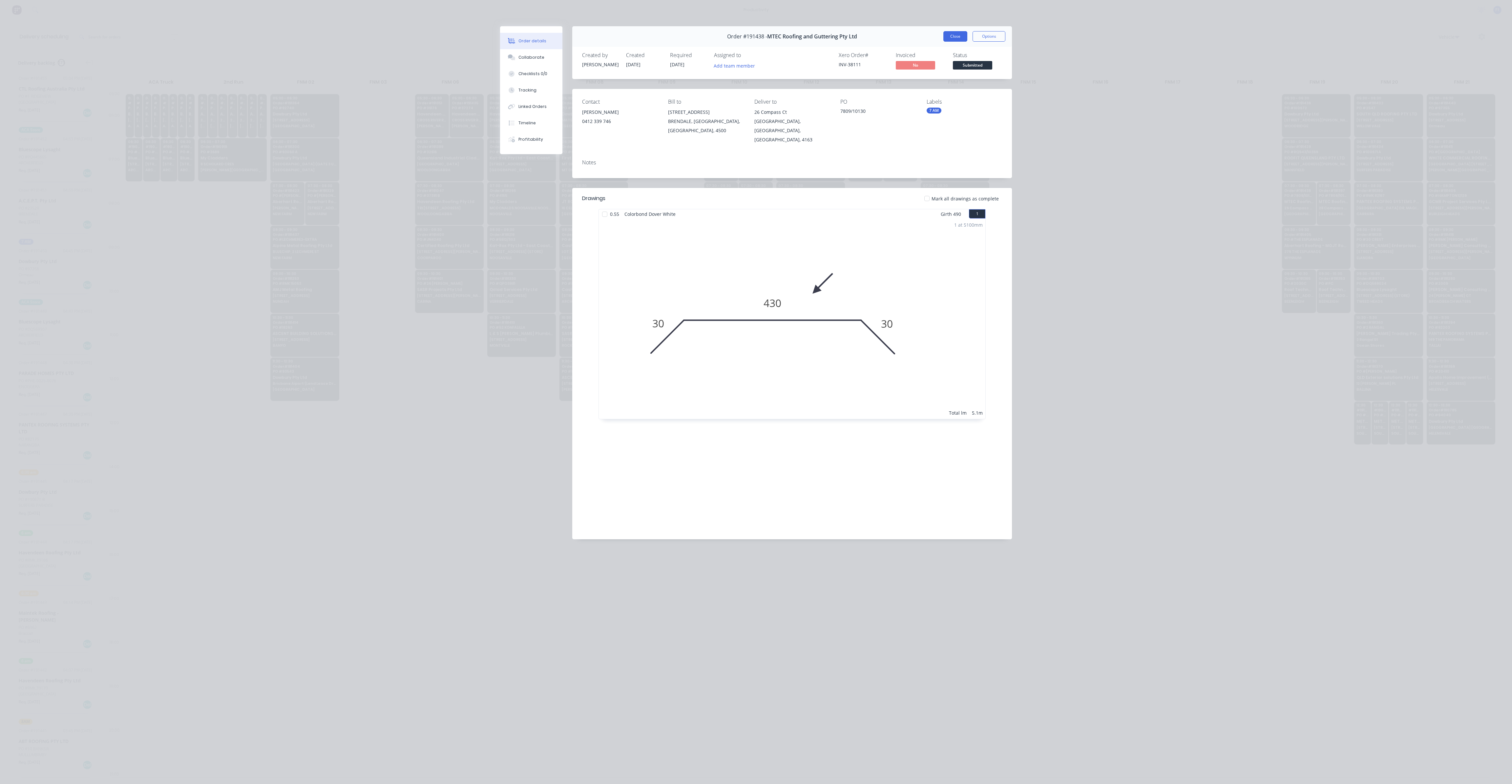
click at [964, 36] on button "Close" at bounding box center [955, 36] width 24 height 10
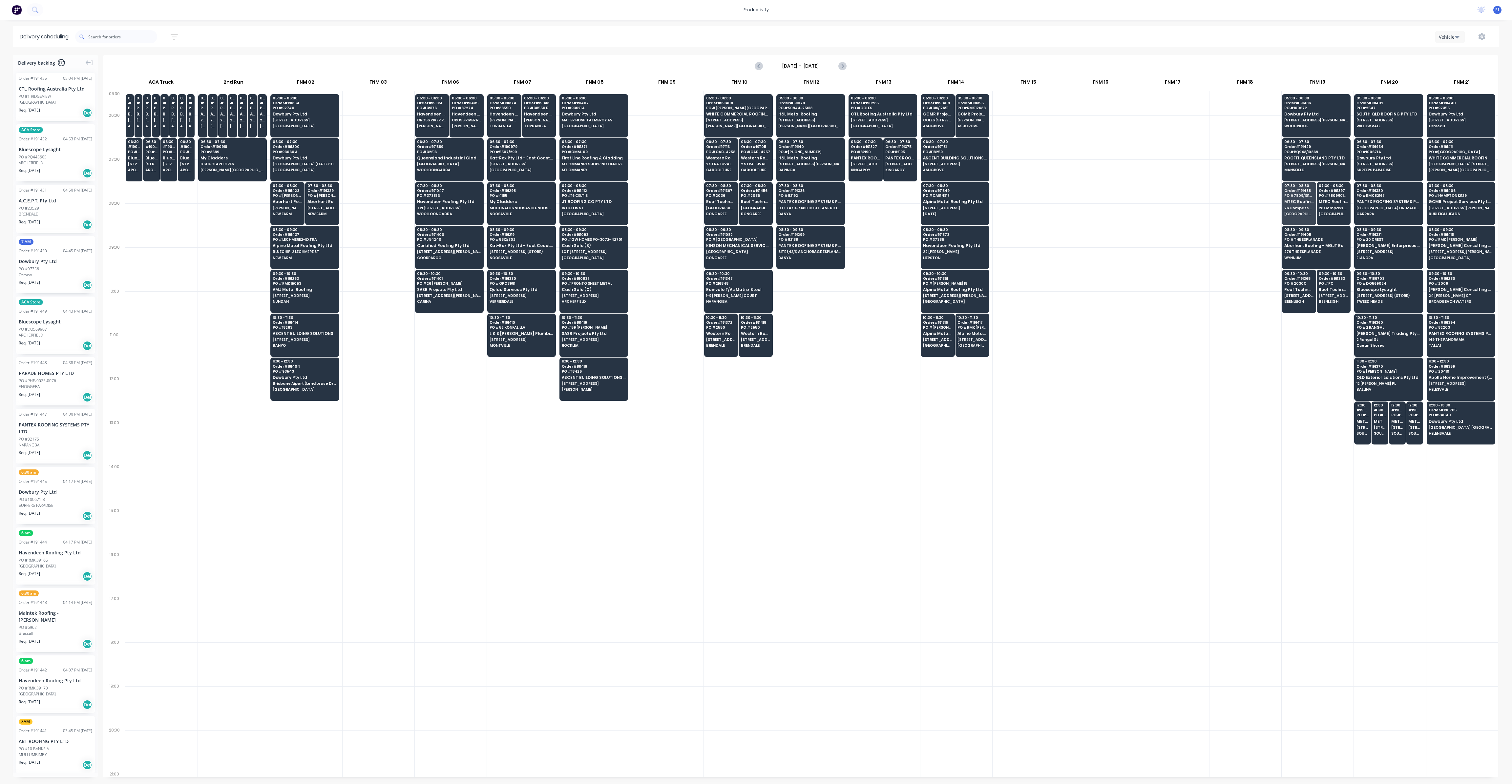
click at [1285, 159] on span "ROOFIT QUEENSLAND PTY LTD" at bounding box center [1316, 158] width 64 height 4
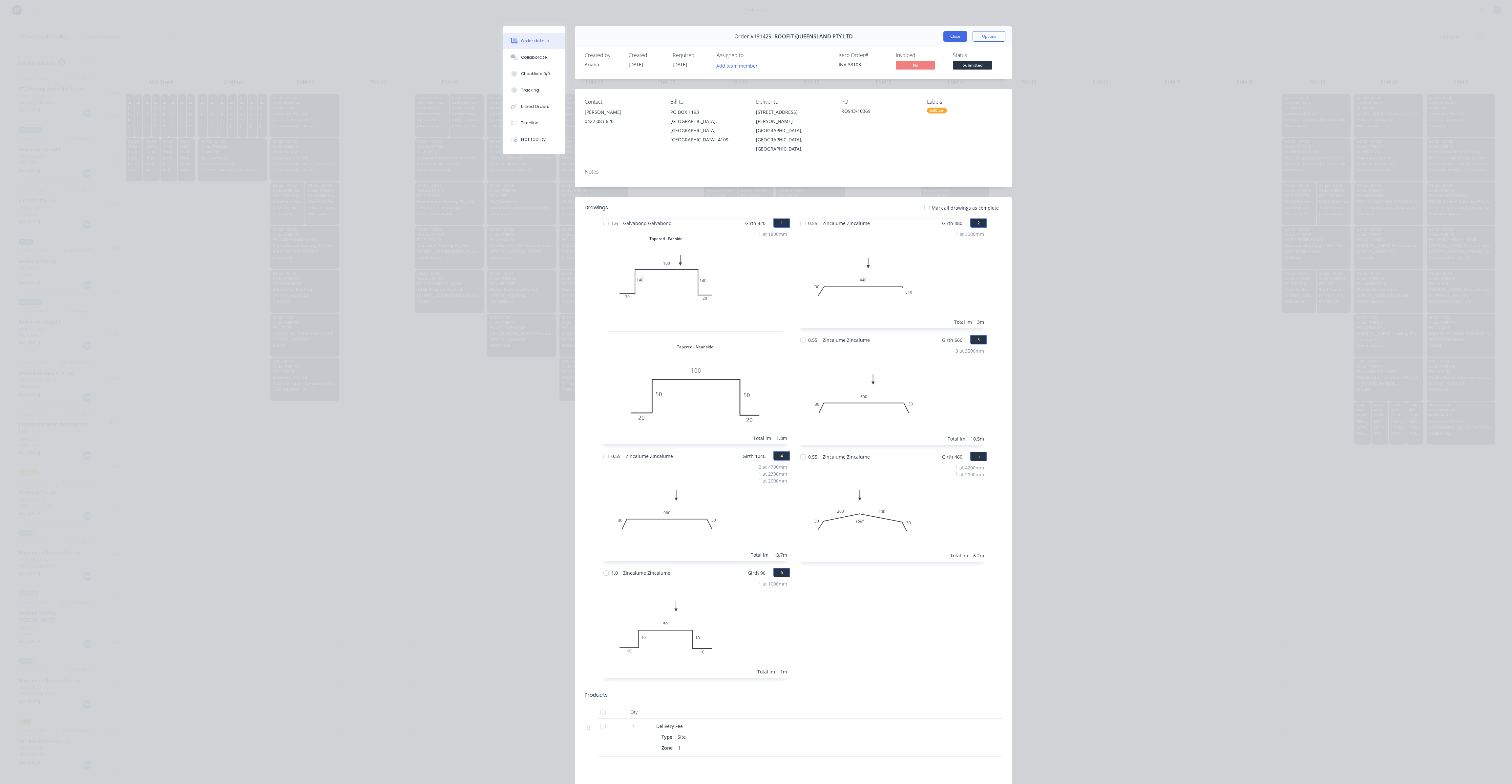
click at [950, 36] on button "Close" at bounding box center [955, 36] width 24 height 10
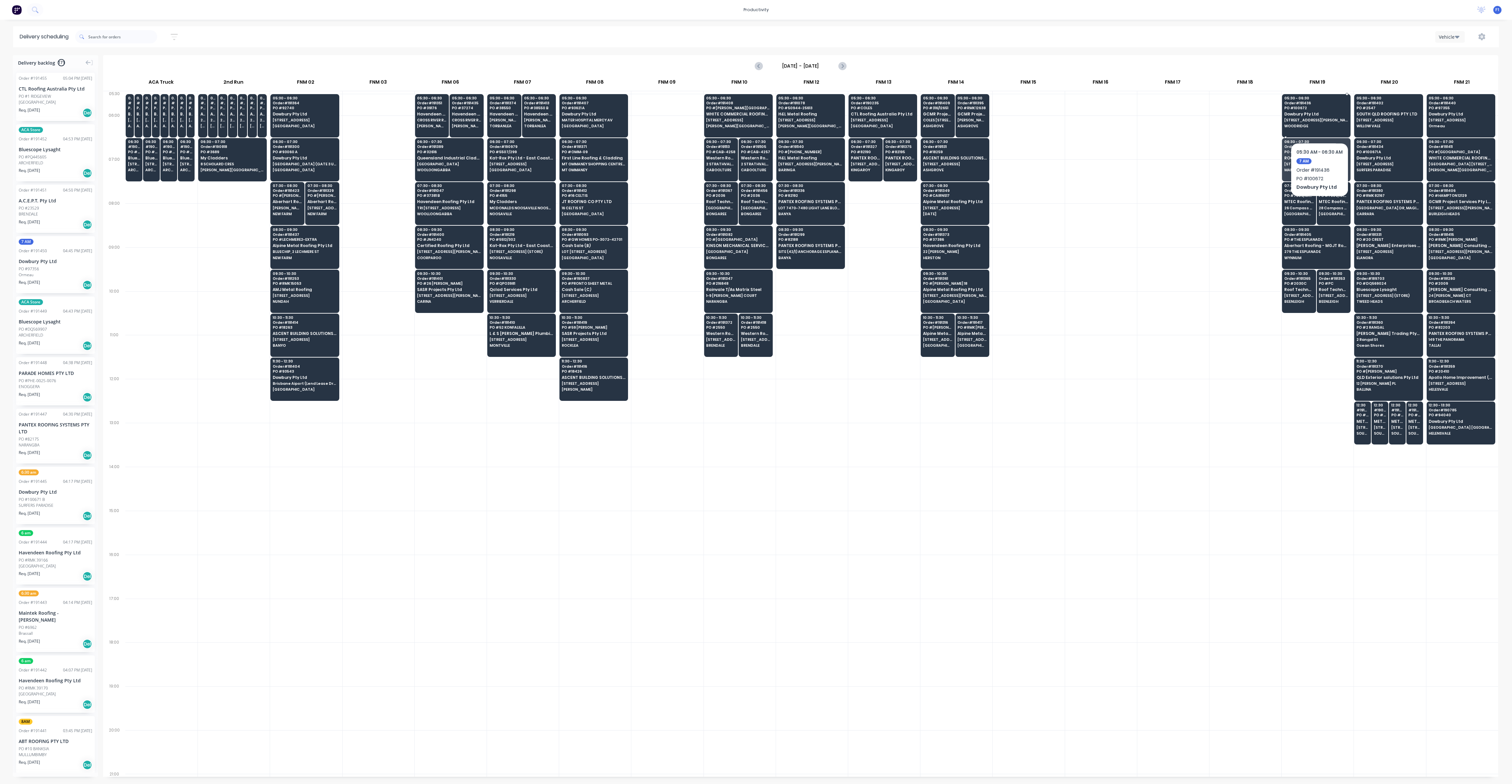
click at [1319, 122] on div "05:30 - 06:30 Order # 191436 PO # 100672 Dowbury Pty Ltd [STREET_ADDRESS][PERSO…" at bounding box center [1316, 112] width 68 height 37
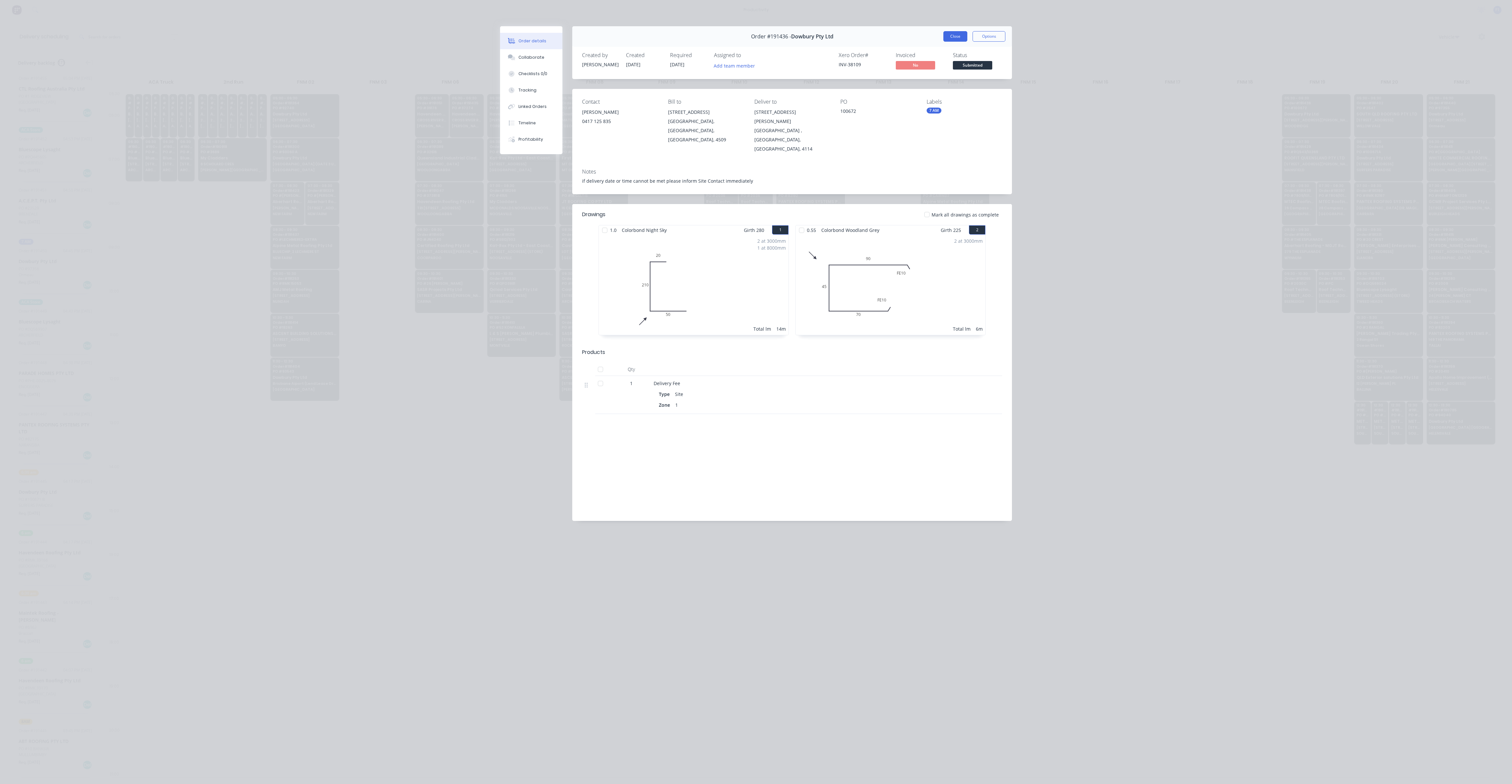
click at [960, 34] on button "Close" at bounding box center [955, 36] width 24 height 10
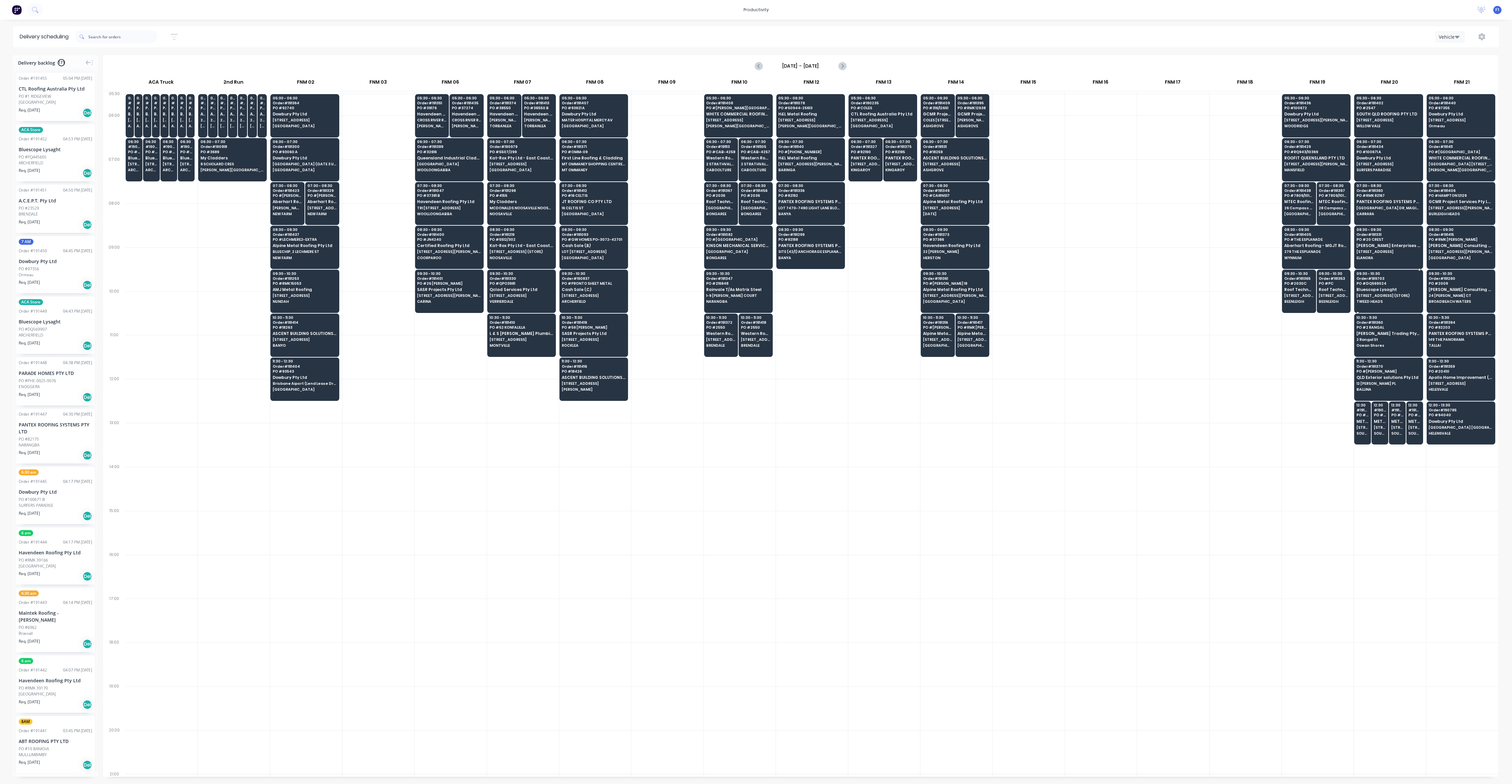
click at [1384, 277] on span "Order # 189703" at bounding box center [1389, 278] width 64 height 4
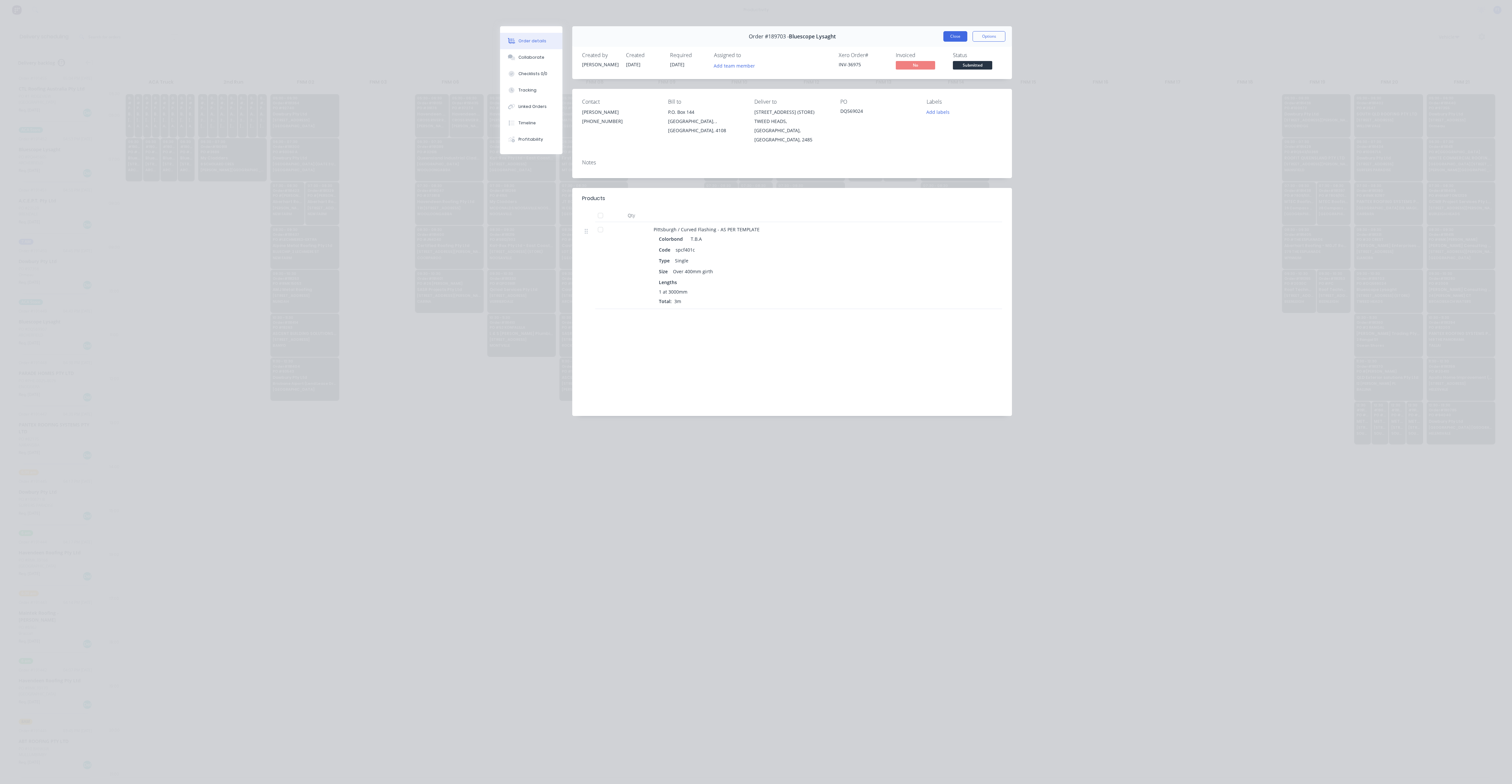
click at [955, 38] on button "Close" at bounding box center [955, 36] width 24 height 10
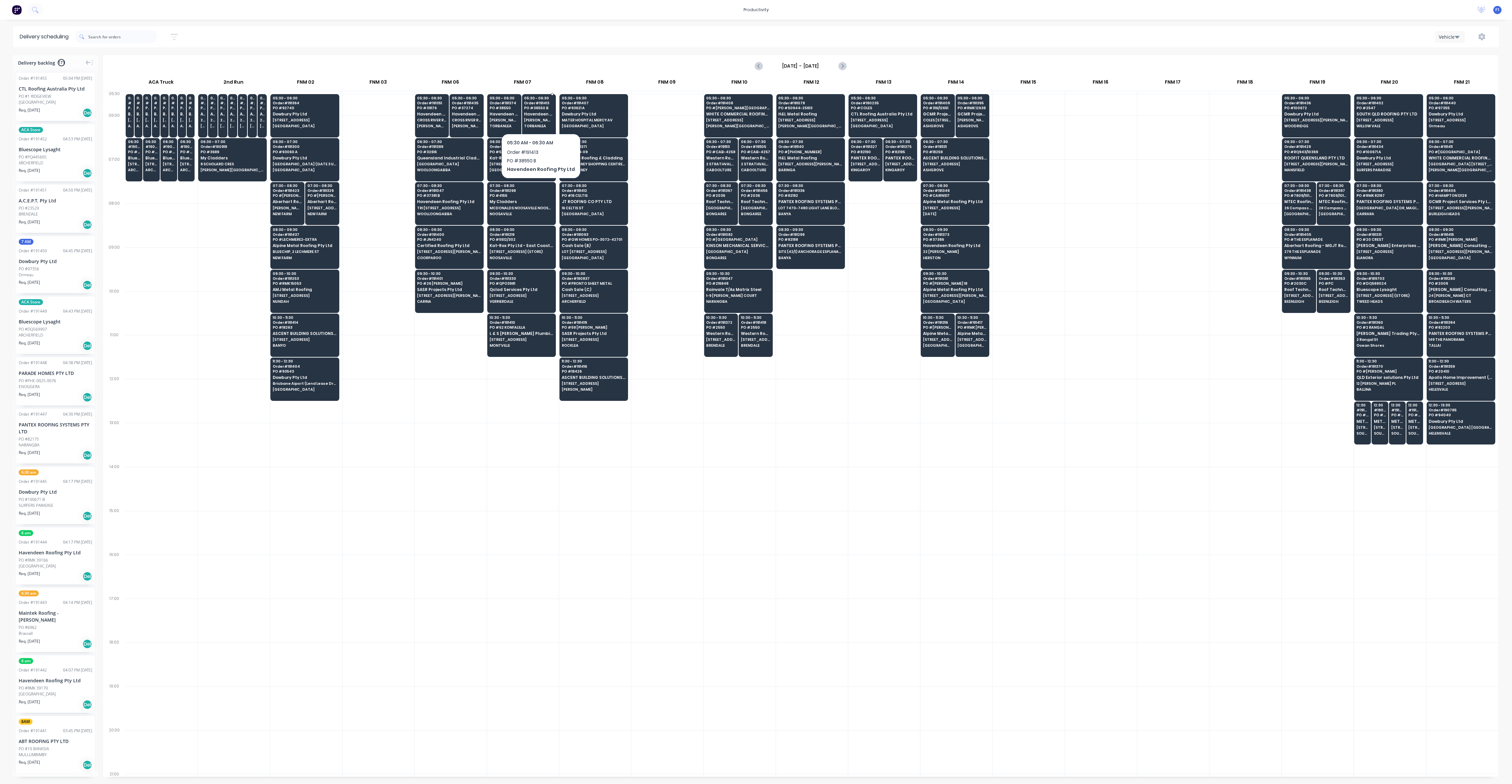
click at [541, 110] on div "05:30 - 06:30 Order # 191413 PO # [GEOGRAPHIC_DATA] Roofing Pty Ltd [PERSON_NAM…" at bounding box center [538, 112] width 34 height 37
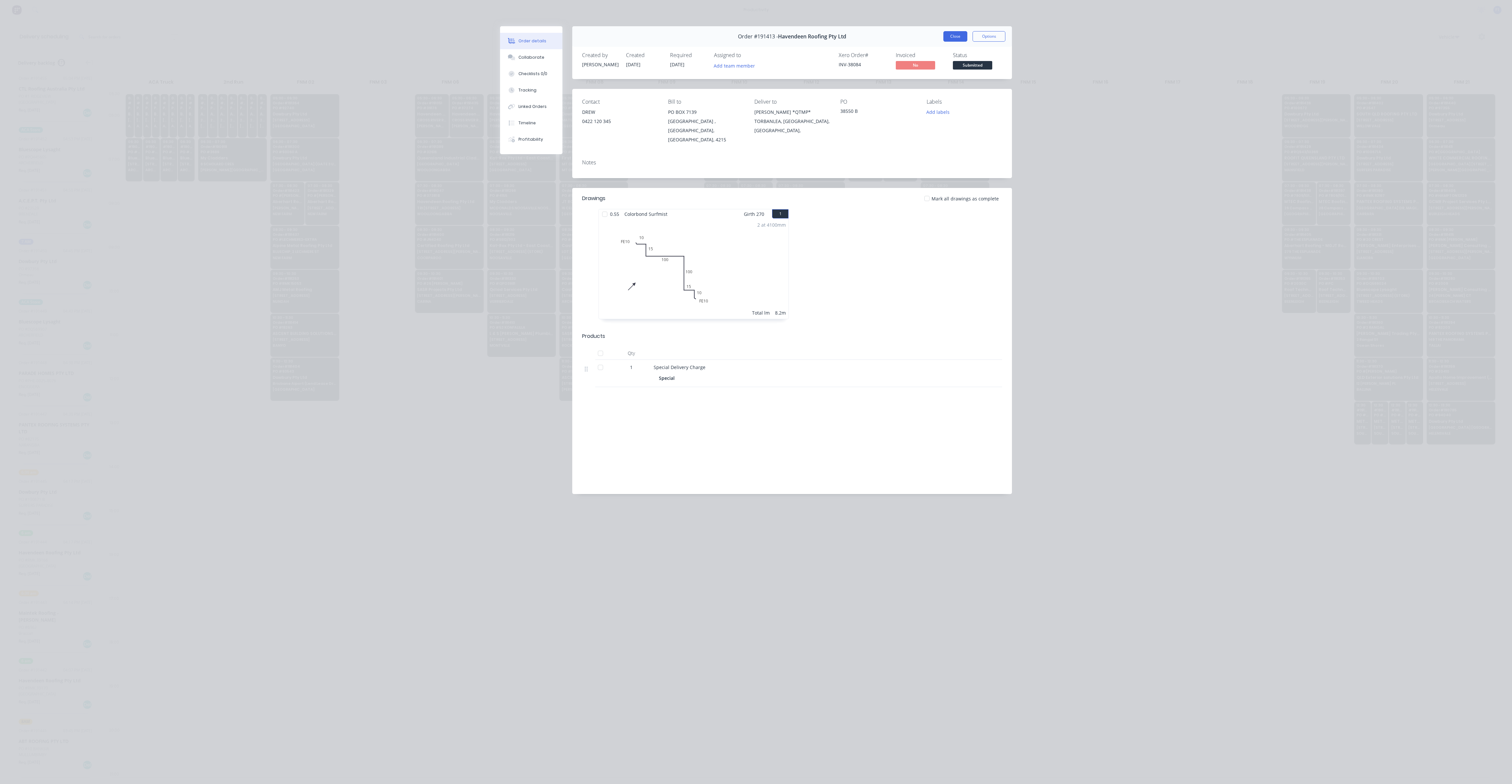
click at [949, 39] on button "Close" at bounding box center [955, 36] width 24 height 10
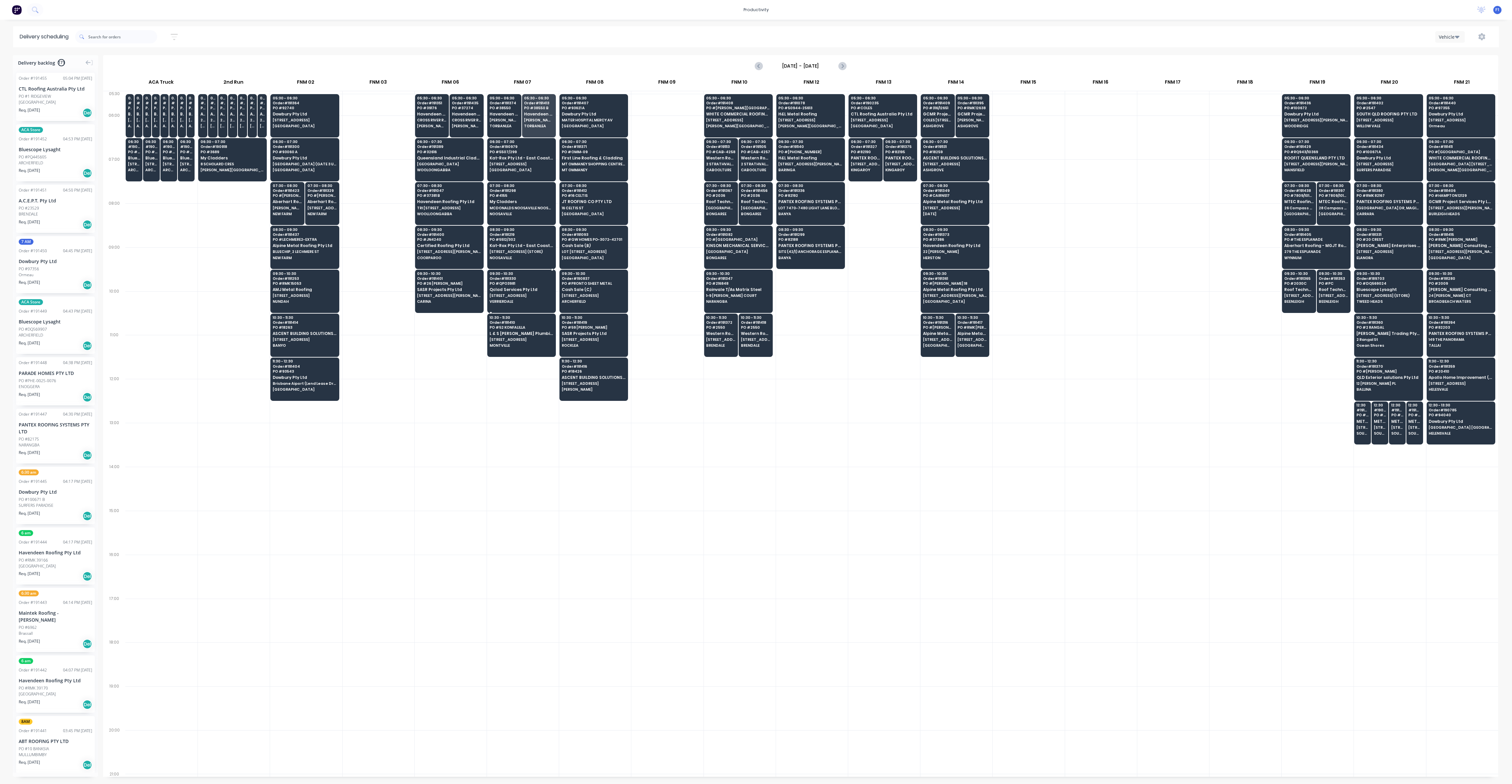
click at [513, 300] on span "VERRIERDALE" at bounding box center [521, 302] width 64 height 4
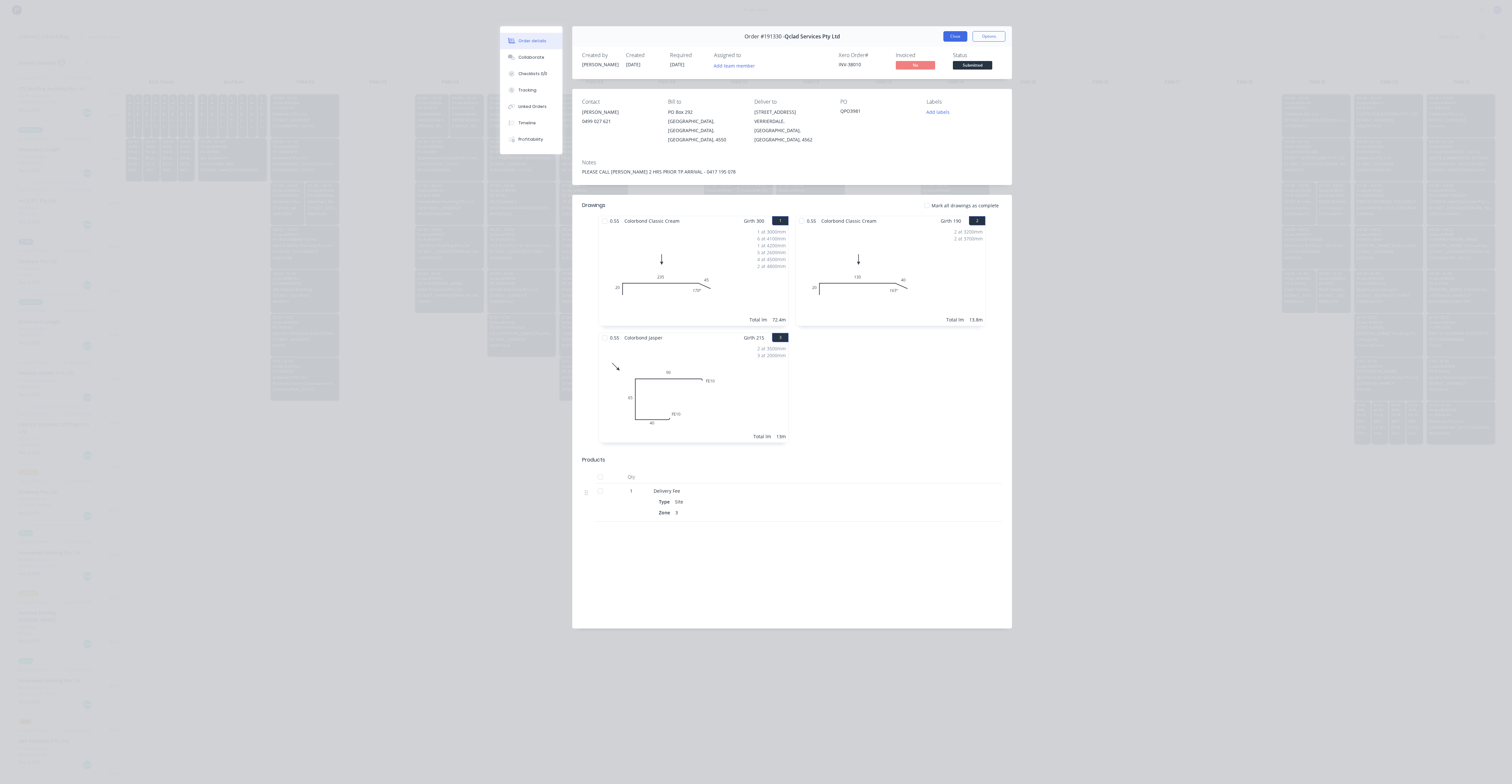
click at [947, 40] on button "Close" at bounding box center [955, 36] width 24 height 10
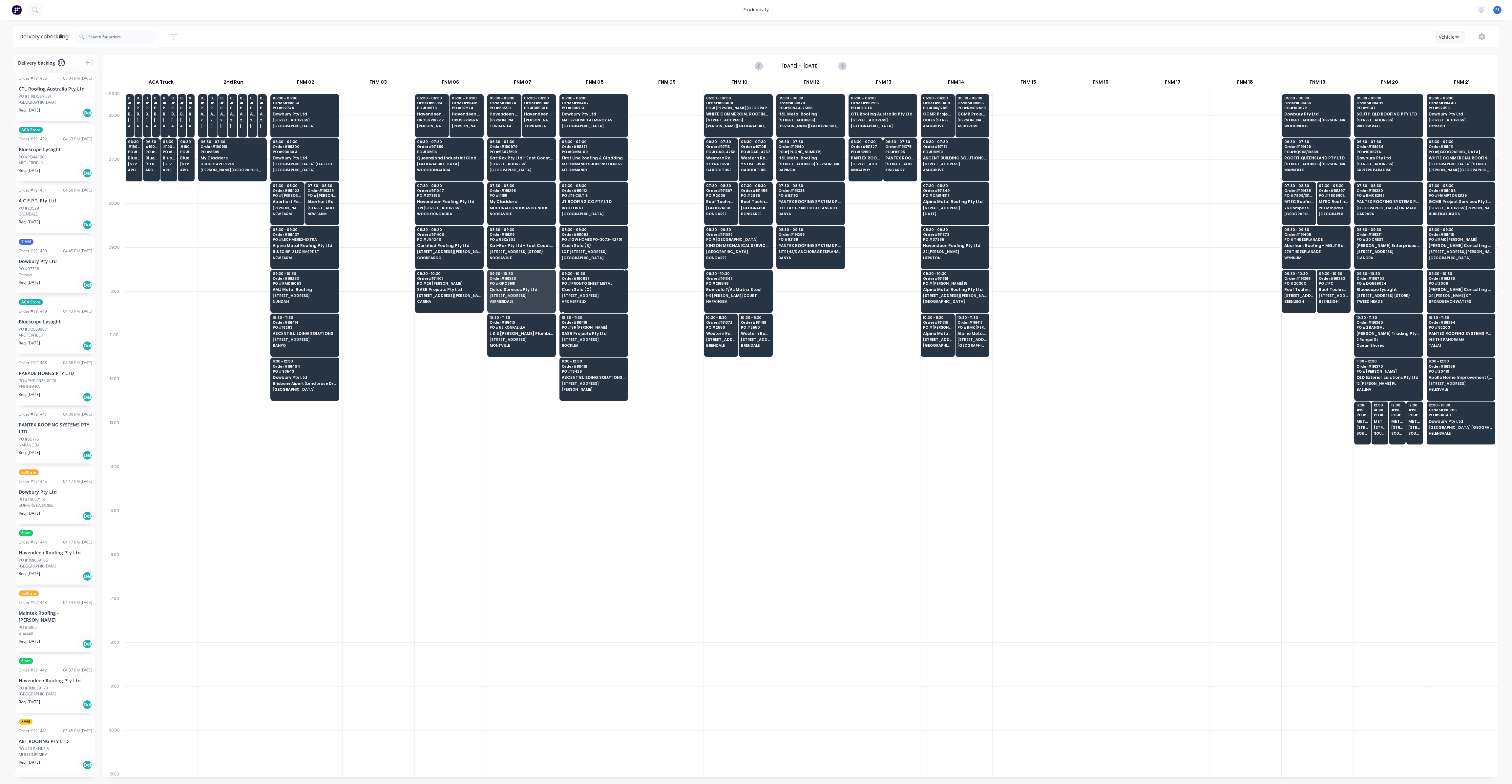
click at [613, 297] on div "09:30 - 10:30 Order # 190837 PO # PRONTO SHEET METAL Cash Sale (C) [STREET_ADDR…" at bounding box center [594, 288] width 68 height 37
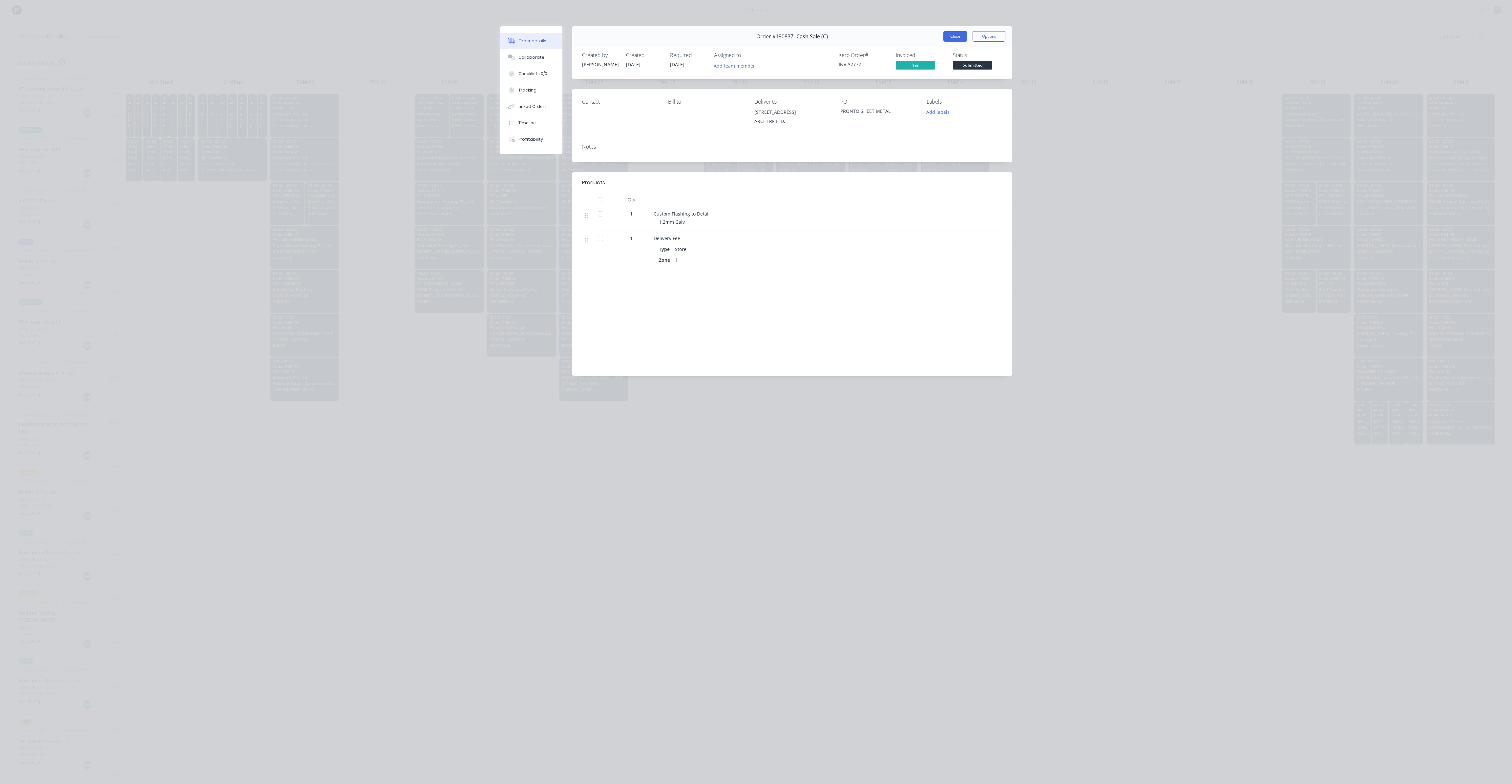
click at [961, 38] on button "Close" at bounding box center [955, 36] width 24 height 10
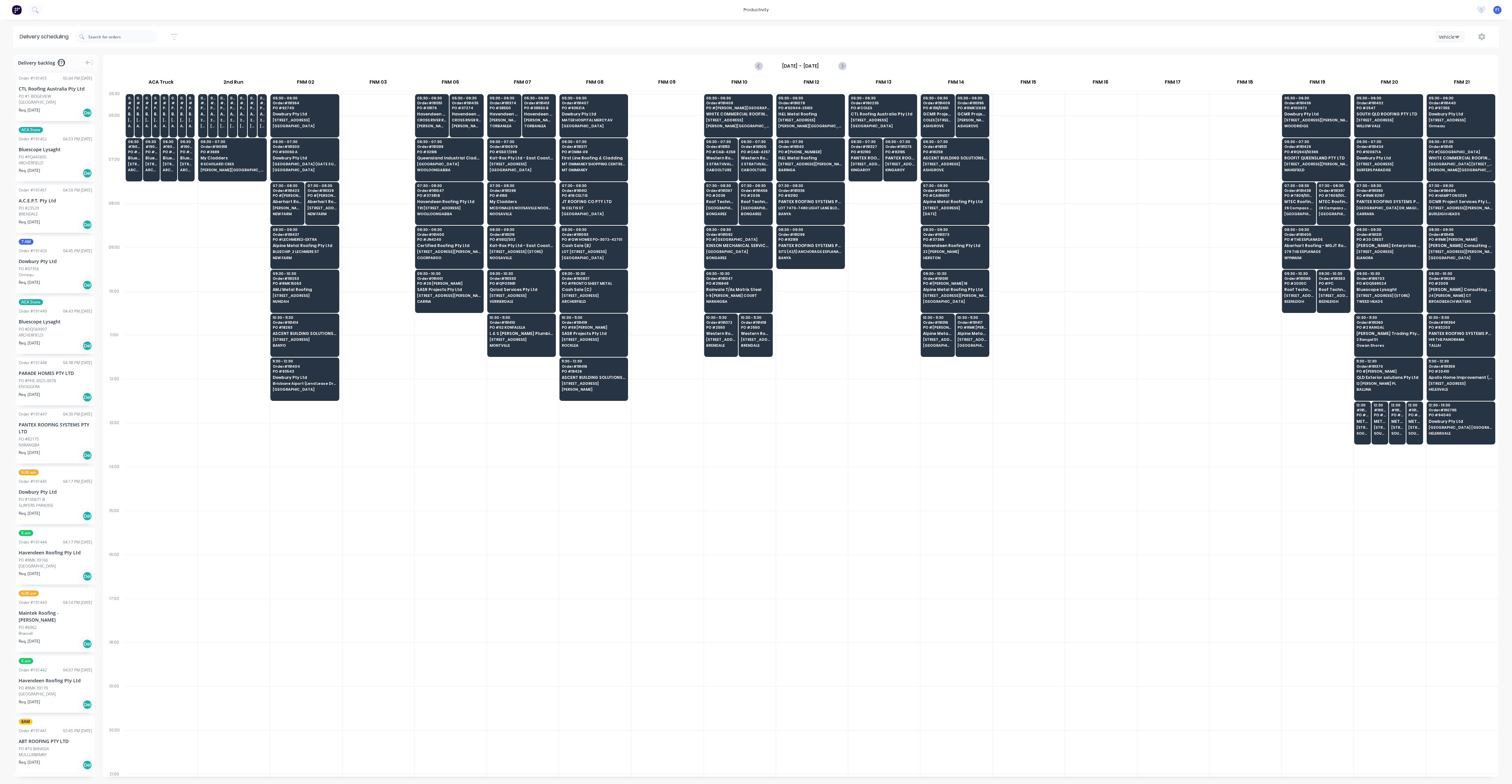
click at [961, 38] on div "Vehicle" at bounding box center [1136, 37] width 712 height 12
